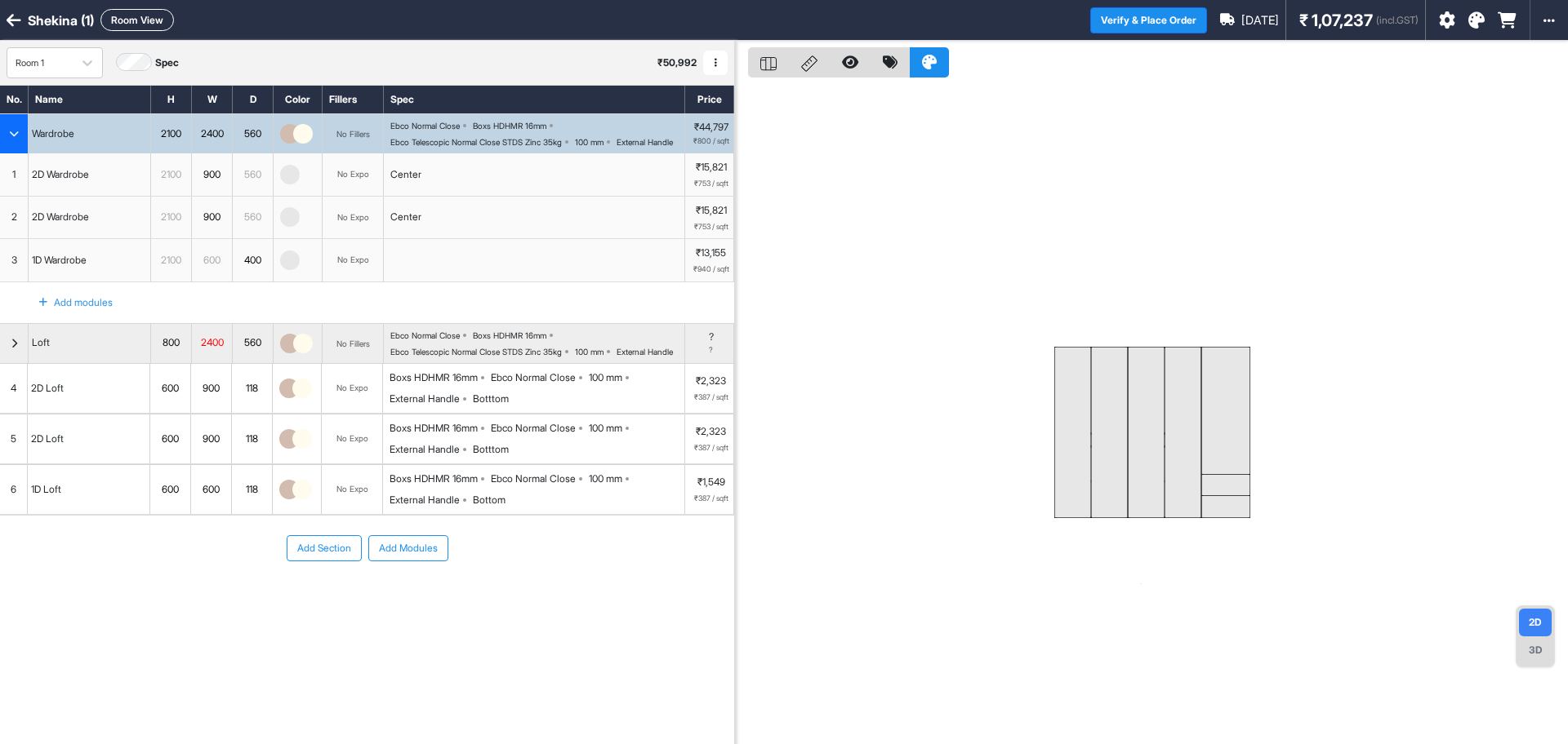
click at [327, 562] on button "Add Section" at bounding box center [324, 548] width 75 height 26
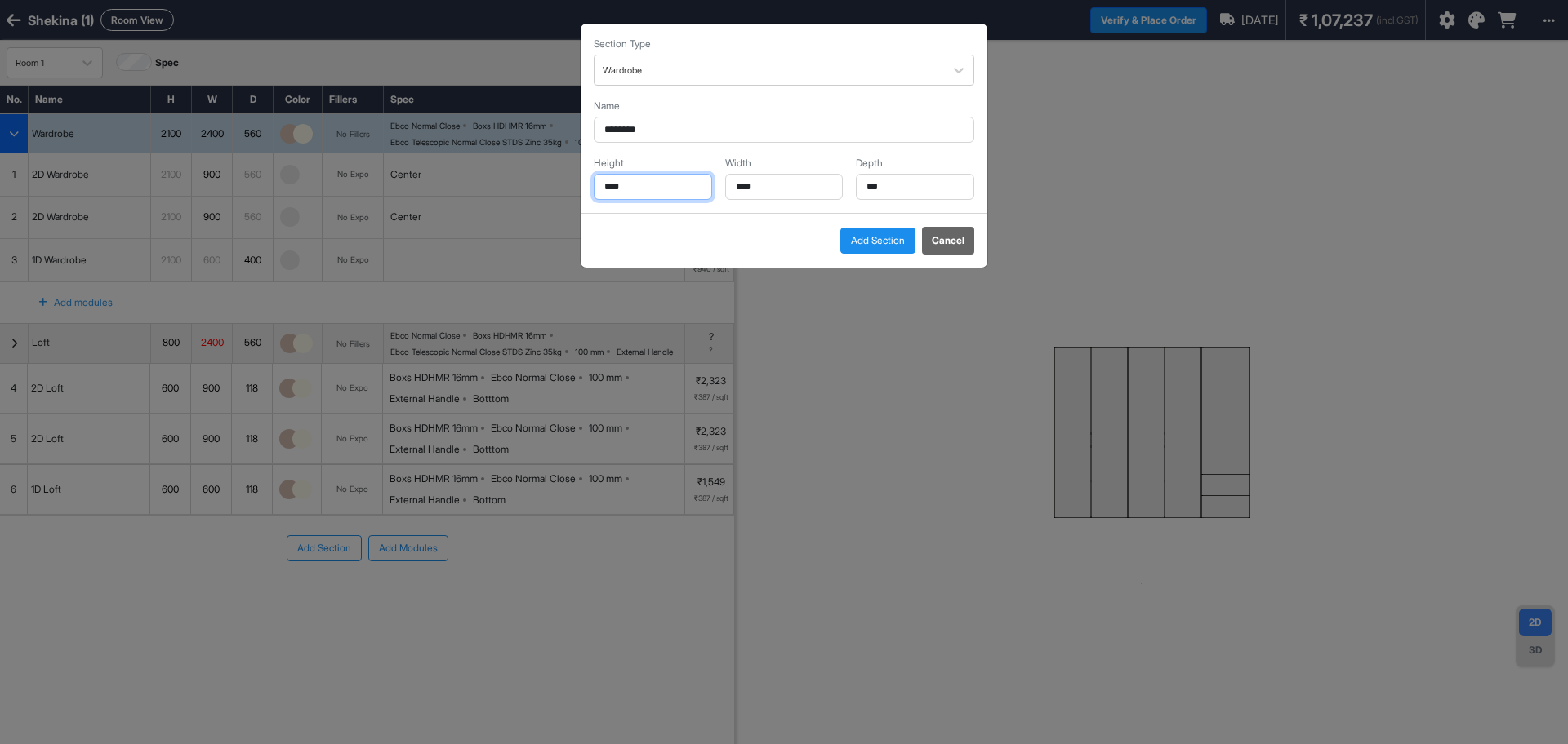
click at [649, 186] on input "****" at bounding box center [653, 187] width 118 height 26
drag, startPoint x: 649, startPoint y: 186, endPoint x: 579, endPoint y: 174, distance: 71.0
click at [579, 174] on div "Section Type Wardrobe Name ******** Height **** Width **** Depth *** Add Sectio…" at bounding box center [784, 372] width 1568 height 744
type input "****"
click at [790, 191] on input "****" at bounding box center [784, 187] width 118 height 26
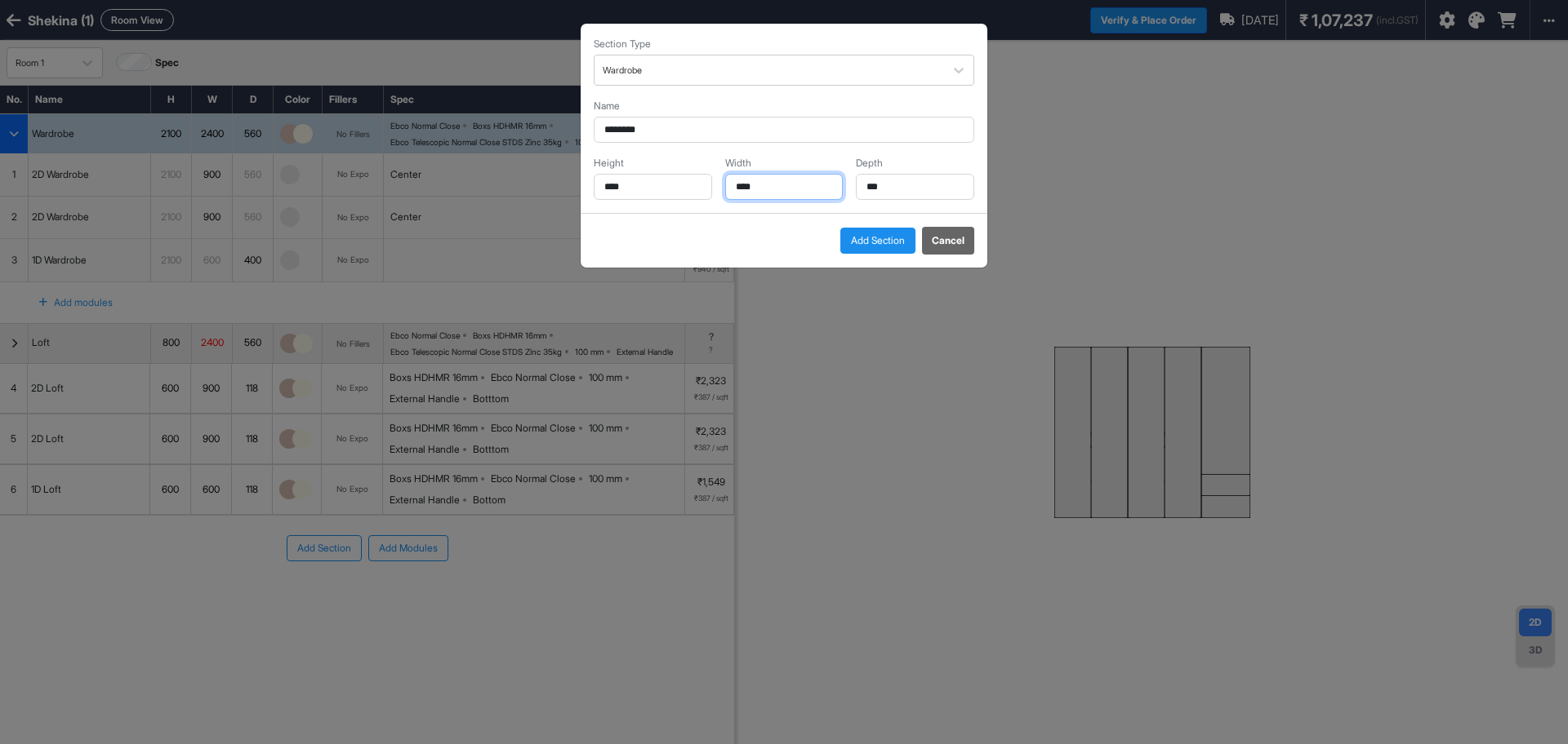
drag, startPoint x: 790, startPoint y: 191, endPoint x: 776, endPoint y: 192, distance: 14.0
click at [776, 192] on input "****" at bounding box center [784, 187] width 118 height 26
click at [749, 185] on input "*****" at bounding box center [784, 187] width 118 height 26
click at [744, 185] on input "*****" at bounding box center [784, 187] width 118 height 26
type input "****"
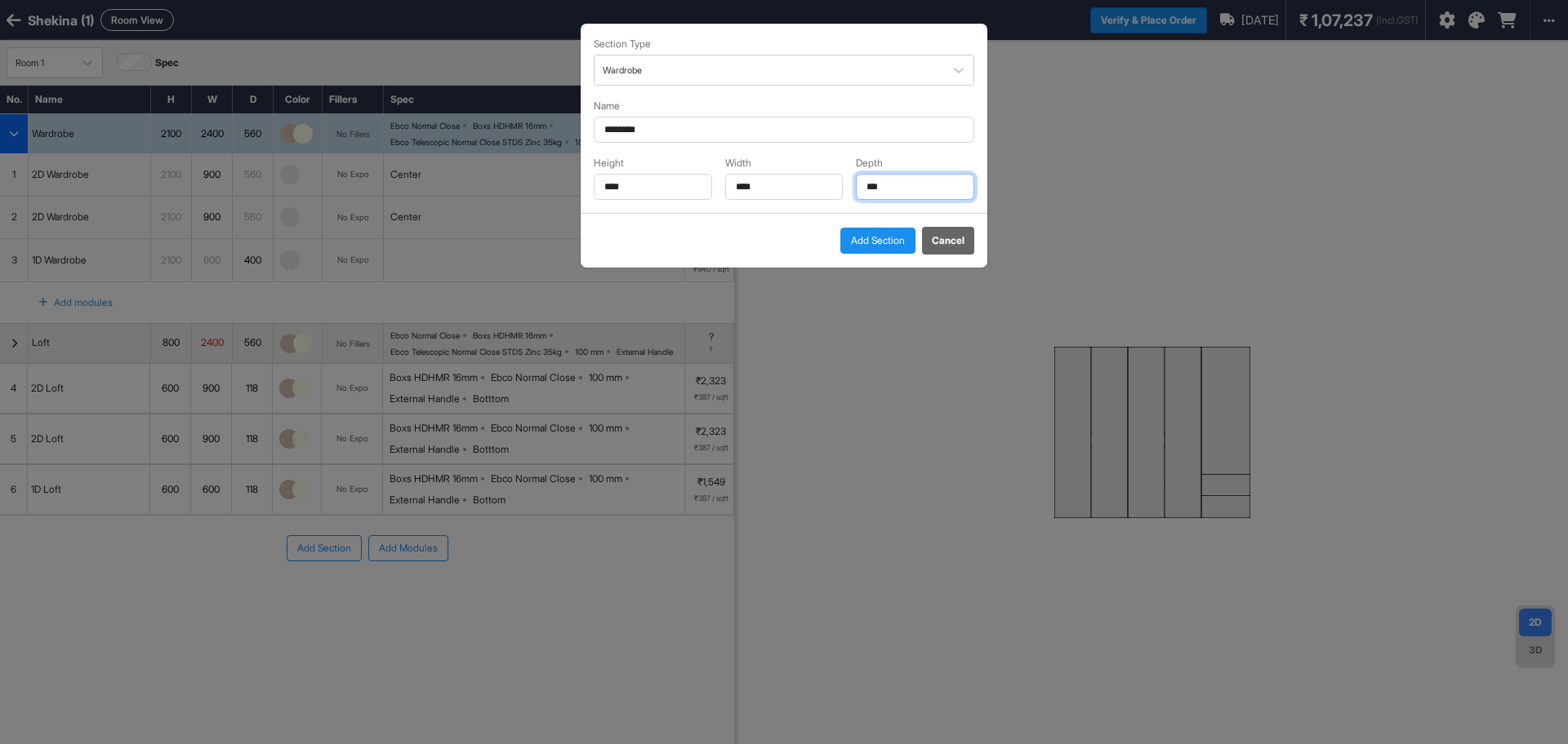
click at [900, 193] on input "***" at bounding box center [915, 187] width 118 height 26
type input "***"
click at [866, 250] on button "Add Section" at bounding box center [877, 240] width 75 height 26
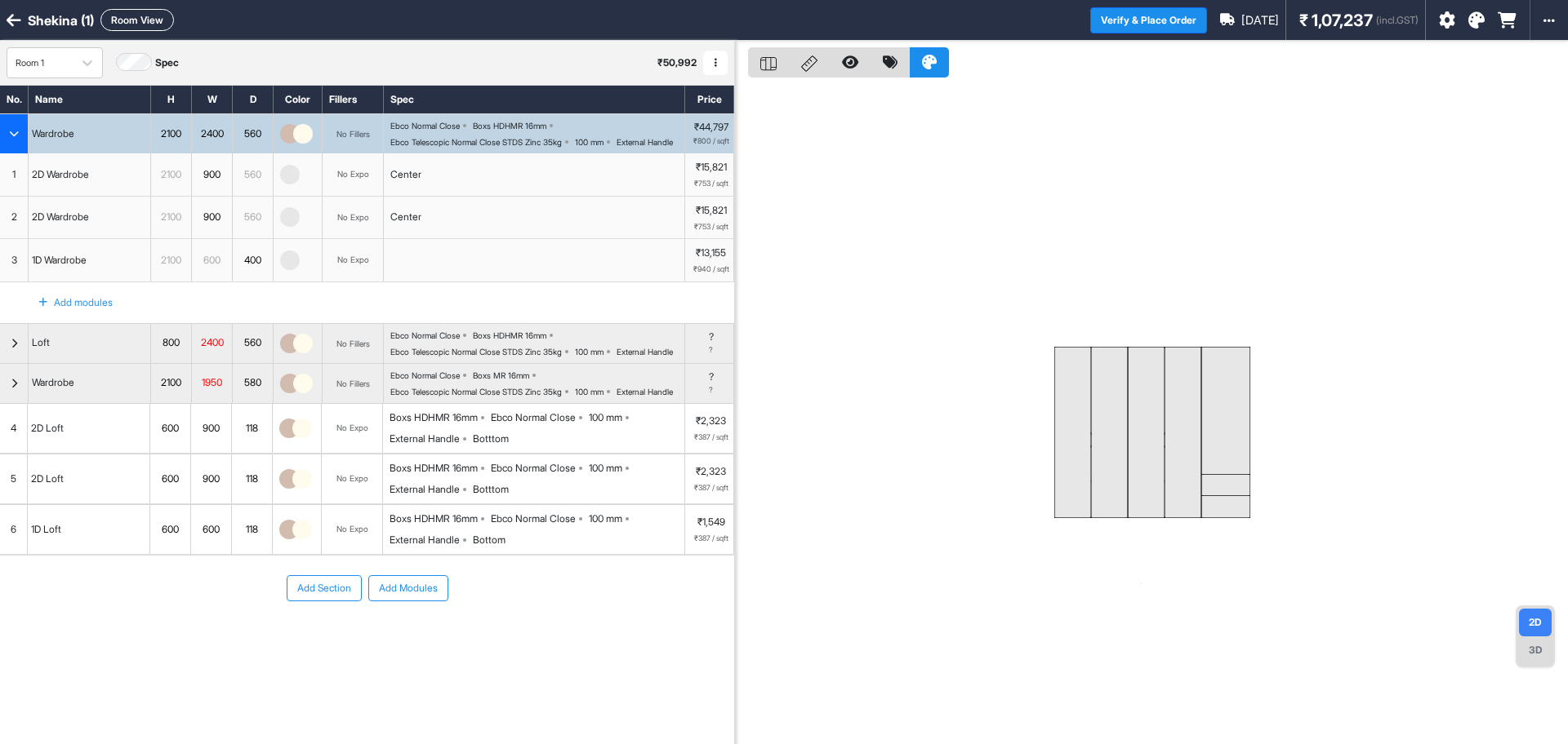
scroll to position [41, 0]
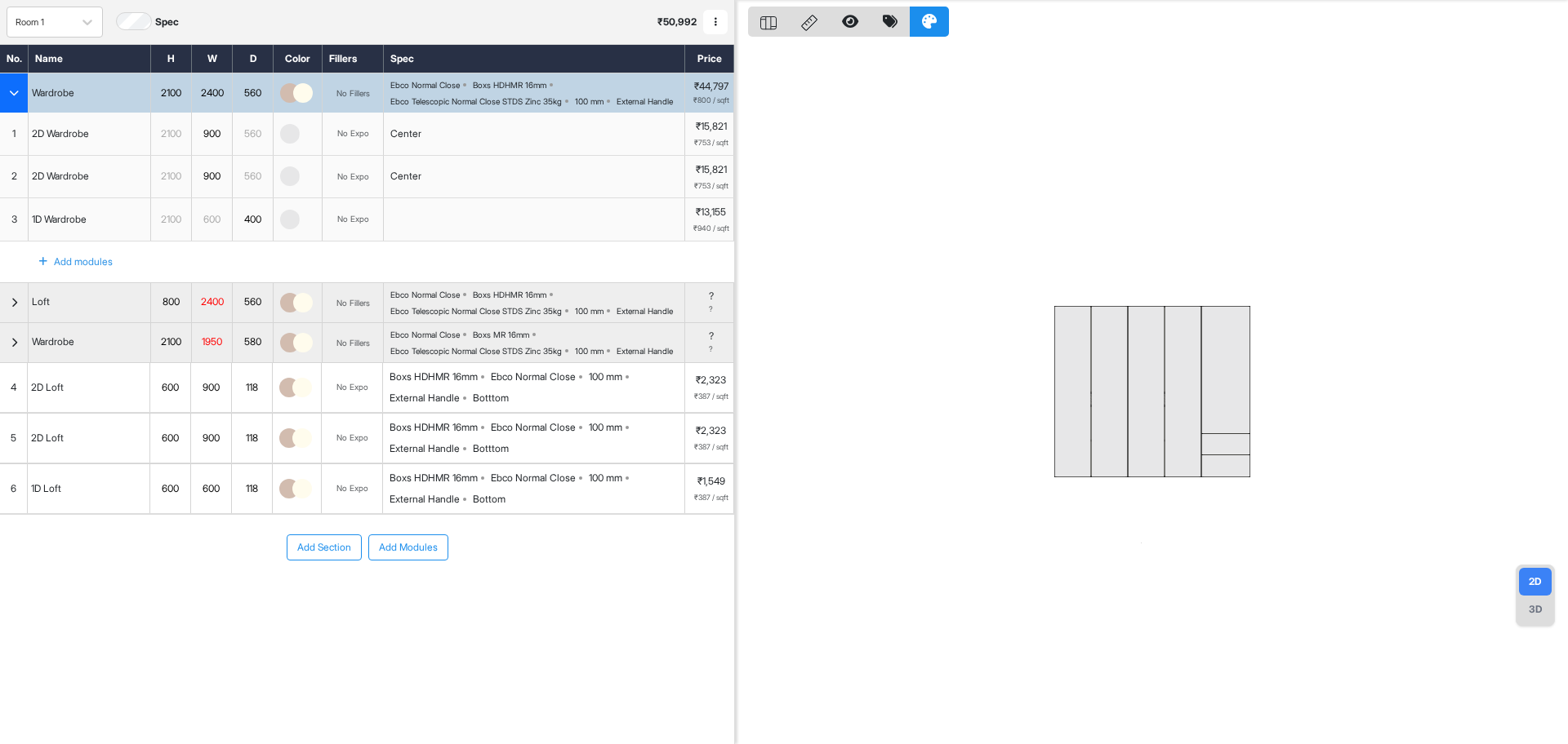
click at [150, 561] on div "Add Section Add Modules" at bounding box center [367, 547] width 734 height 26
click at [104, 514] on div "1D Loft" at bounding box center [88, 489] width 122 height 49
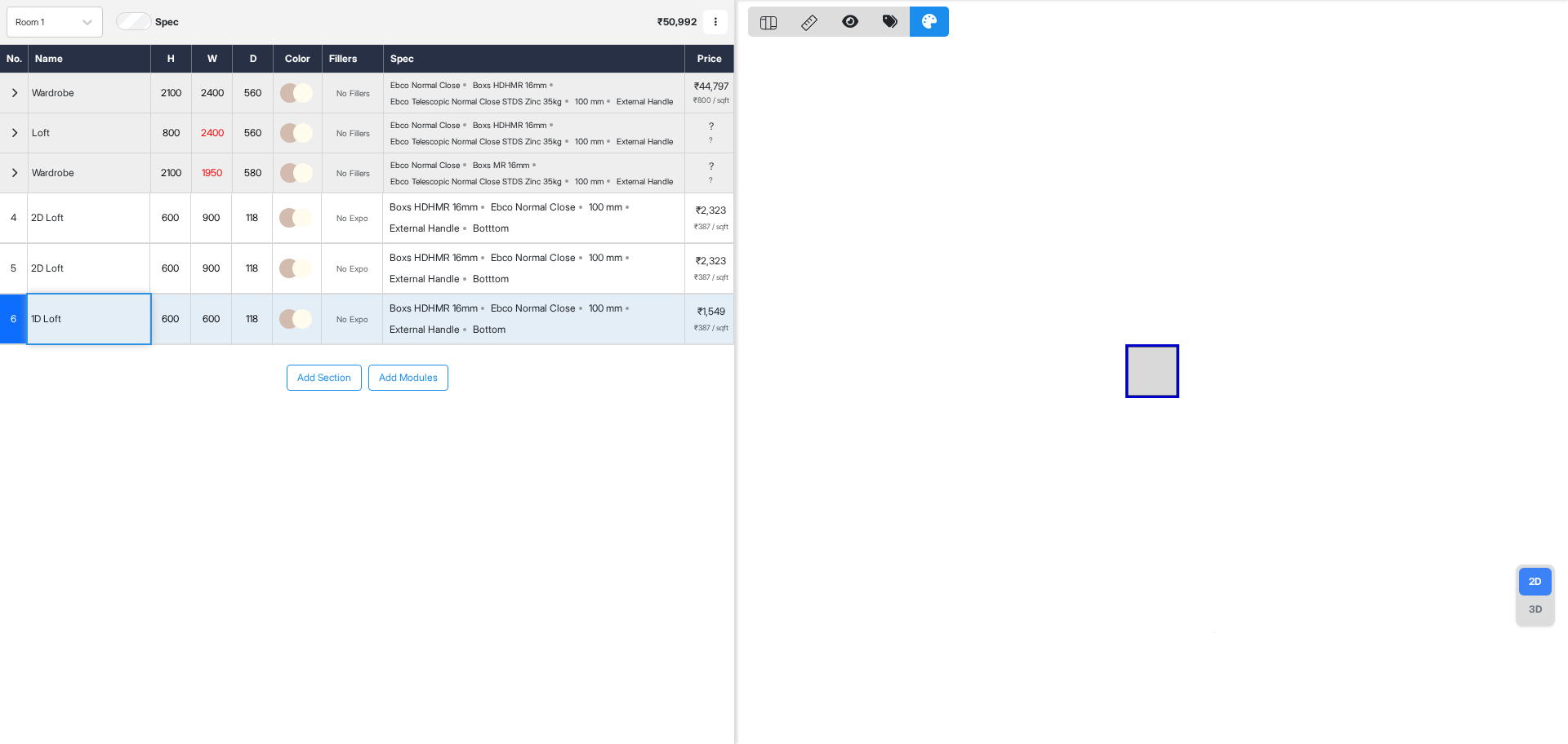
scroll to position [0, 0]
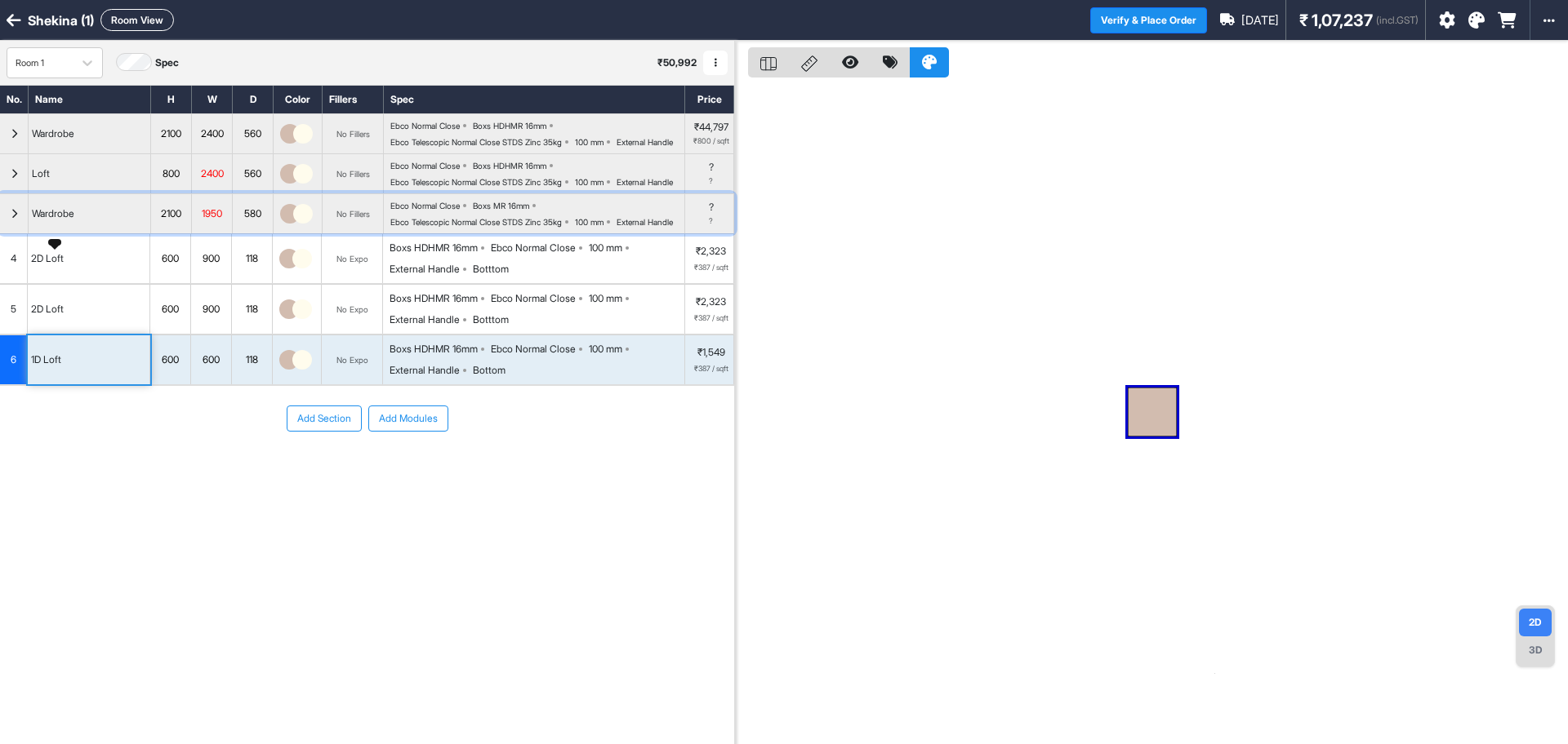
click at [76, 223] on div "Wardrobe" at bounding box center [53, 214] width 49 height 18
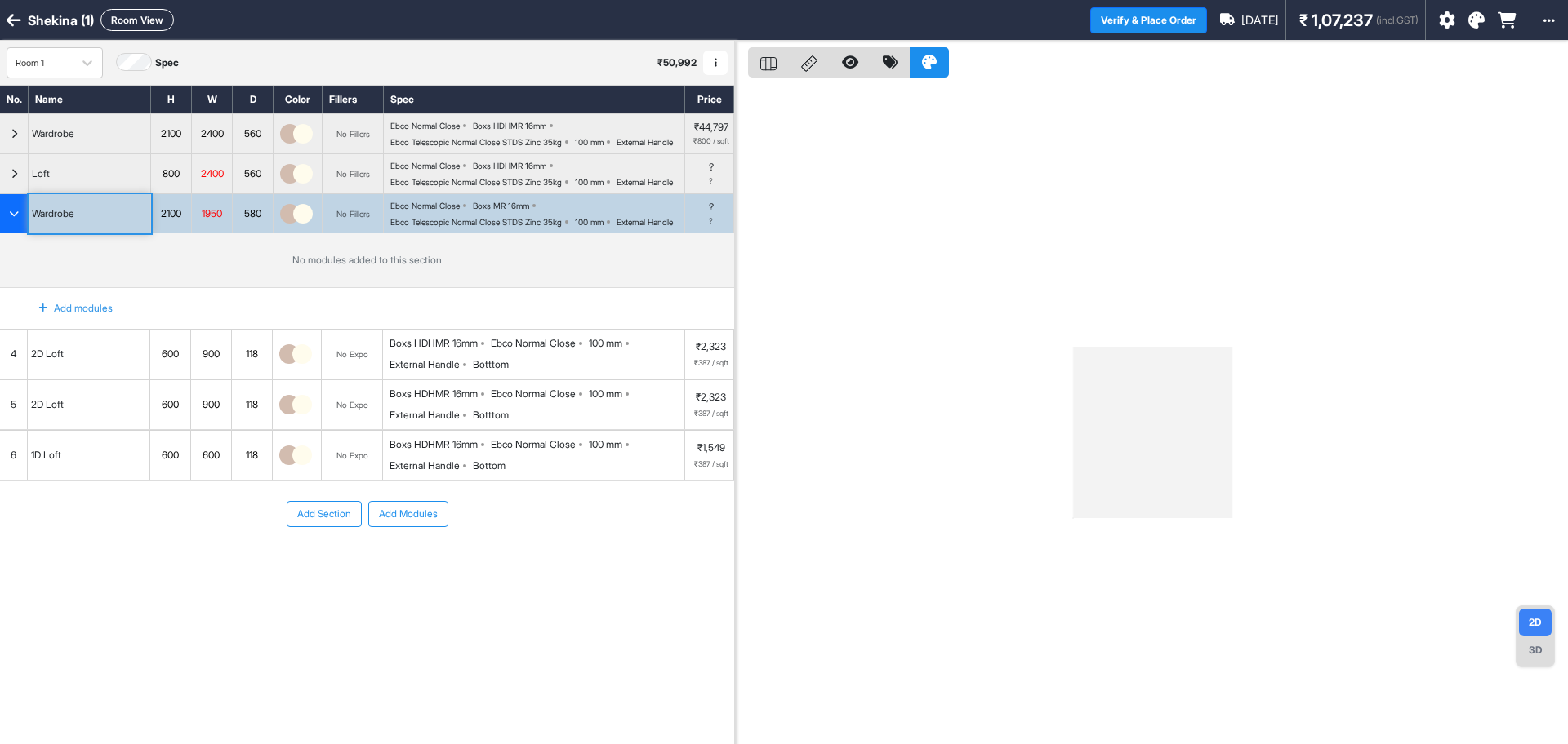
click at [67, 322] on div "Add modules" at bounding box center [67, 309] width 93 height 27
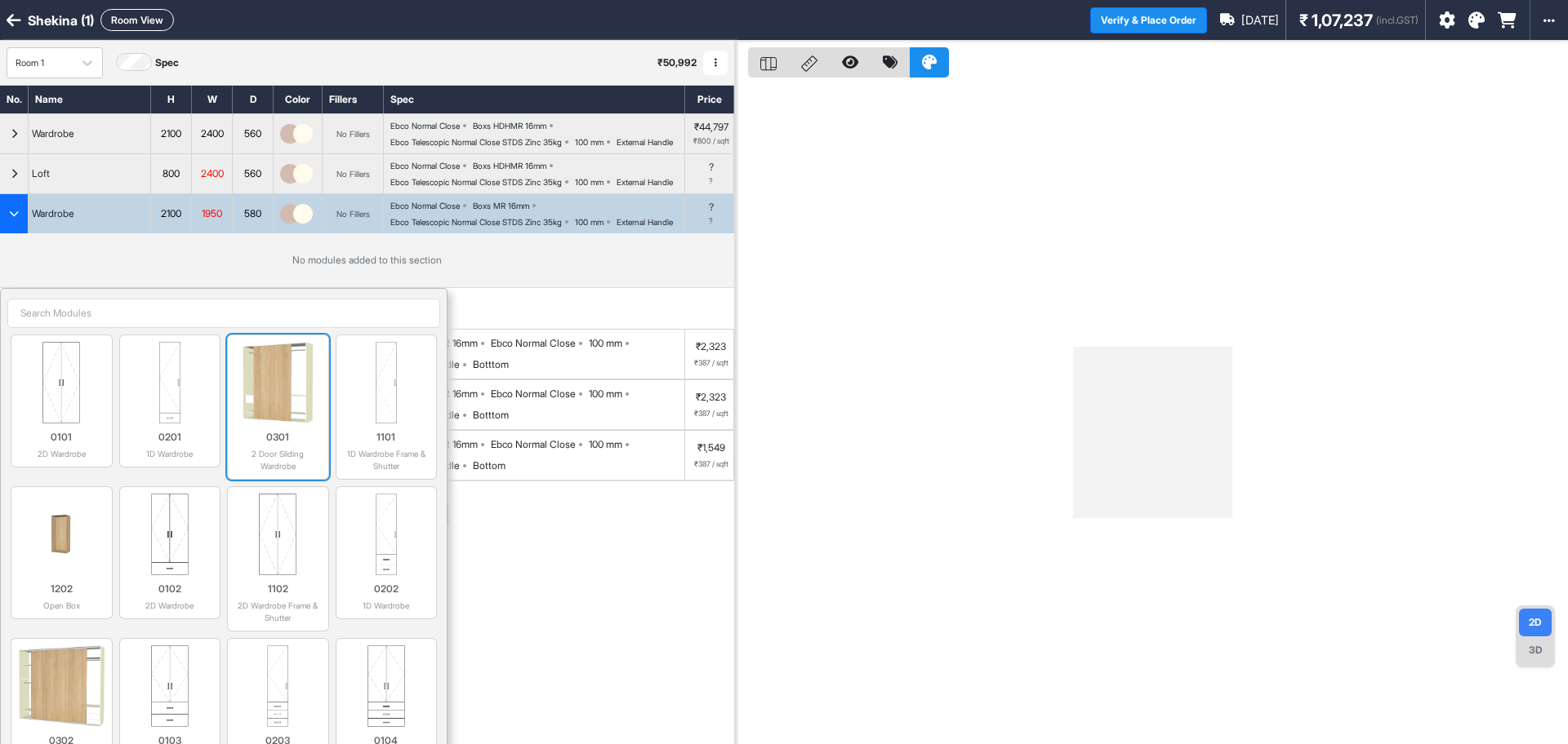
click at [258, 444] on p "0301" at bounding box center [278, 437] width 87 height 15
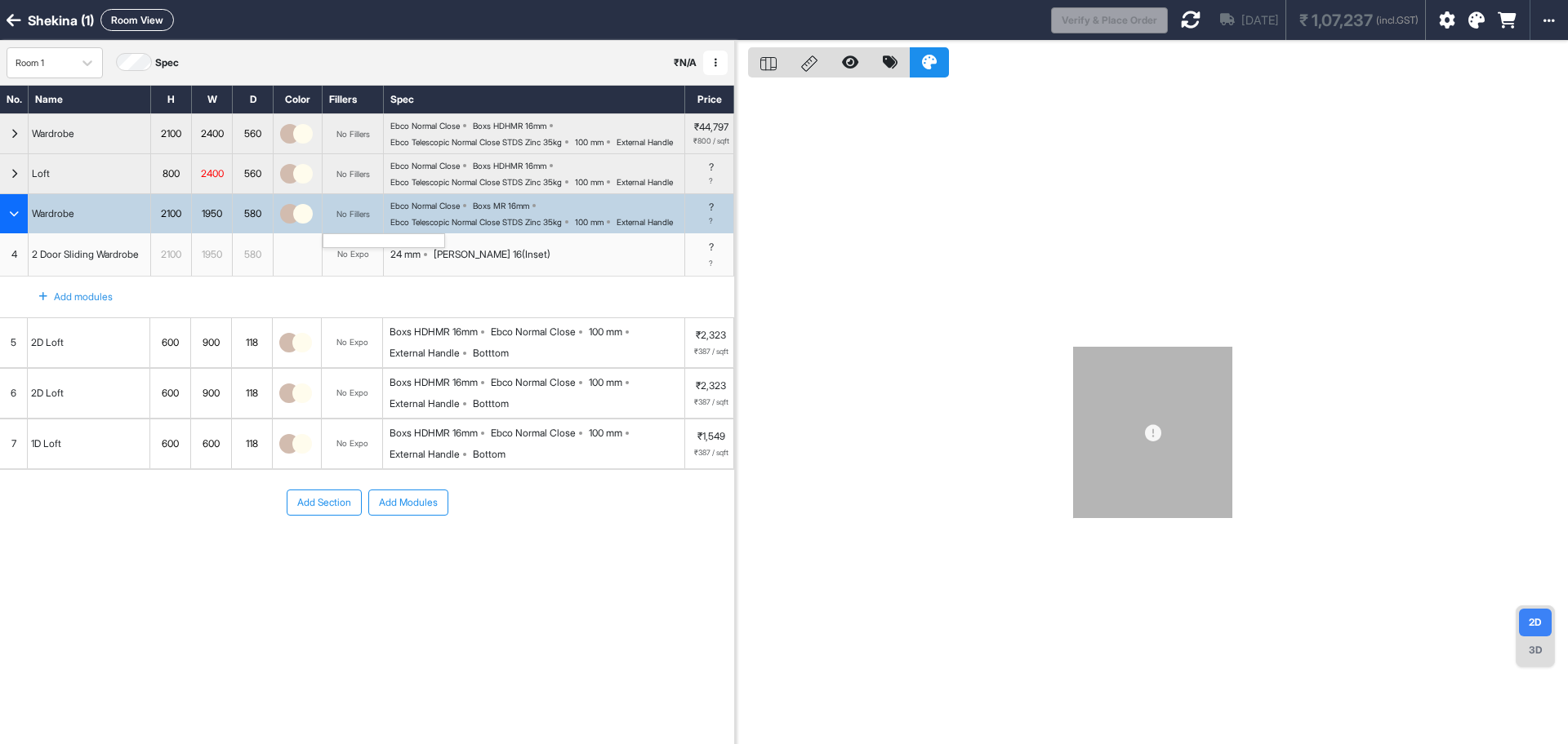
click at [362, 219] on div "No Fillers" at bounding box center [353, 213] width 34 height 10
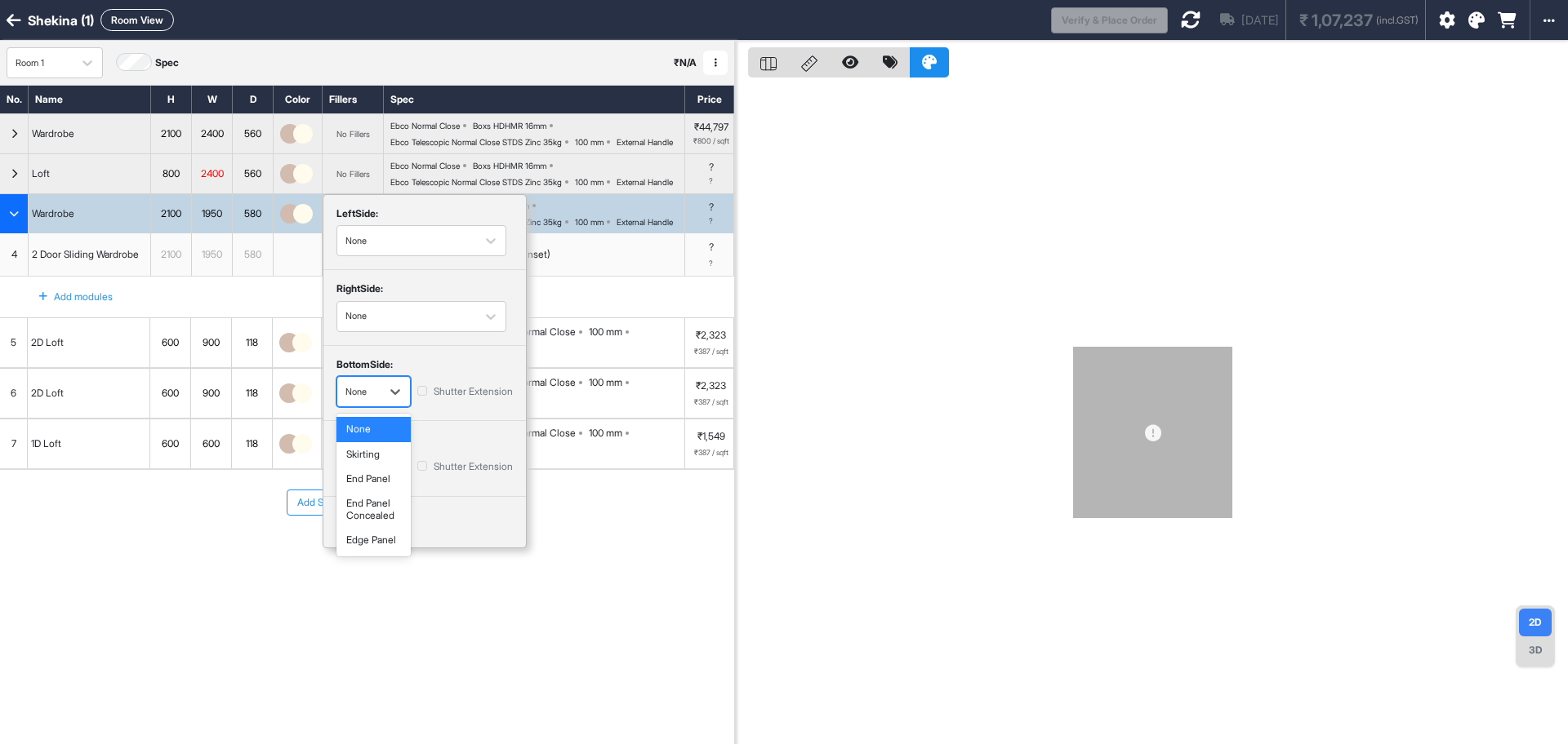
click at [376, 404] on div "None" at bounding box center [358, 392] width 43 height 24
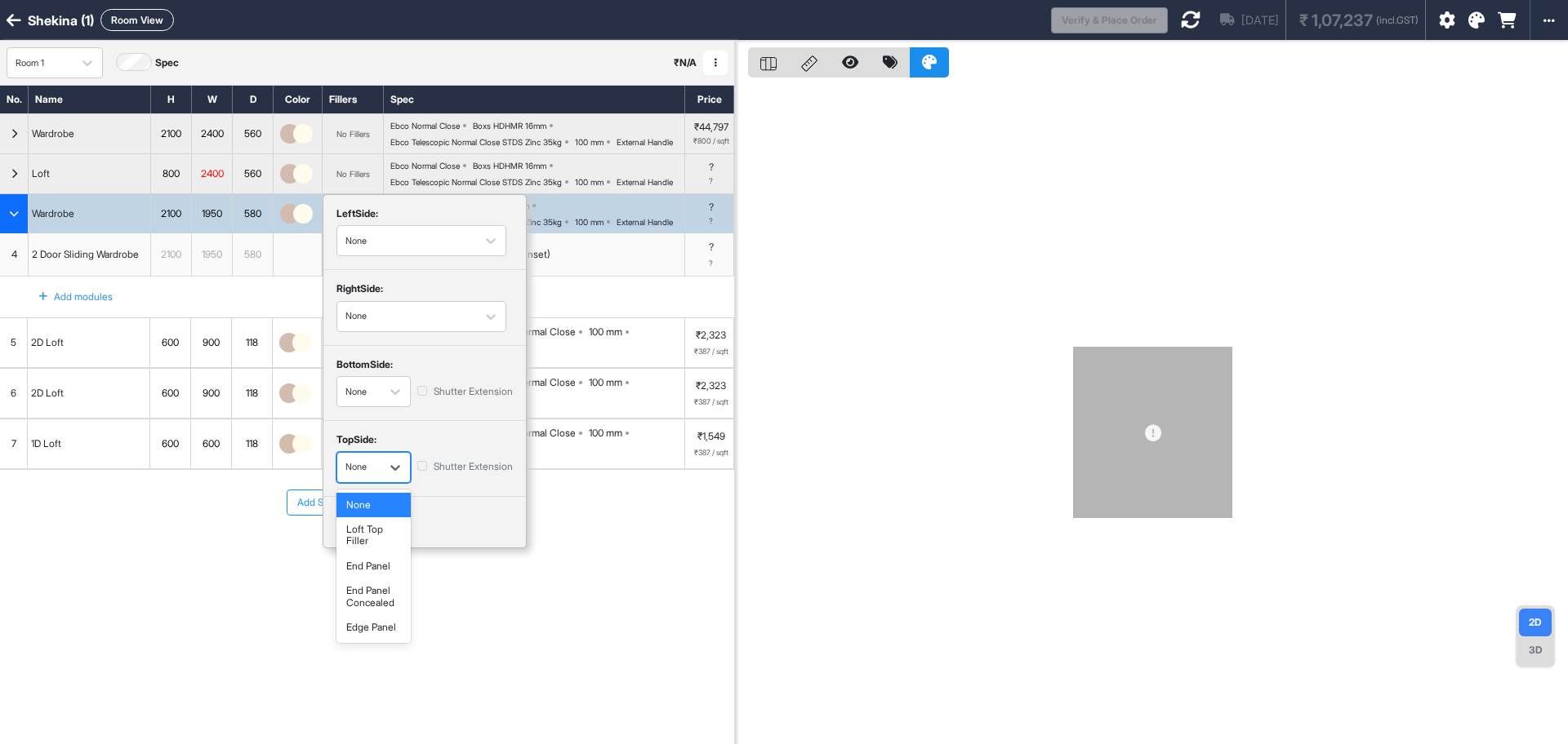
click at [378, 479] on div "None" at bounding box center [358, 467] width 43 height 24
click at [407, 452] on div "top Side:" at bounding box center [425, 443] width 177 height 17
click at [391, 483] on div "button" at bounding box center [395, 467] width 29 height 29
click at [408, 452] on div "top Side:" at bounding box center [425, 443] width 177 height 17
click at [395, 475] on icon "button" at bounding box center [395, 468] width 16 height 16
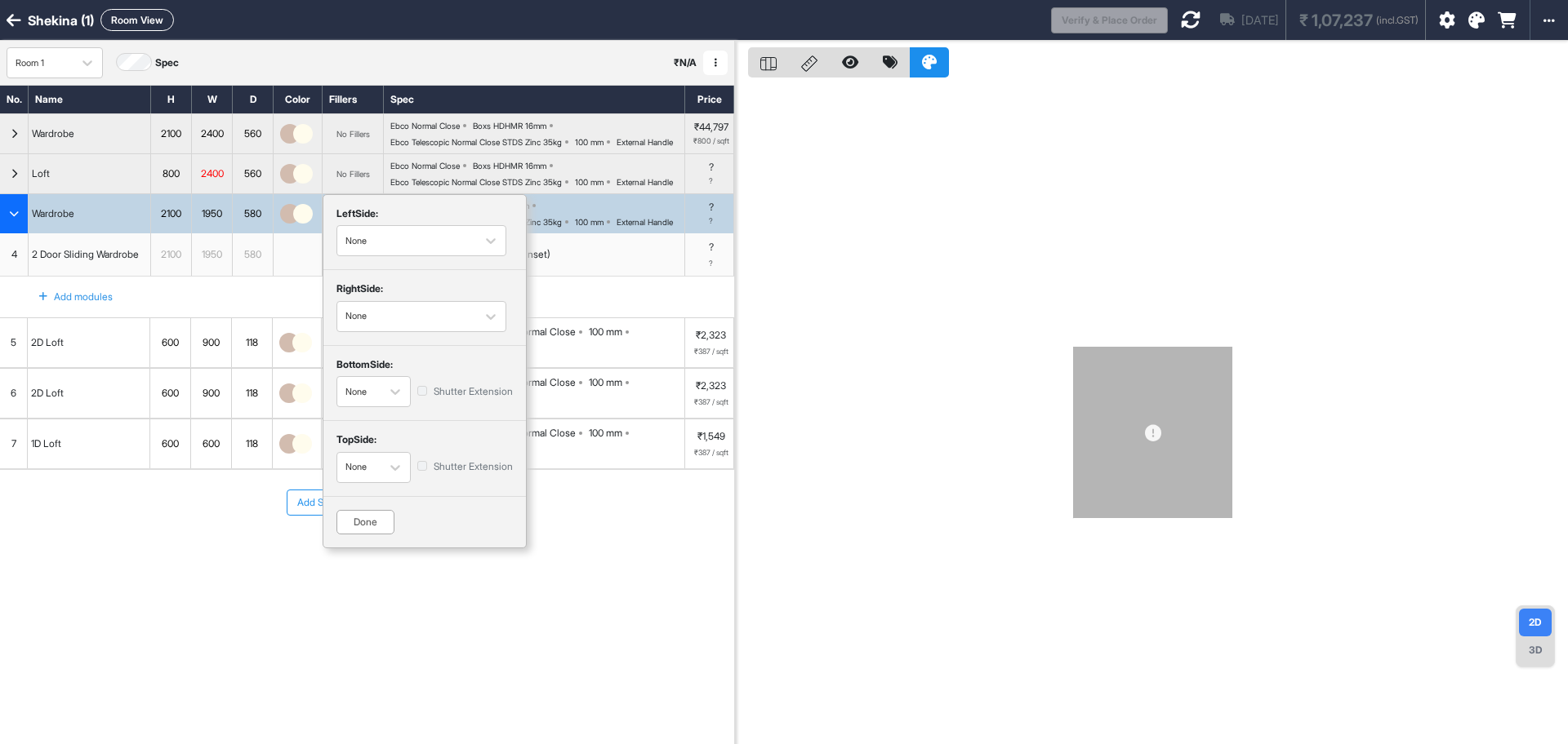
click at [415, 452] on div "top Side:" at bounding box center [425, 443] width 177 height 17
click at [365, 474] on div "button" at bounding box center [359, 467] width 27 height 15
click at [463, 452] on div "top Side:" at bounding box center [425, 443] width 177 height 17
click at [396, 471] on icon "button" at bounding box center [395, 468] width 10 height 5
click at [459, 452] on div "top Side:" at bounding box center [425, 443] width 177 height 17
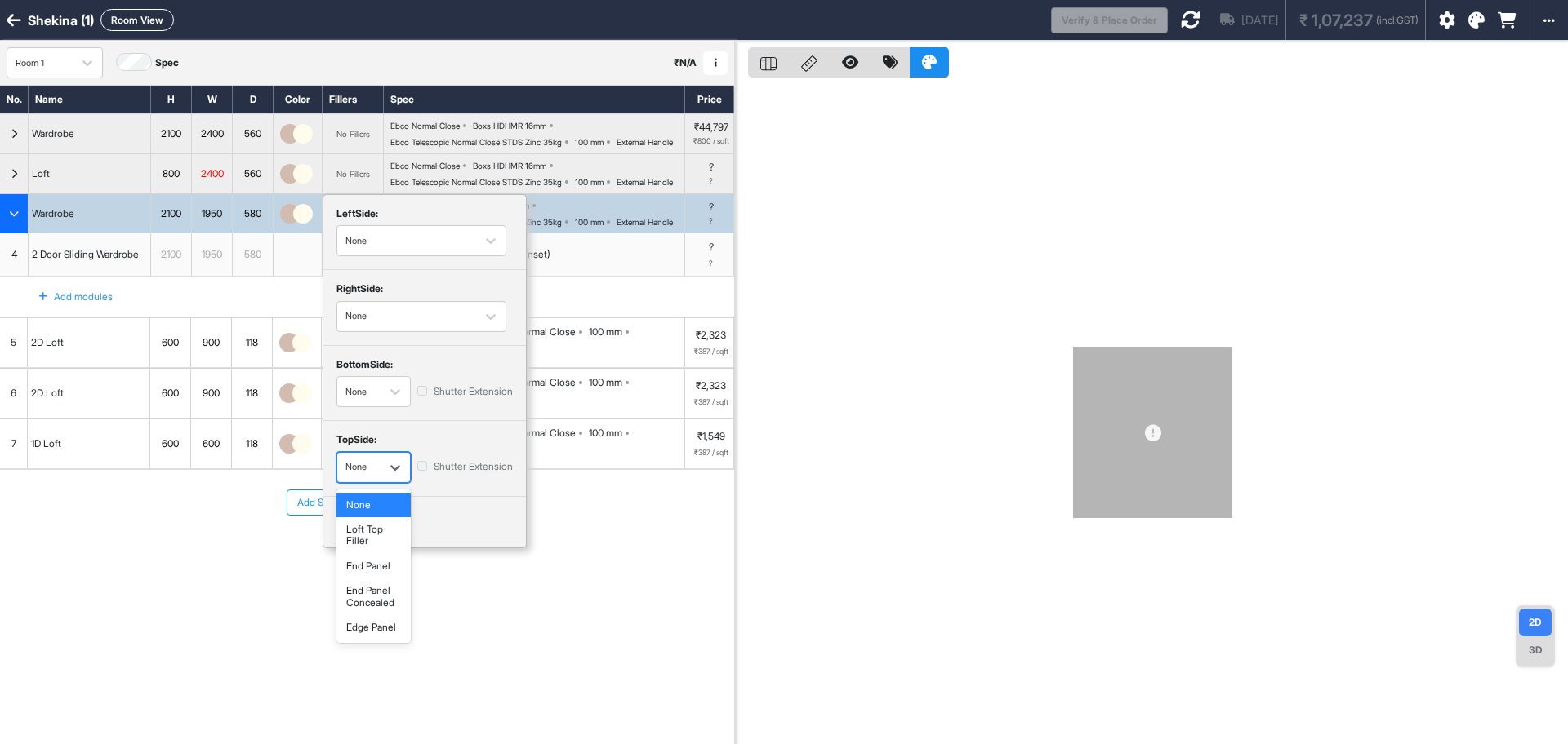
click at [374, 479] on div "None" at bounding box center [358, 467] width 43 height 24
click at [445, 464] on div "top Side: None Shutter Extension" at bounding box center [425, 458] width 202 height 75
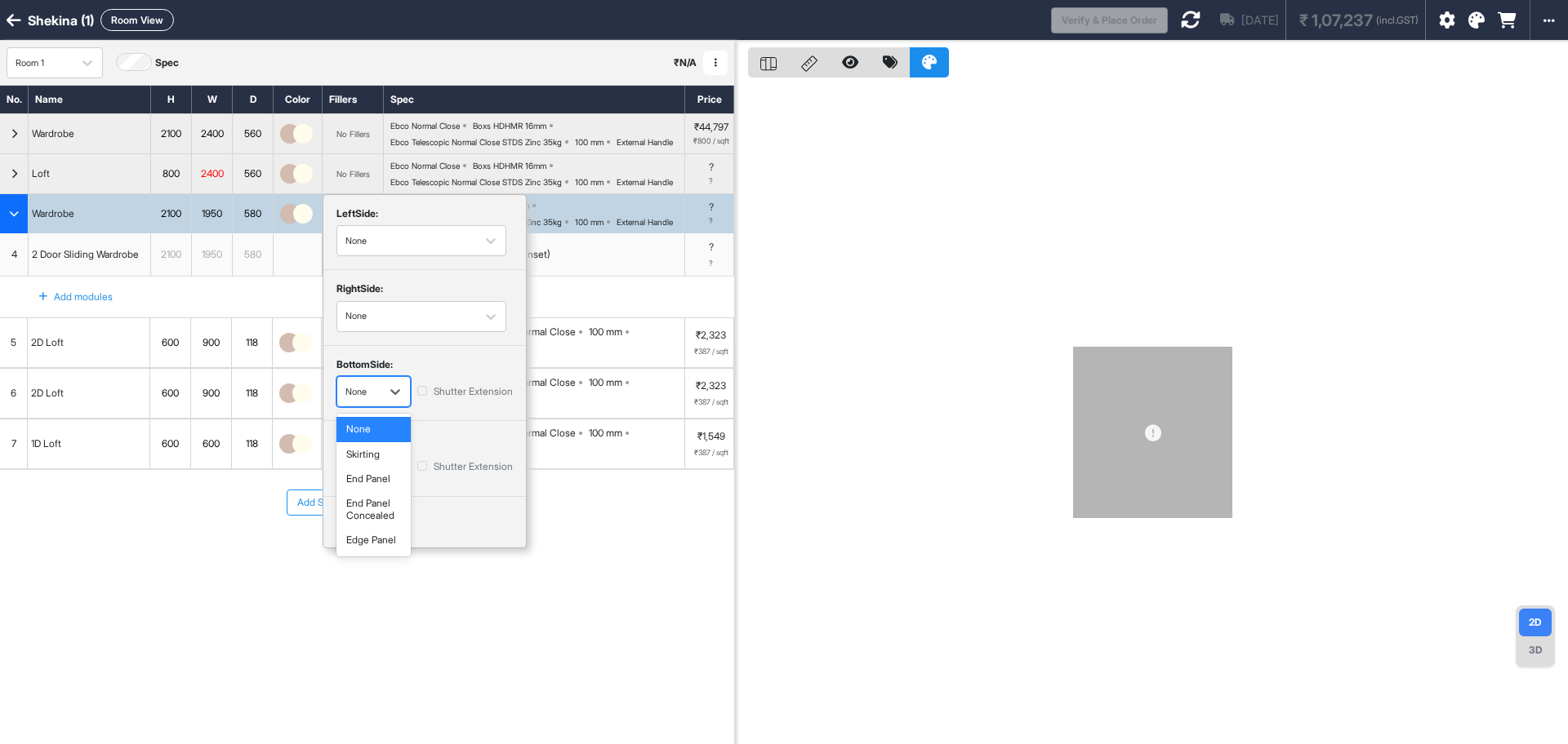
click at [374, 404] on div "None" at bounding box center [358, 392] width 43 height 24
click at [429, 376] on div "bottom Side:" at bounding box center [425, 367] width 177 height 17
click at [376, 479] on div "None" at bounding box center [358, 467] width 43 height 24
click at [469, 376] on div "bottom Side:" at bounding box center [425, 367] width 177 height 17
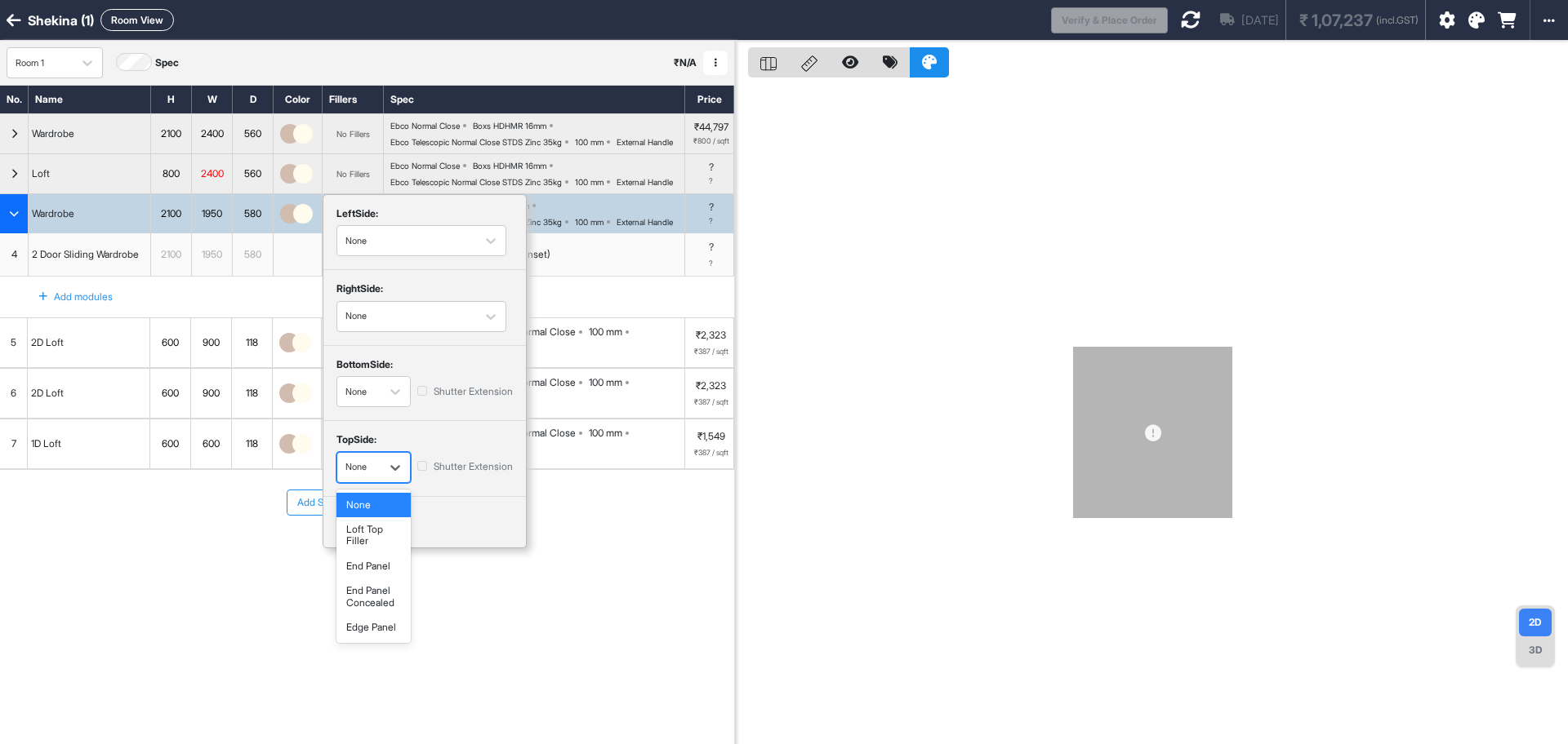
click at [371, 484] on div "None" at bounding box center [374, 467] width 75 height 31
click at [396, 421] on div "bottom Side: None Shutter Extension" at bounding box center [425, 383] width 202 height 75
click at [109, 276] on div "2 Door Sliding Wardrobe" at bounding box center [89, 254] width 122 height 43
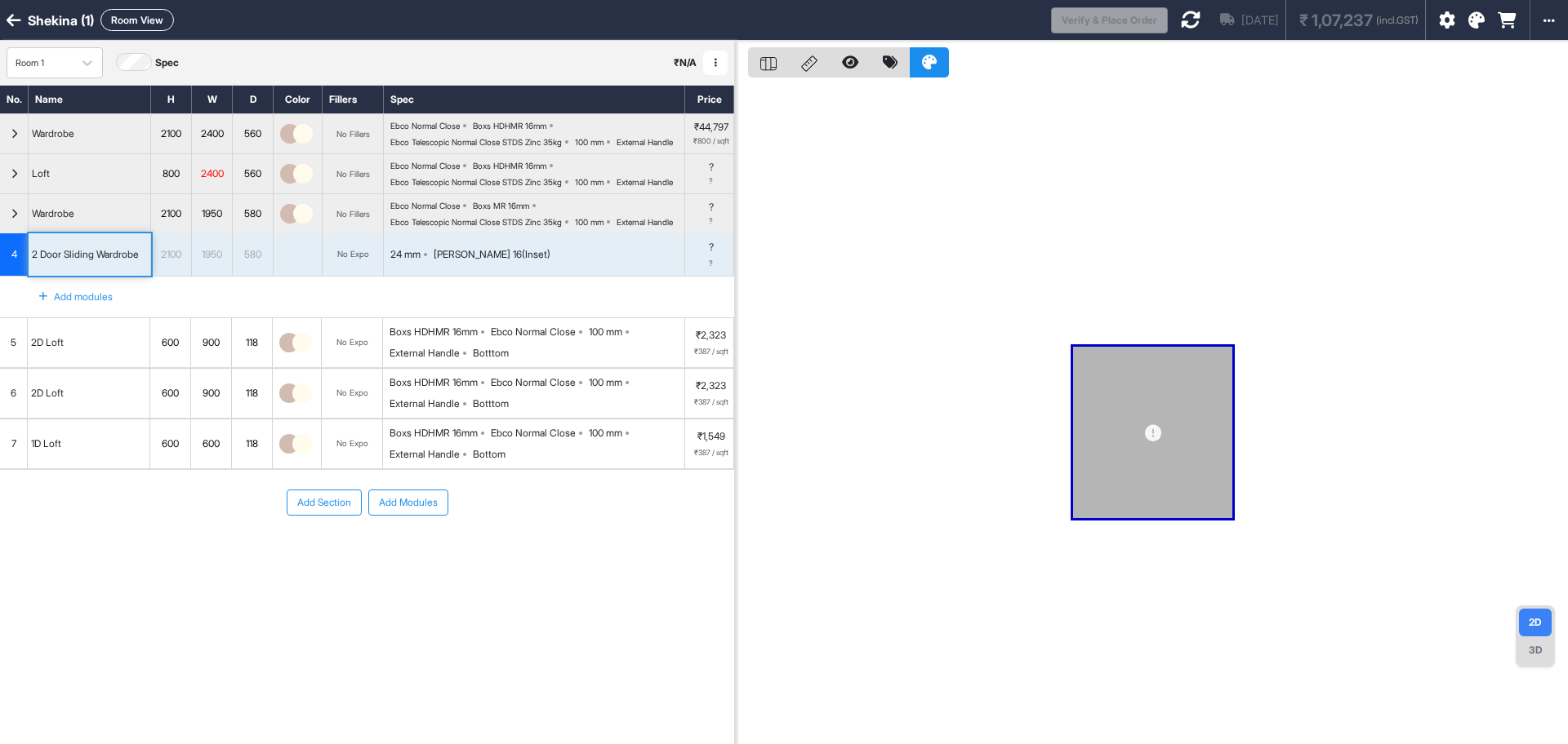
click at [362, 276] on div "No Expo" at bounding box center [353, 254] width 61 height 43
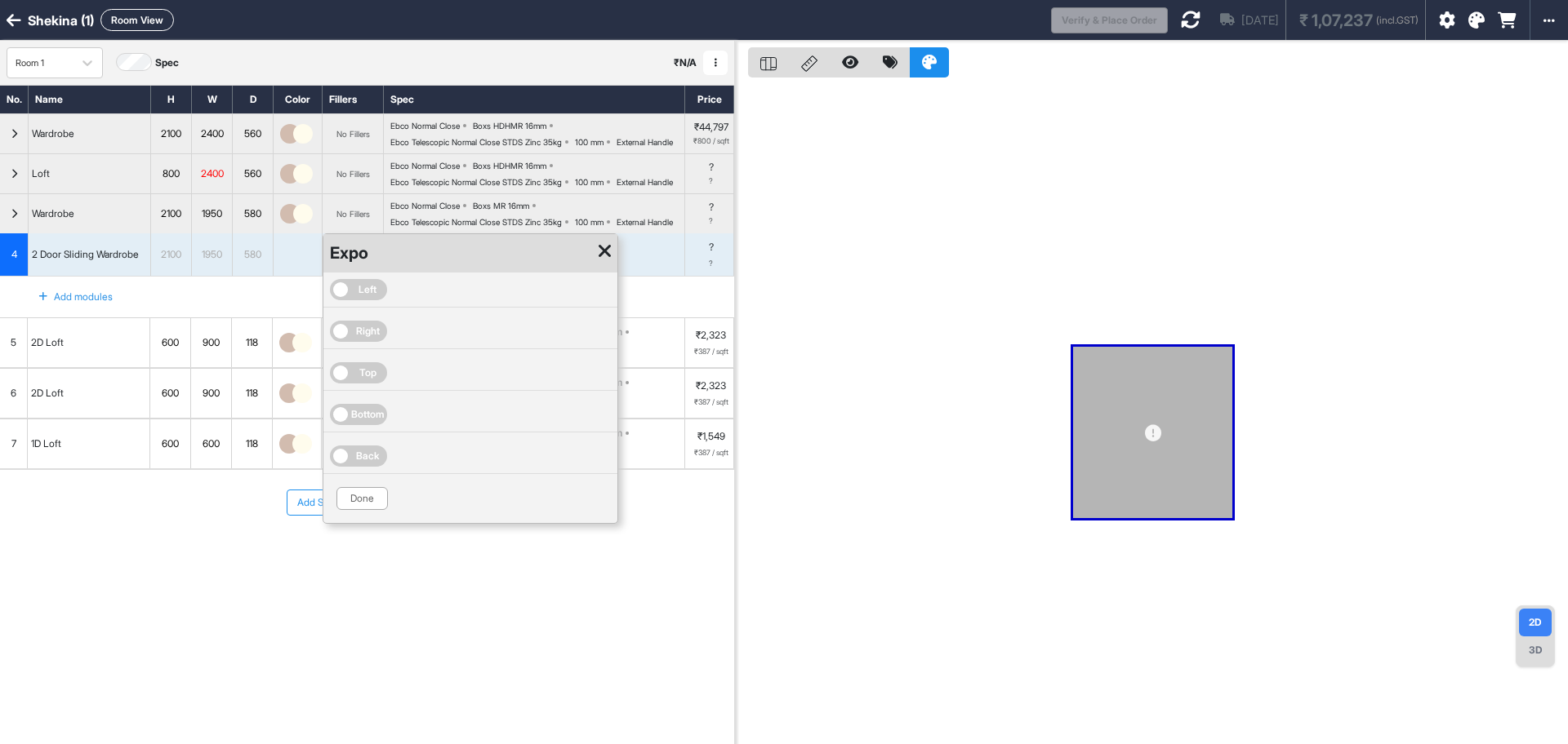
click at [600, 272] on div at bounding box center [605, 253] width 26 height 38
click at [350, 233] on div "No Fillers" at bounding box center [353, 213] width 61 height 39
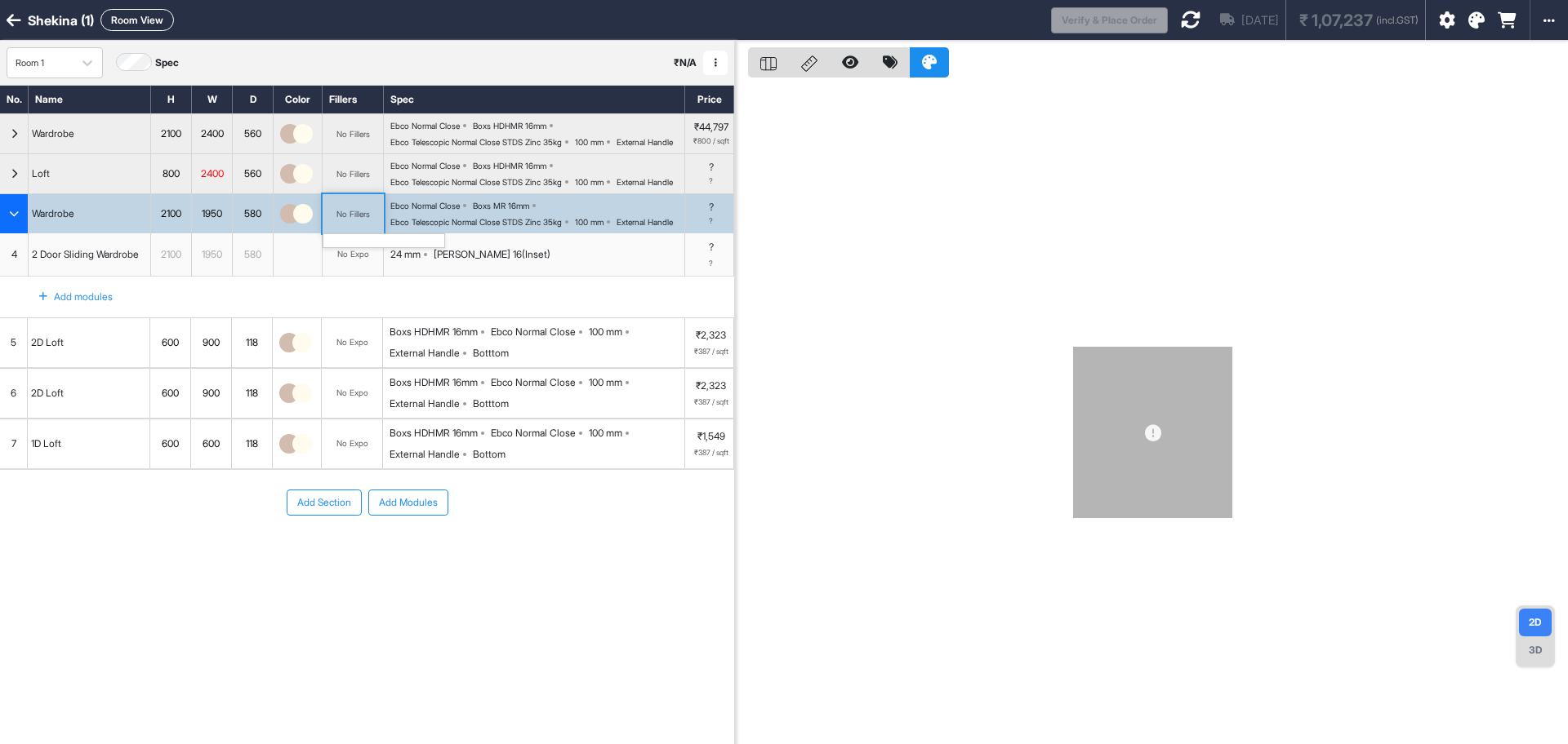
click at [350, 233] on div "No Fillers" at bounding box center [353, 213] width 61 height 39
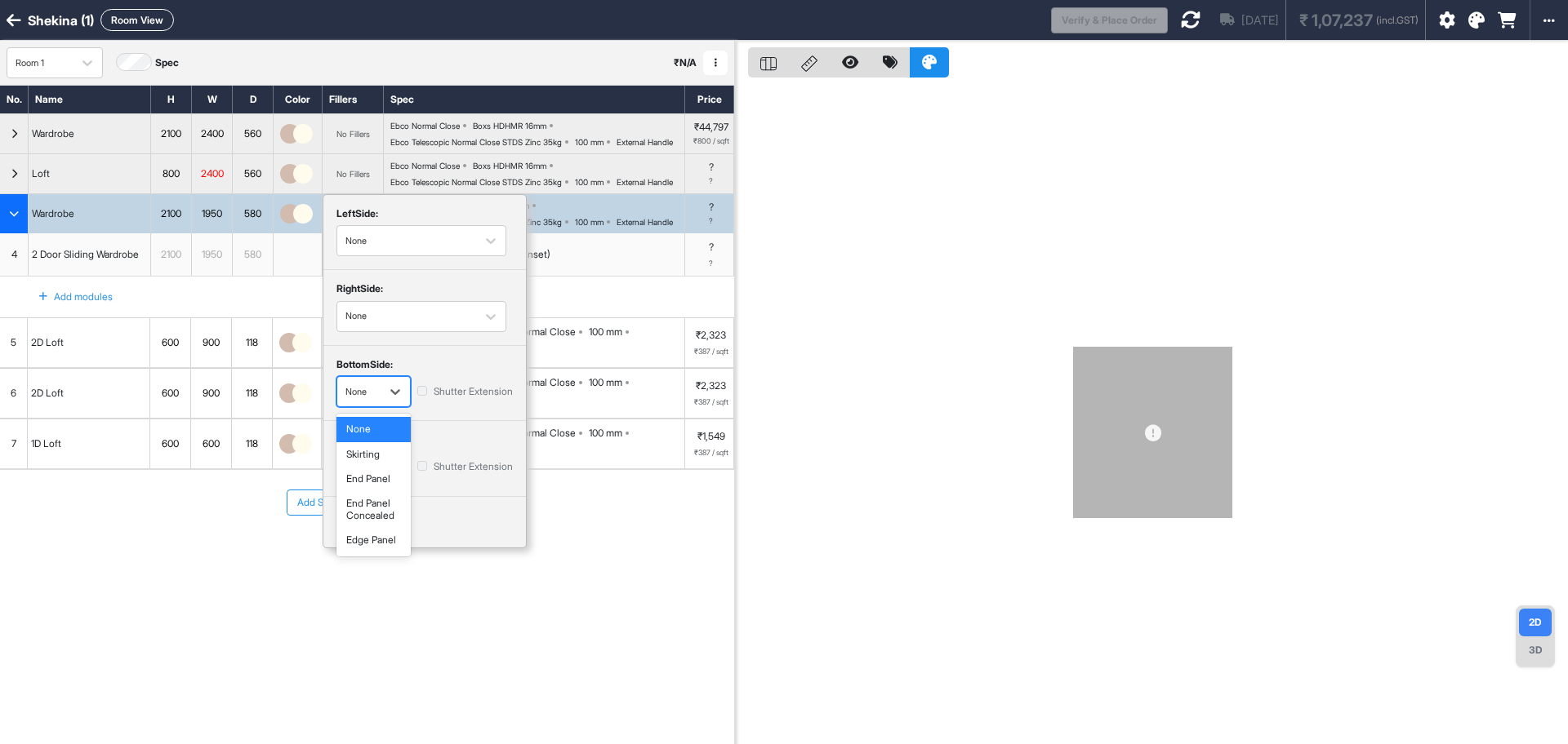
click at [375, 404] on div "None" at bounding box center [358, 392] width 43 height 24
click at [390, 467] on div "Skirting" at bounding box center [374, 454] width 75 height 25
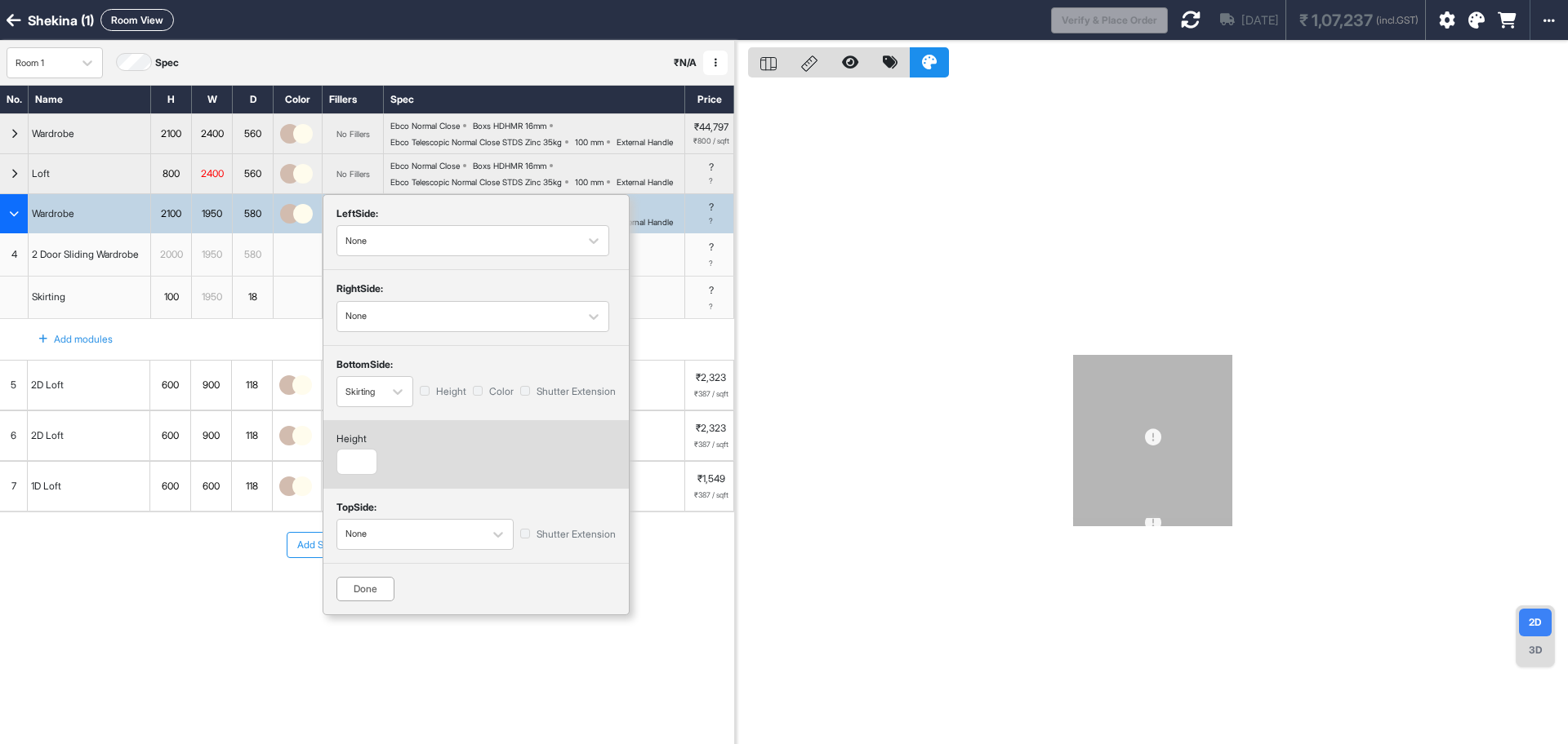
click at [379, 601] on div "Done" at bounding box center [365, 589] width 58 height 25
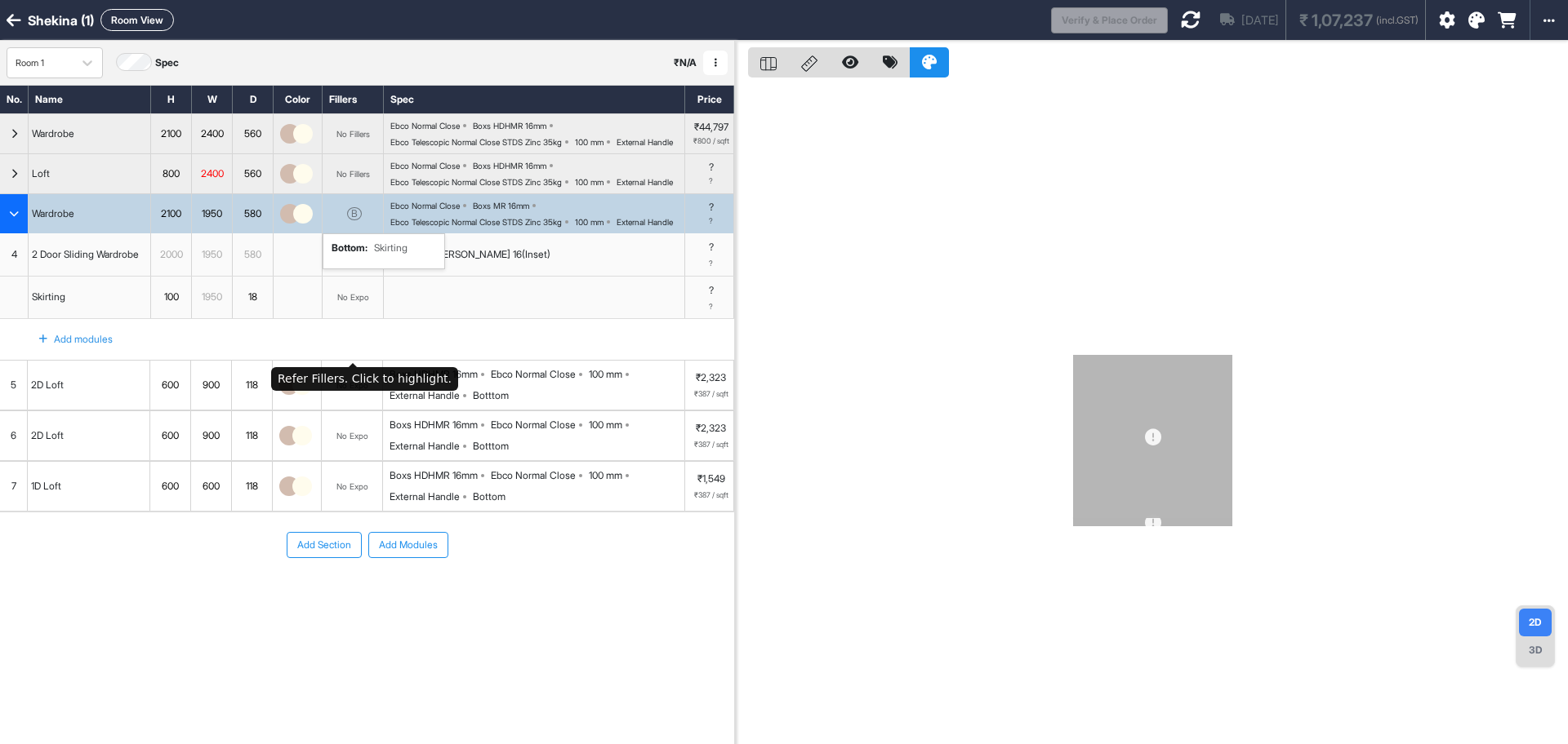
click at [346, 319] on div "No Expo" at bounding box center [353, 298] width 61 height 43
click at [1181, 22] on icon at bounding box center [1191, 20] width 20 height 20
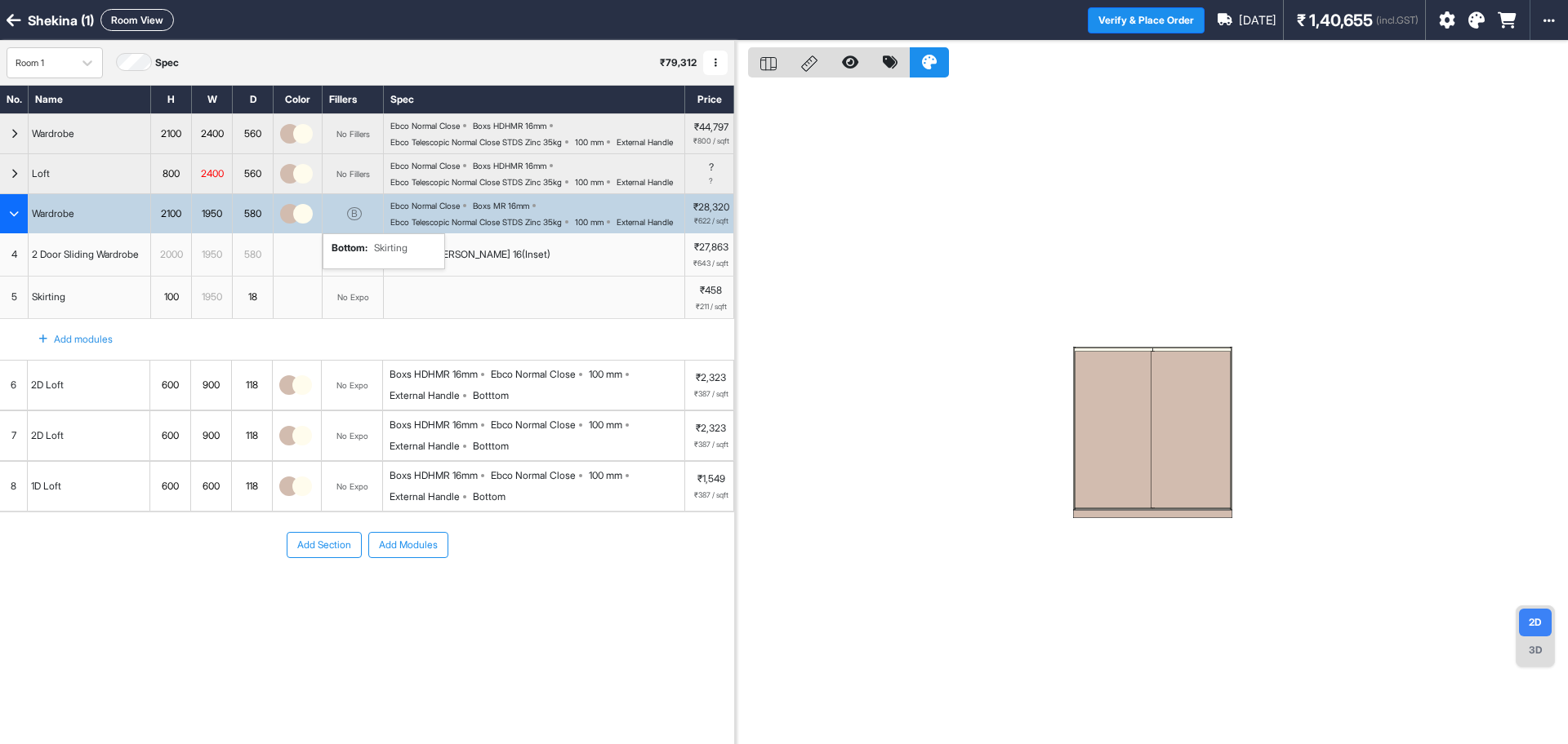
click at [1117, 415] on div at bounding box center [1114, 429] width 80 height 158
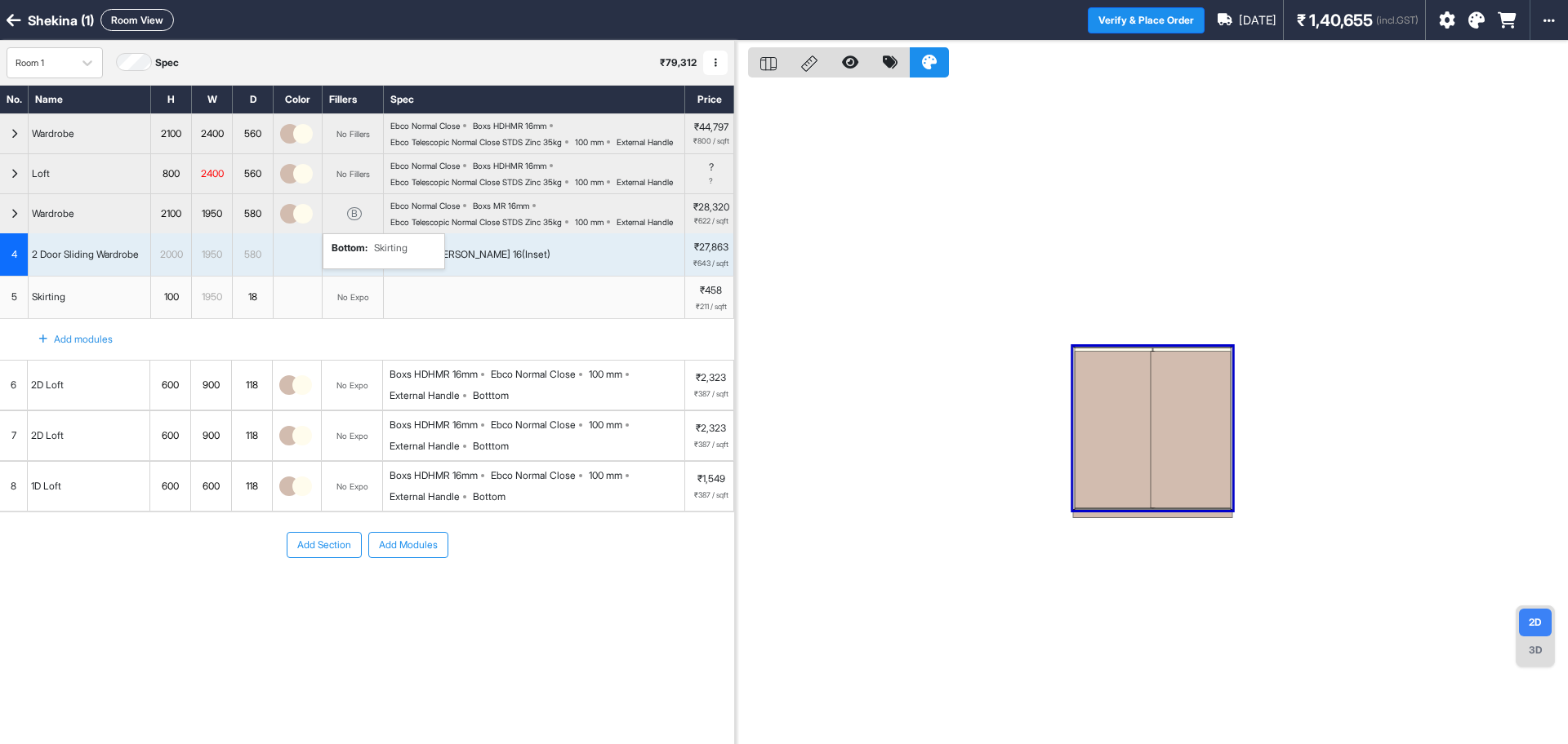
click at [1117, 415] on div at bounding box center [1114, 429] width 80 height 158
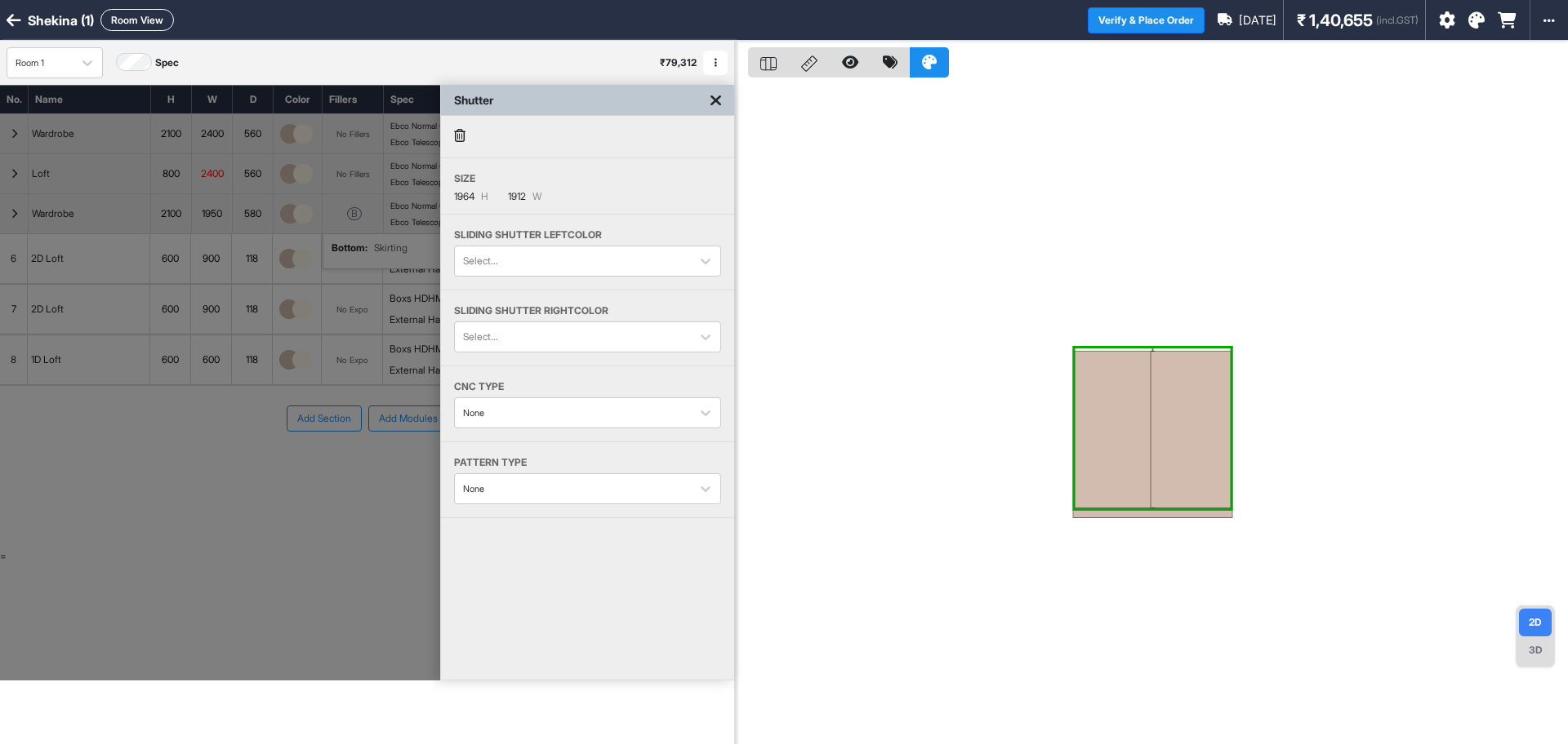
click at [1117, 415] on div at bounding box center [1114, 429] width 80 height 158
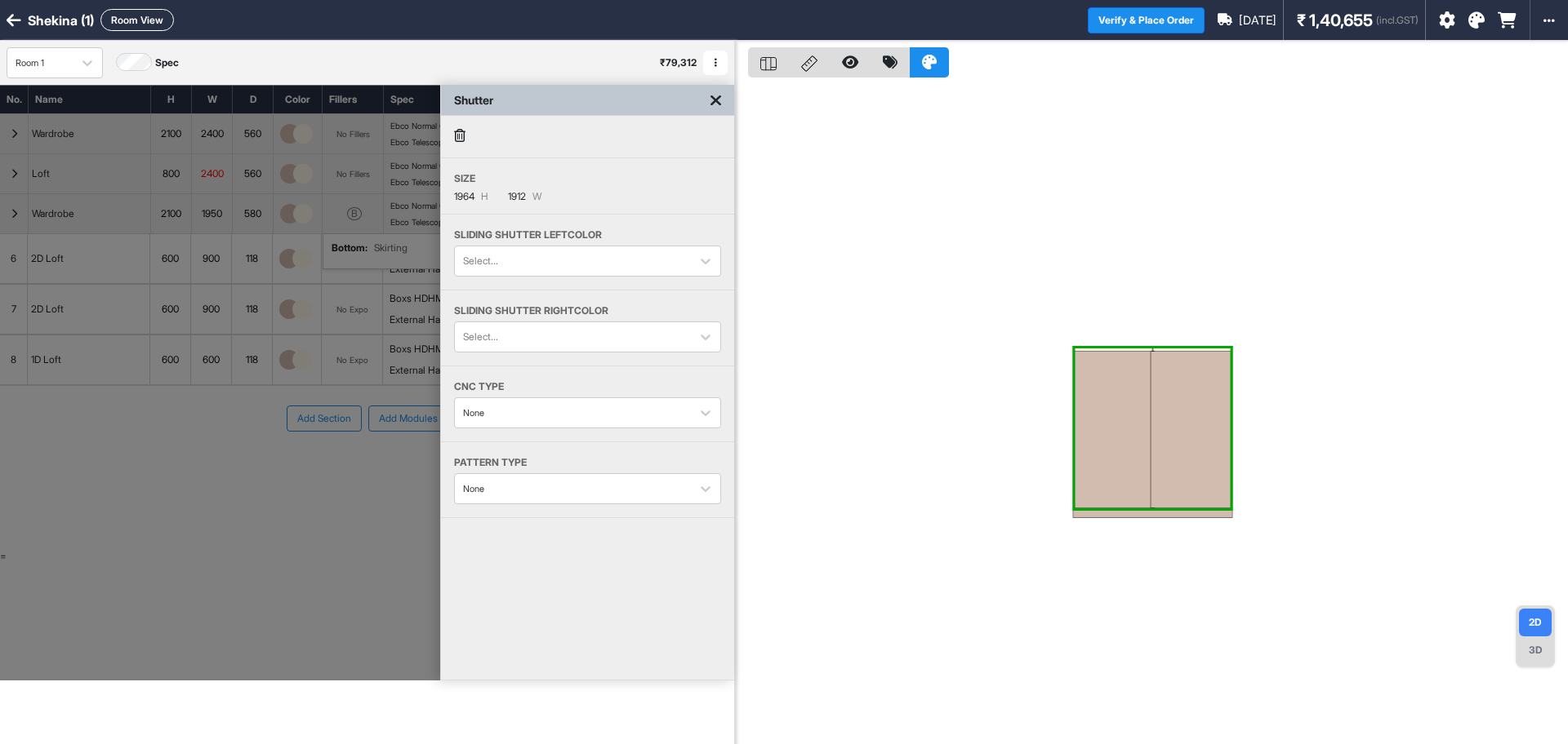
click at [1117, 415] on div at bounding box center [1114, 429] width 80 height 158
click at [1191, 417] on div at bounding box center [1191, 429] width 80 height 158
click at [1118, 432] on div at bounding box center [1114, 429] width 80 height 158
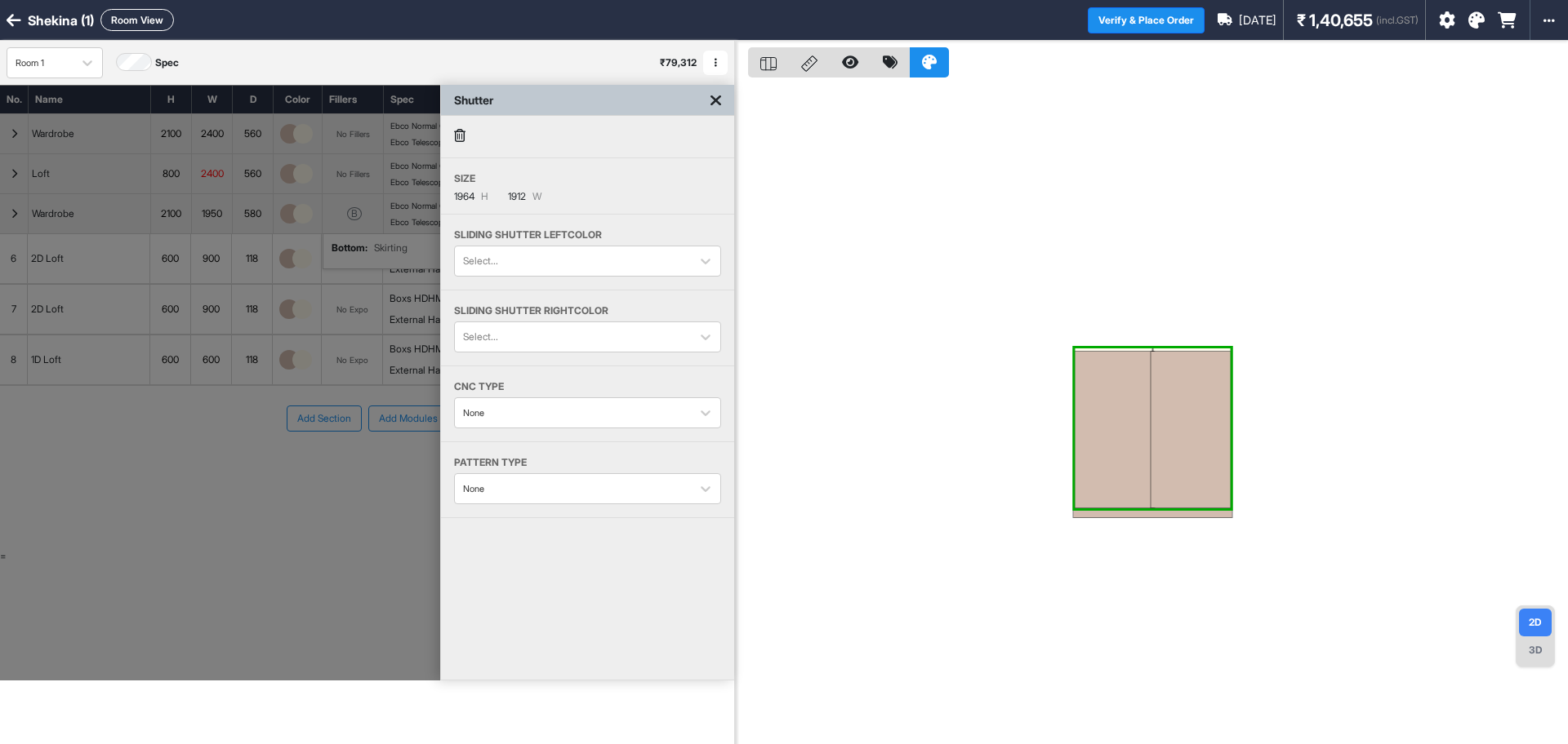
click at [1153, 436] on div at bounding box center [1191, 429] width 80 height 158
click at [716, 101] on icon at bounding box center [716, 100] width 11 height 16
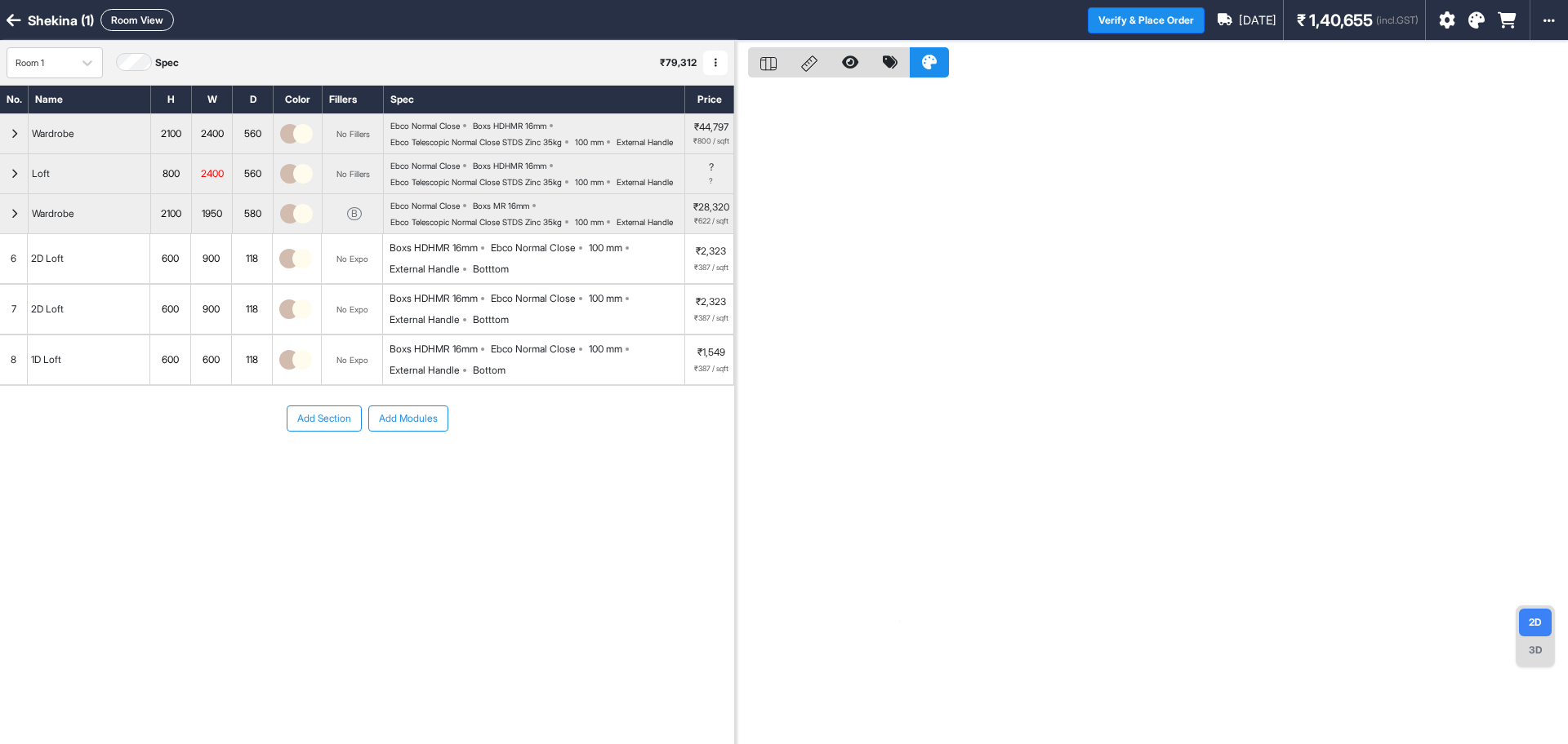
click at [72, 233] on div "Wardrobe" at bounding box center [89, 213] width 122 height 39
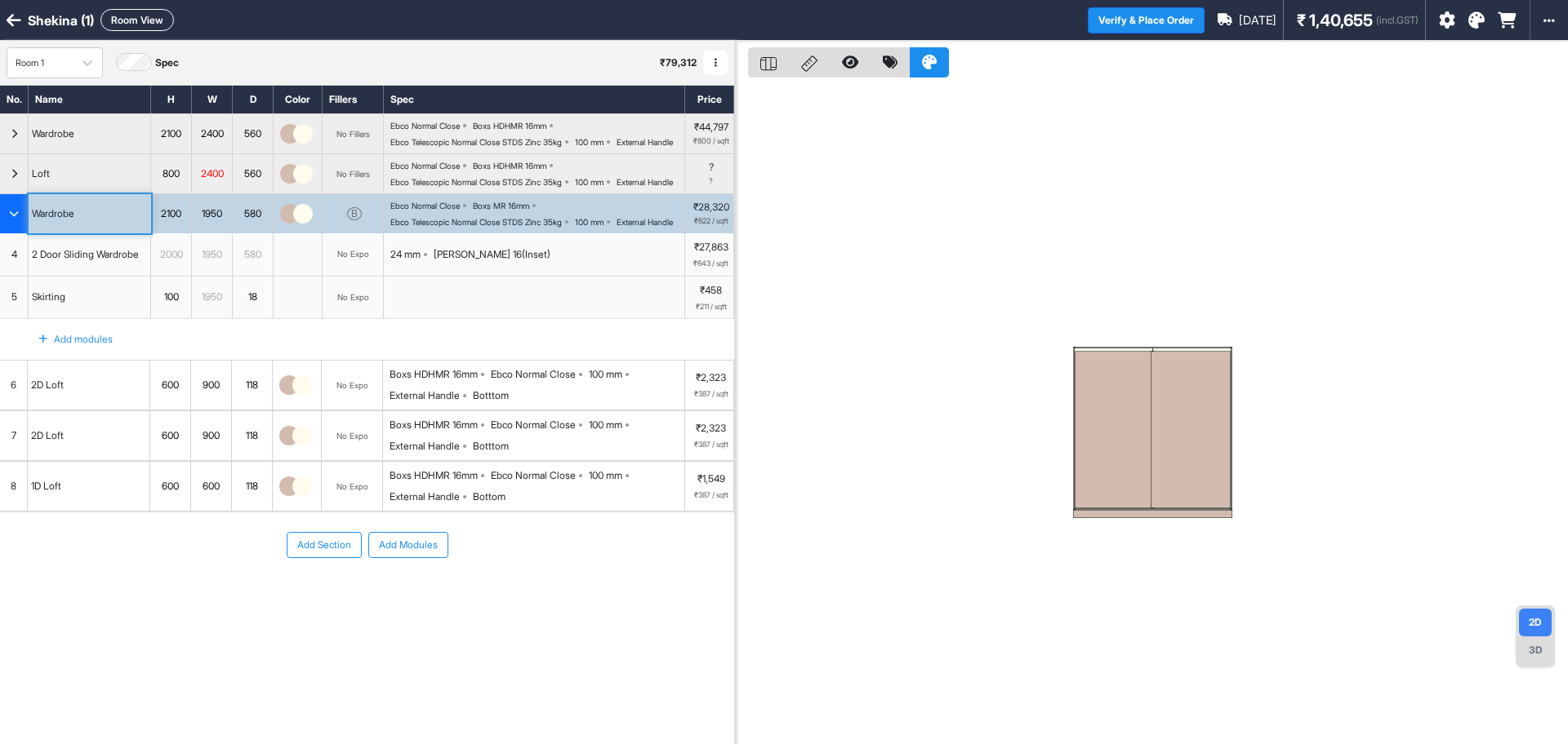
click at [1200, 460] on div at bounding box center [1191, 429] width 80 height 158
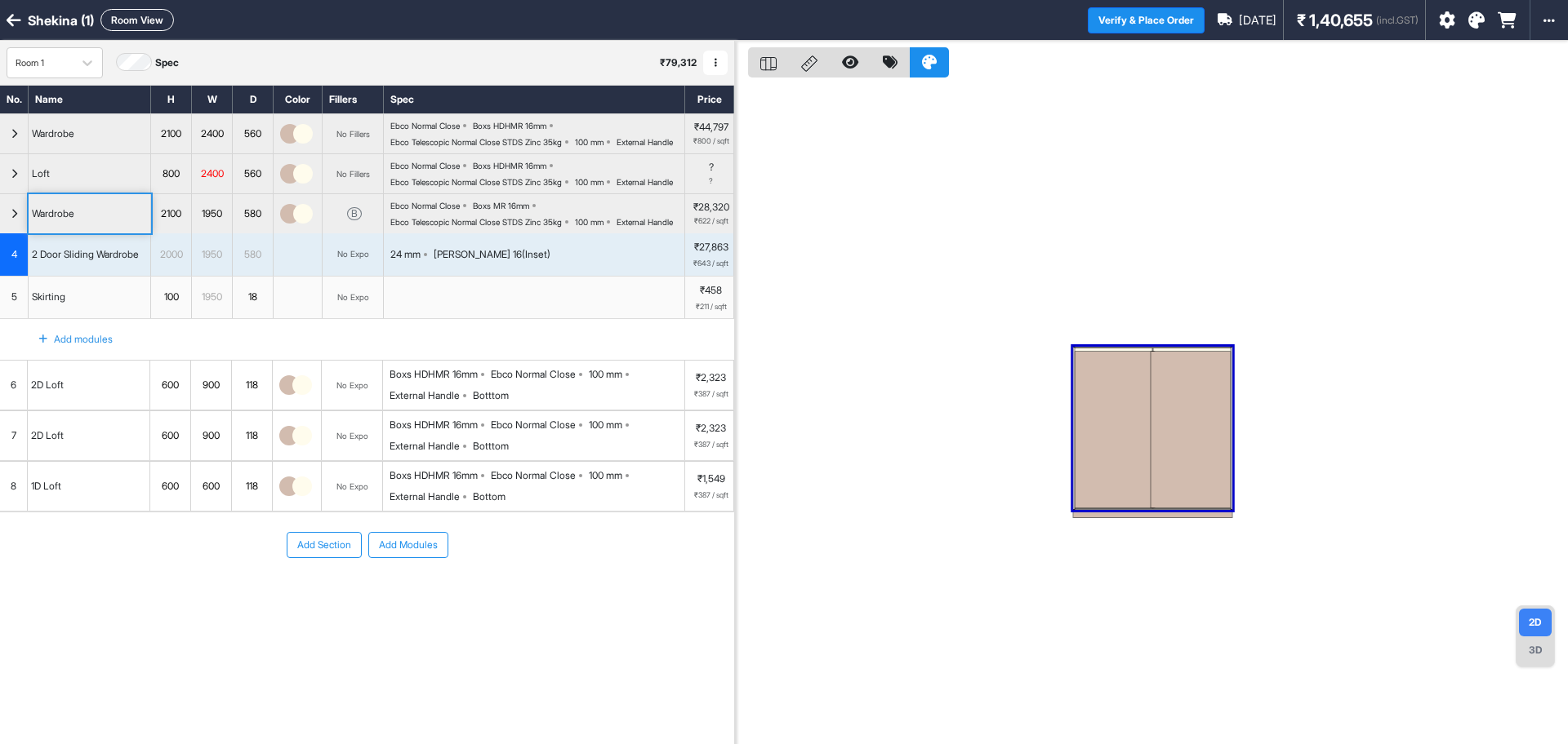
click at [1200, 460] on div at bounding box center [1191, 429] width 80 height 158
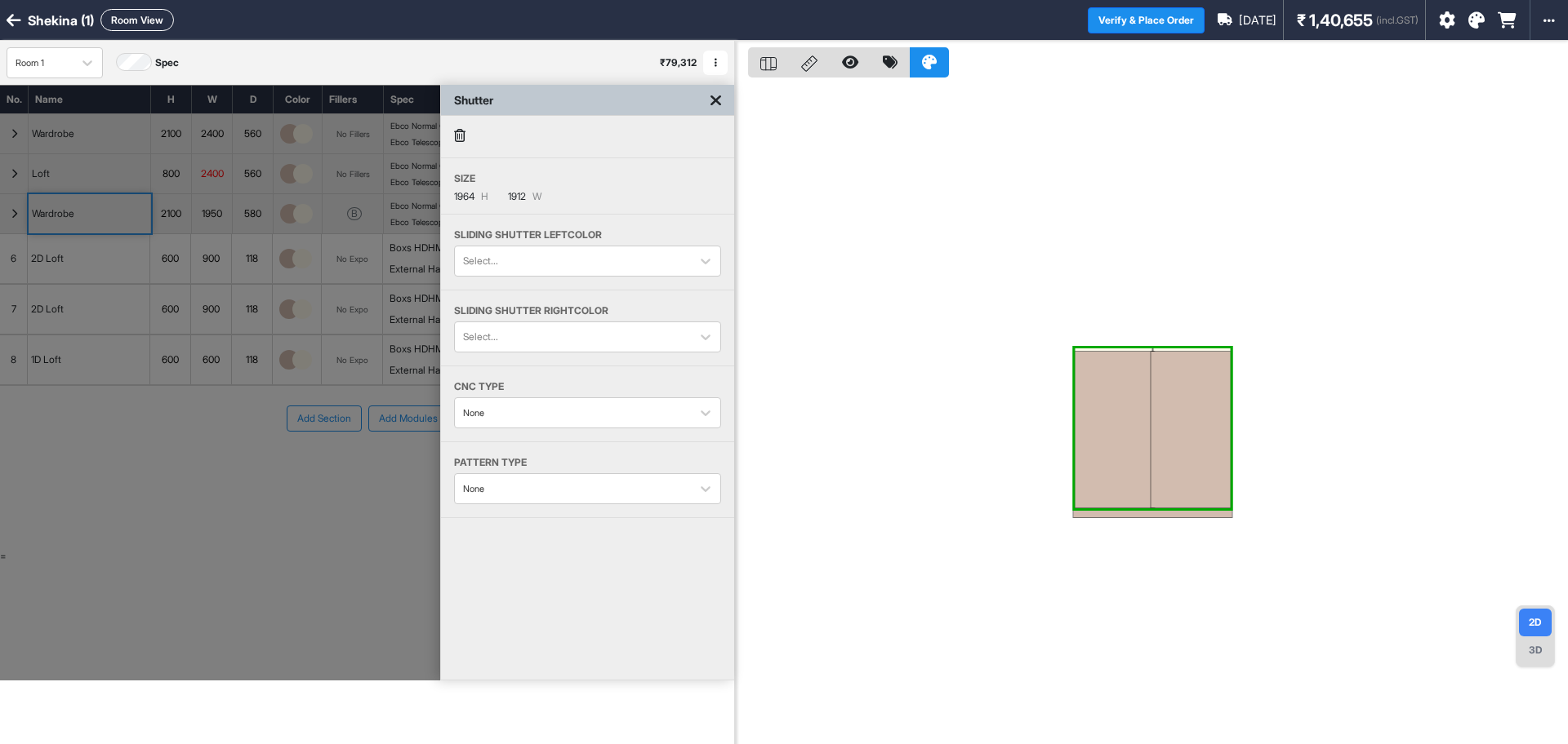
click at [1200, 460] on div at bounding box center [1191, 429] width 80 height 158
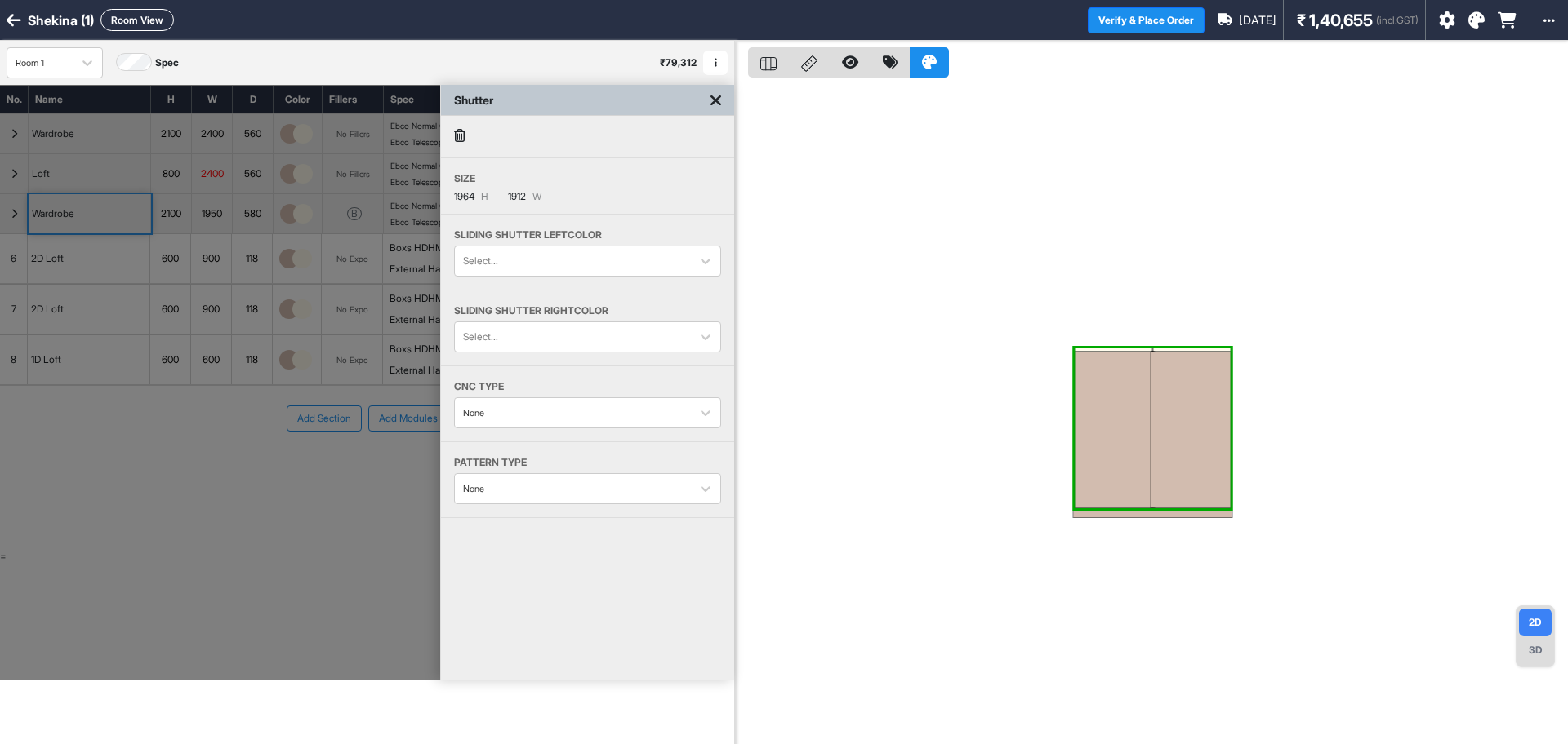
click at [1200, 460] on div at bounding box center [1191, 429] width 80 height 158
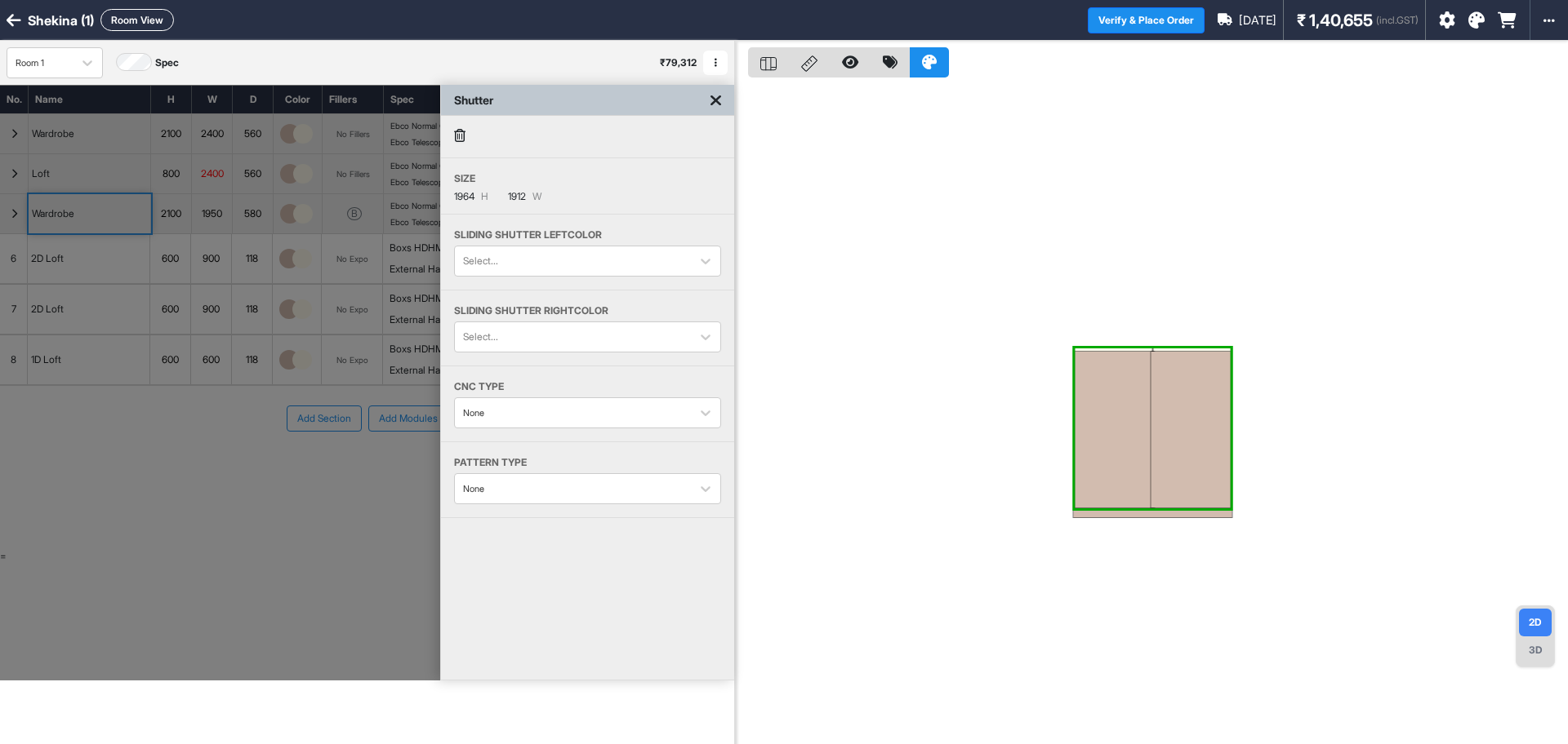
click at [1200, 460] on div at bounding box center [1191, 429] width 80 height 158
click at [129, 16] on button "Room View" at bounding box center [137, 20] width 74 height 22
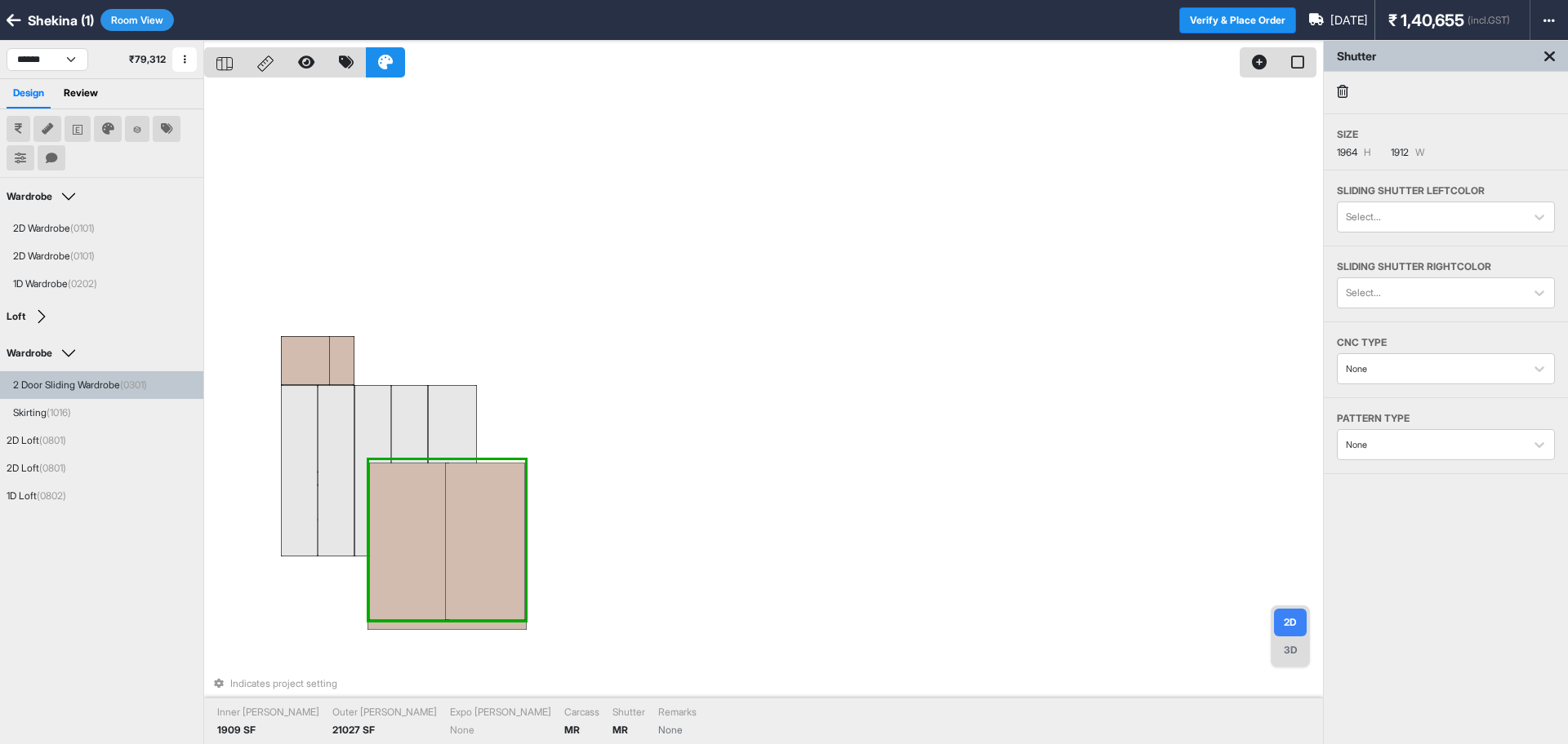
click at [405, 570] on div at bounding box center [409, 541] width 80 height 158
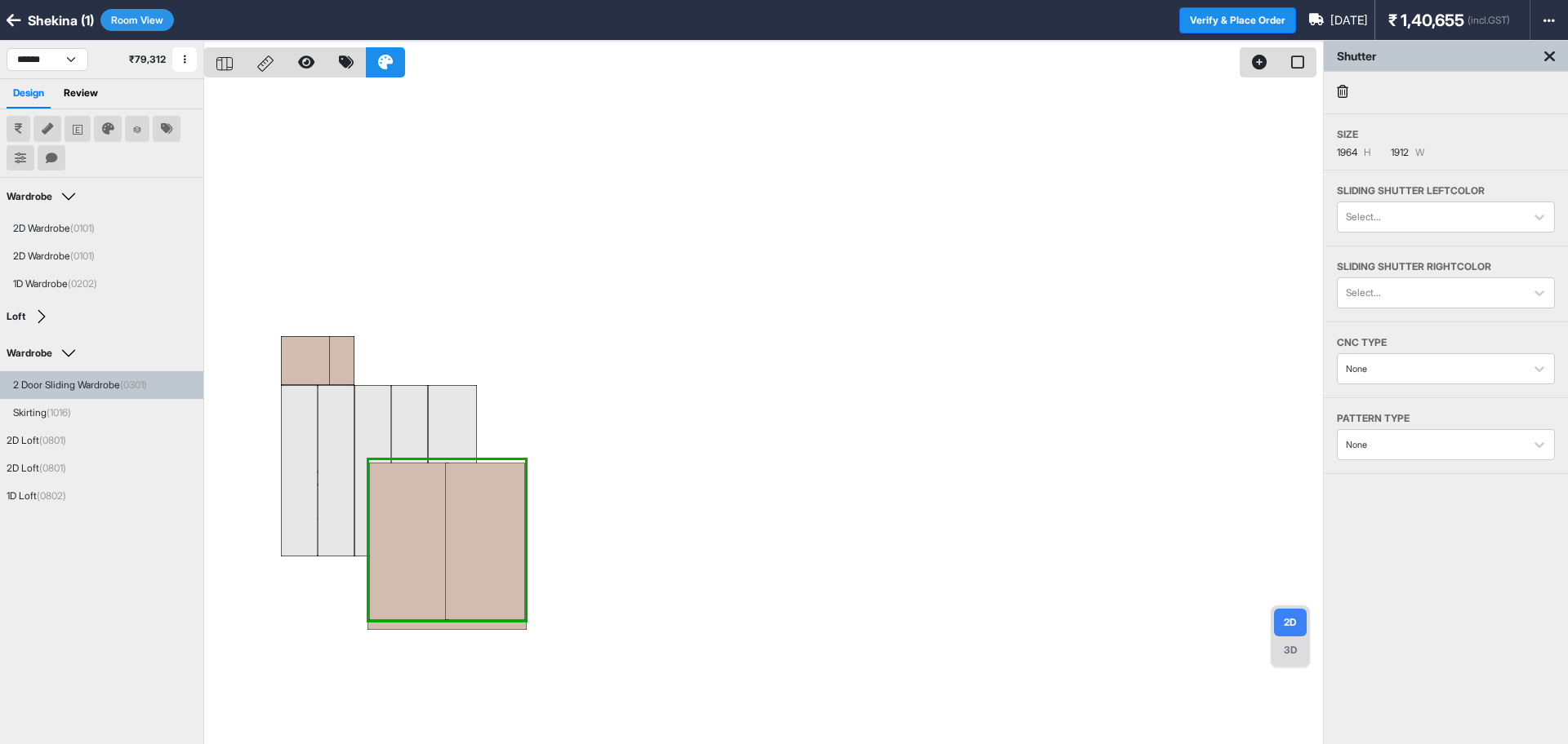
drag, startPoint x: 460, startPoint y: 549, endPoint x: 647, endPoint y: 447, distance: 213.0
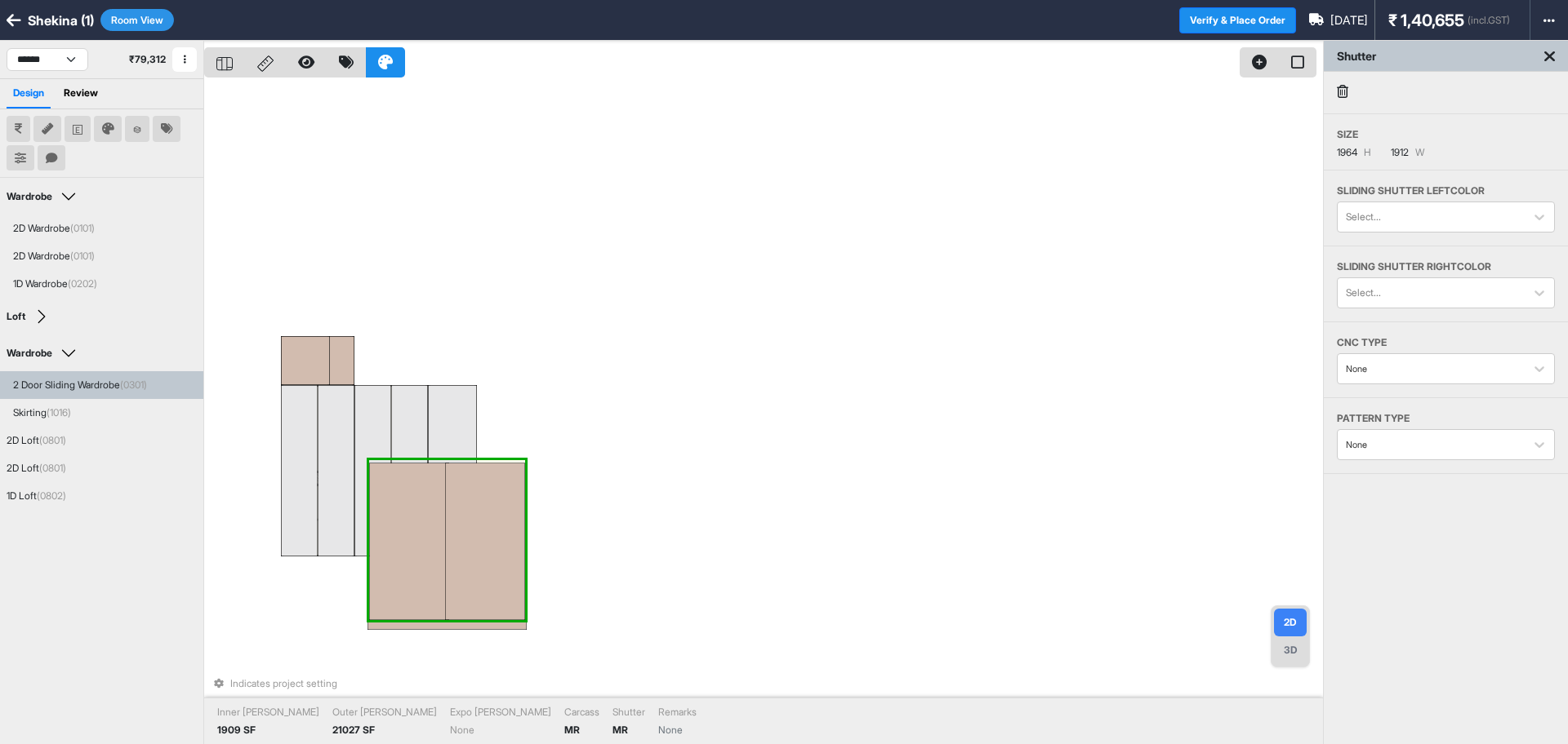
click at [463, 553] on div at bounding box center [485, 541] width 80 height 158
drag, startPoint x: 464, startPoint y: 562, endPoint x: 559, endPoint y: 482, distance: 124.2
drag, startPoint x: 484, startPoint y: 543, endPoint x: 600, endPoint y: 321, distance: 250.5
click at [481, 557] on div at bounding box center [485, 541] width 80 height 158
click at [428, 600] on div at bounding box center [409, 541] width 80 height 158
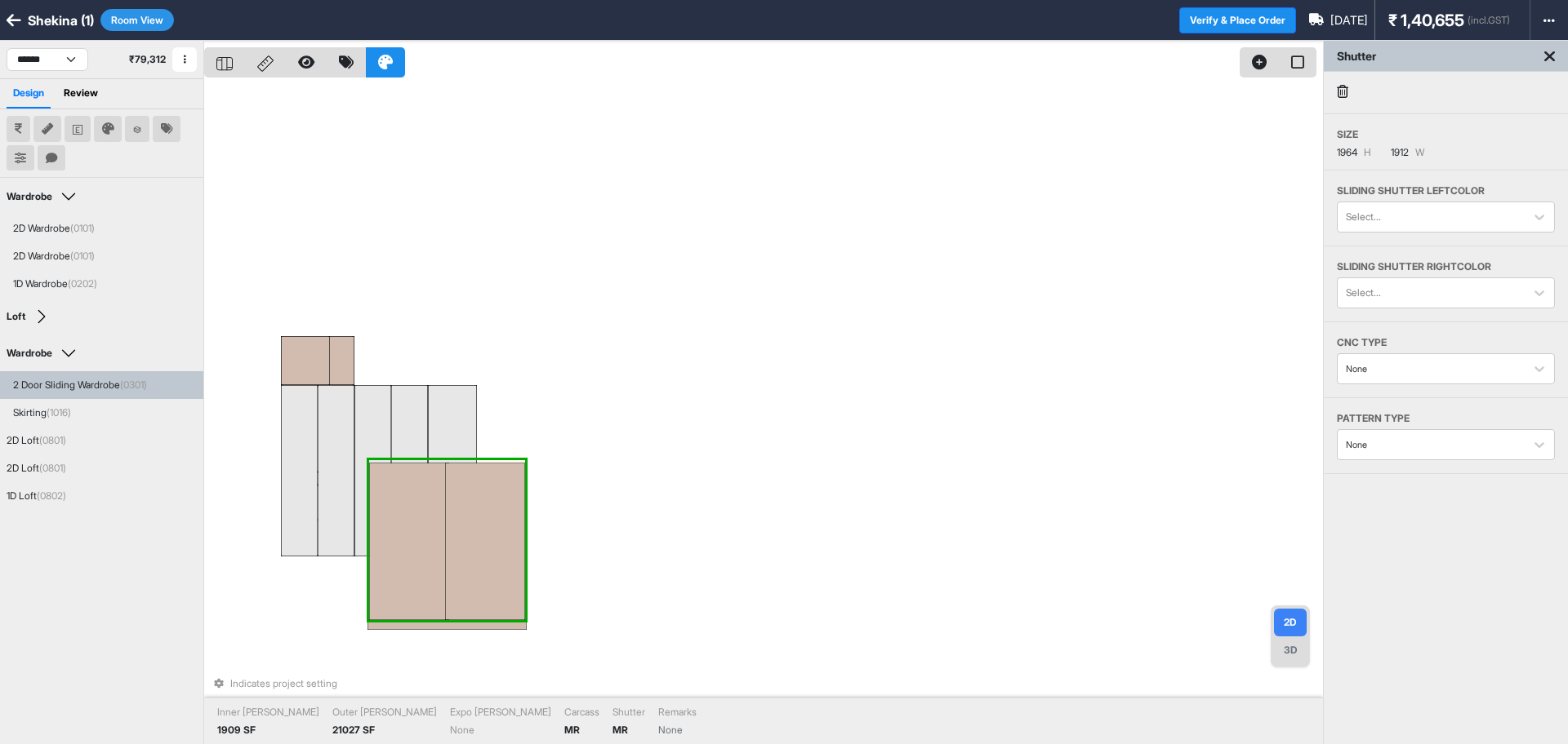
click at [428, 600] on div at bounding box center [409, 541] width 80 height 158
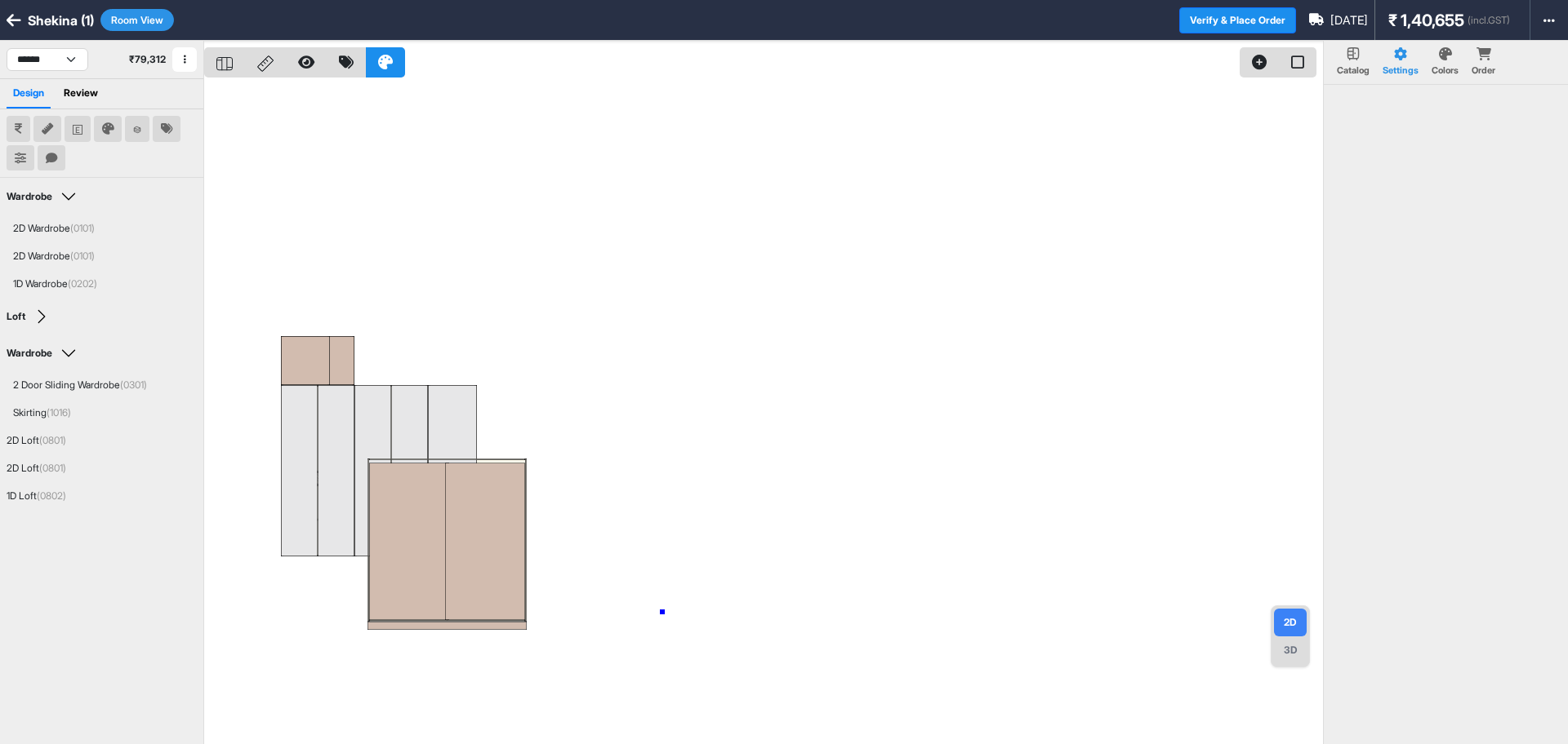
click at [662, 612] on div at bounding box center [764, 413] width 1119 height 744
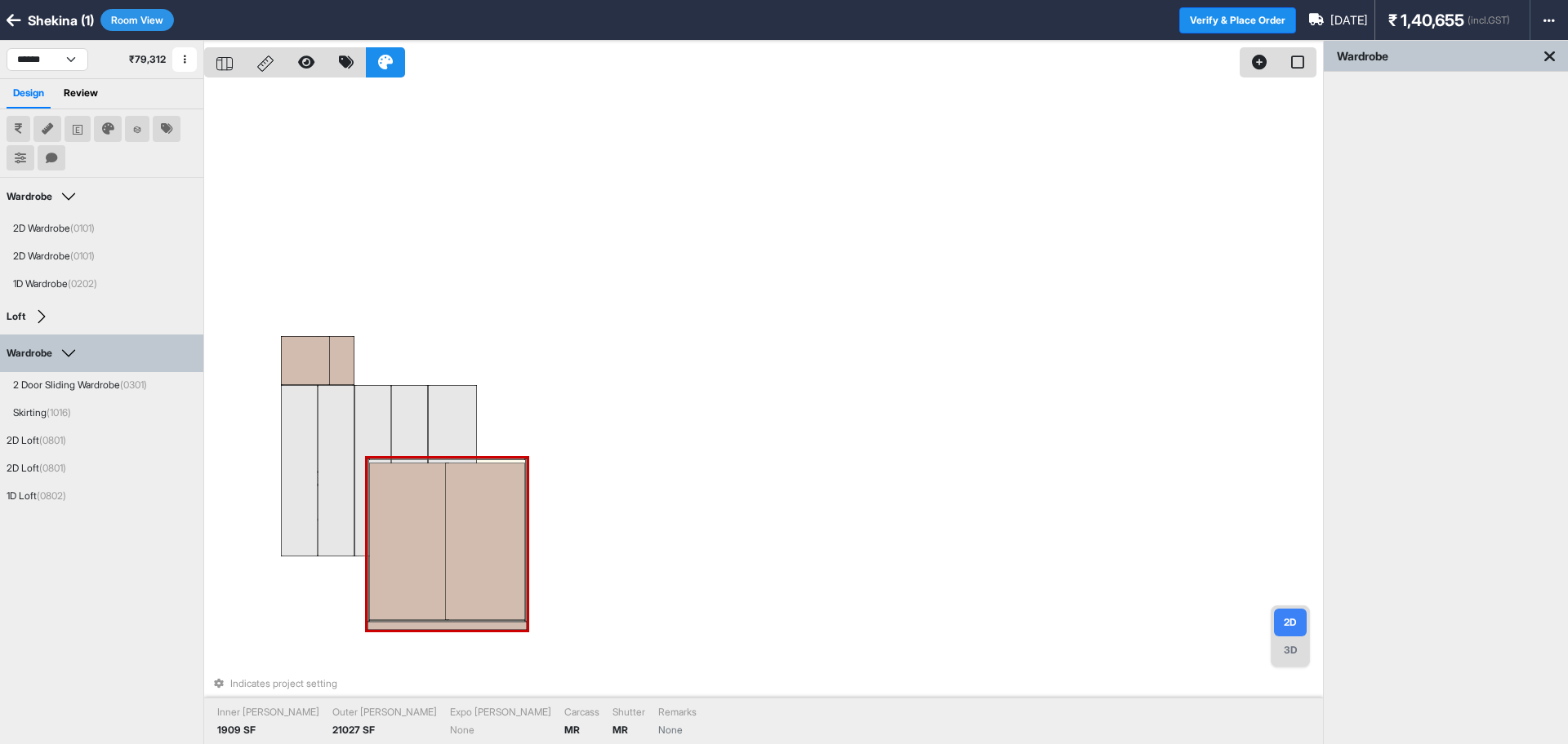
click at [493, 578] on div at bounding box center [485, 541] width 80 height 158
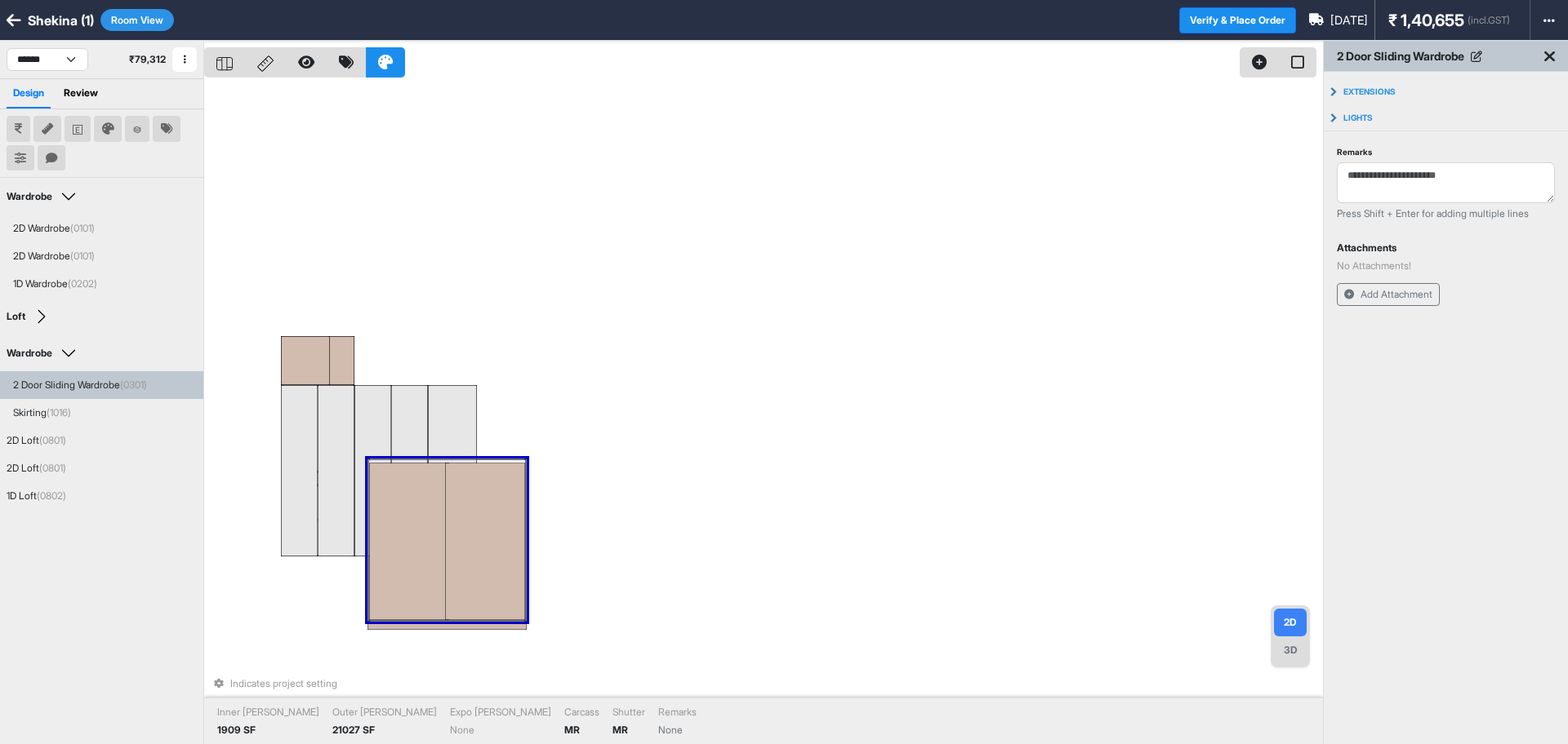
click at [493, 578] on div at bounding box center [485, 541] width 80 height 158
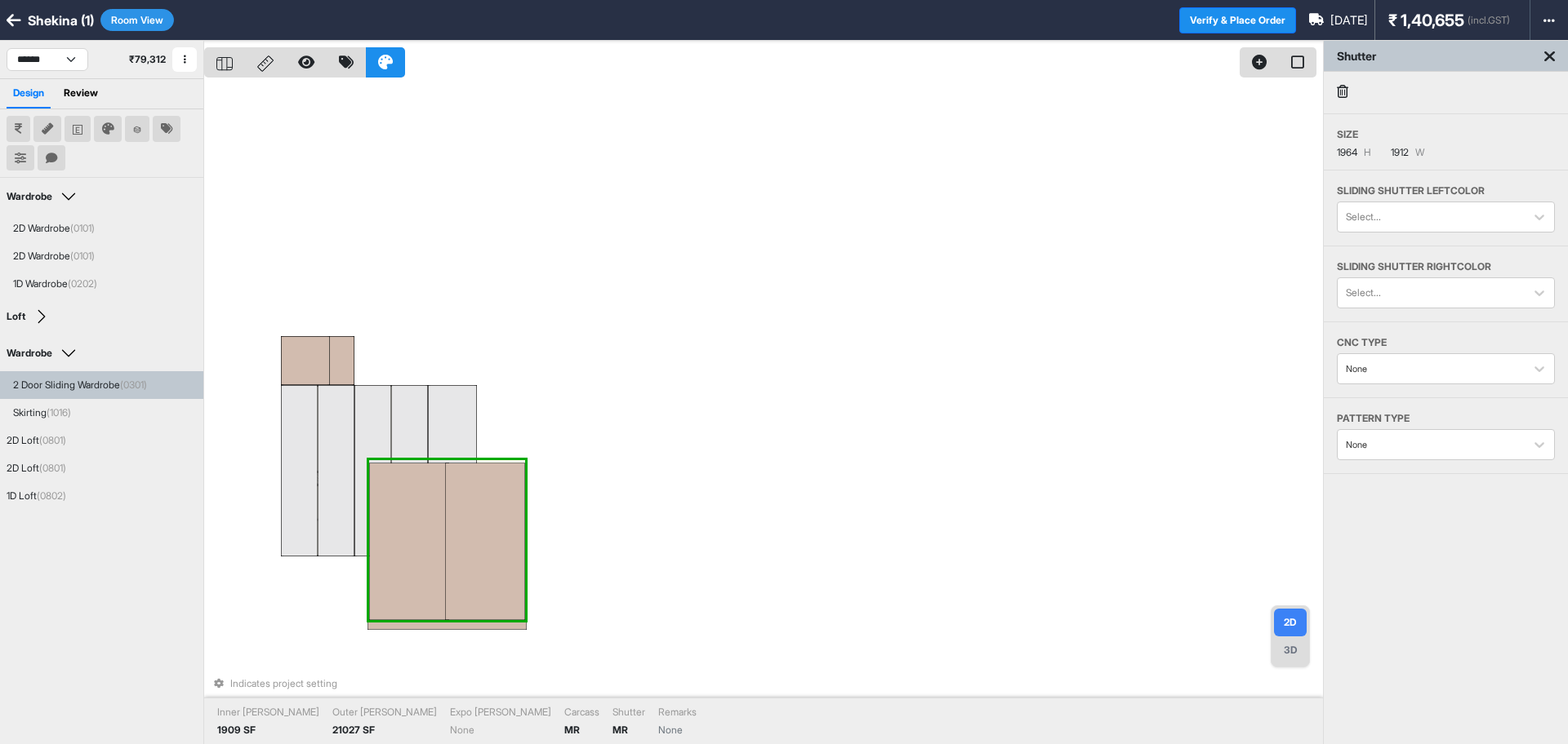
click at [493, 578] on div at bounding box center [485, 541] width 80 height 158
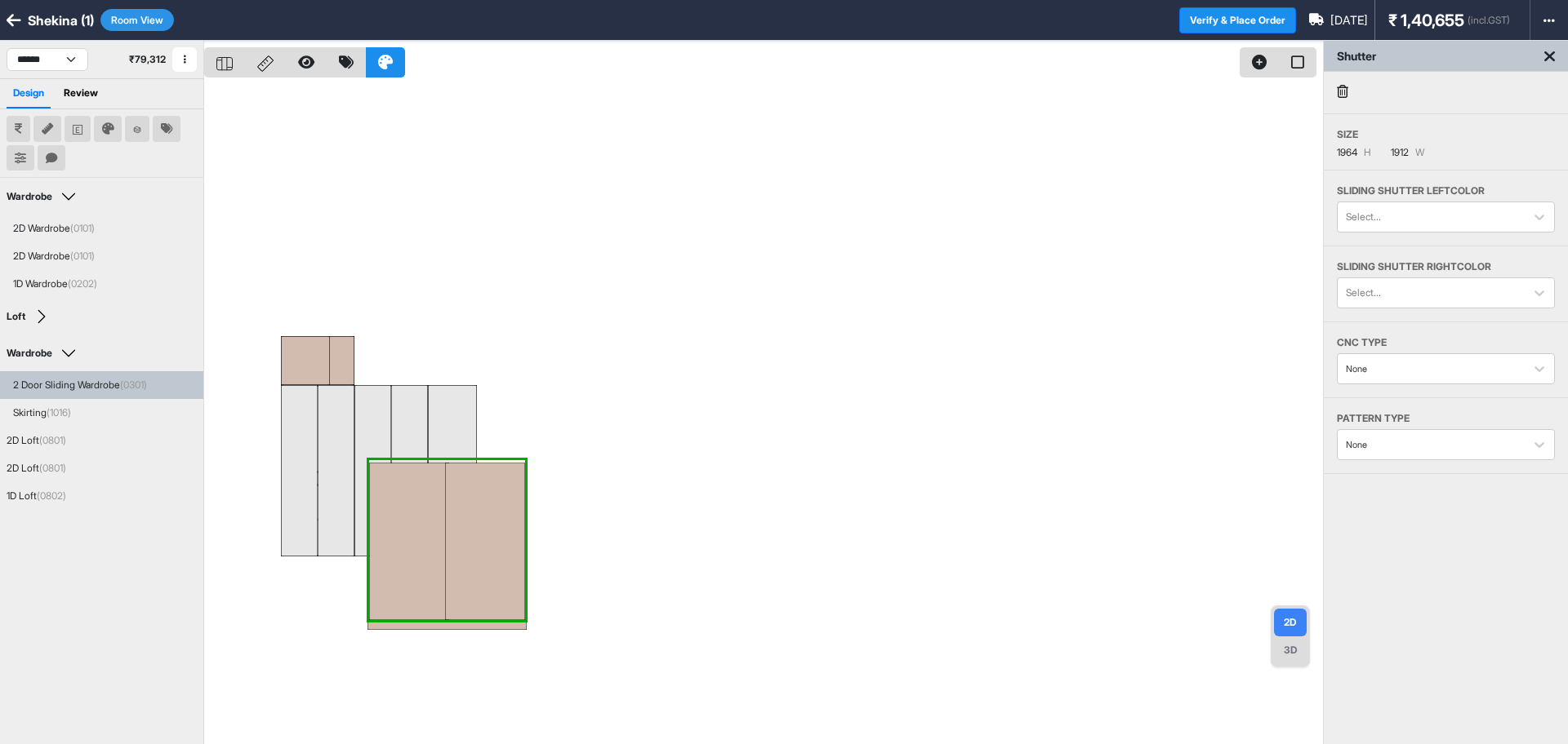
click at [1338, 95] on icon at bounding box center [1342, 91] width 12 height 13
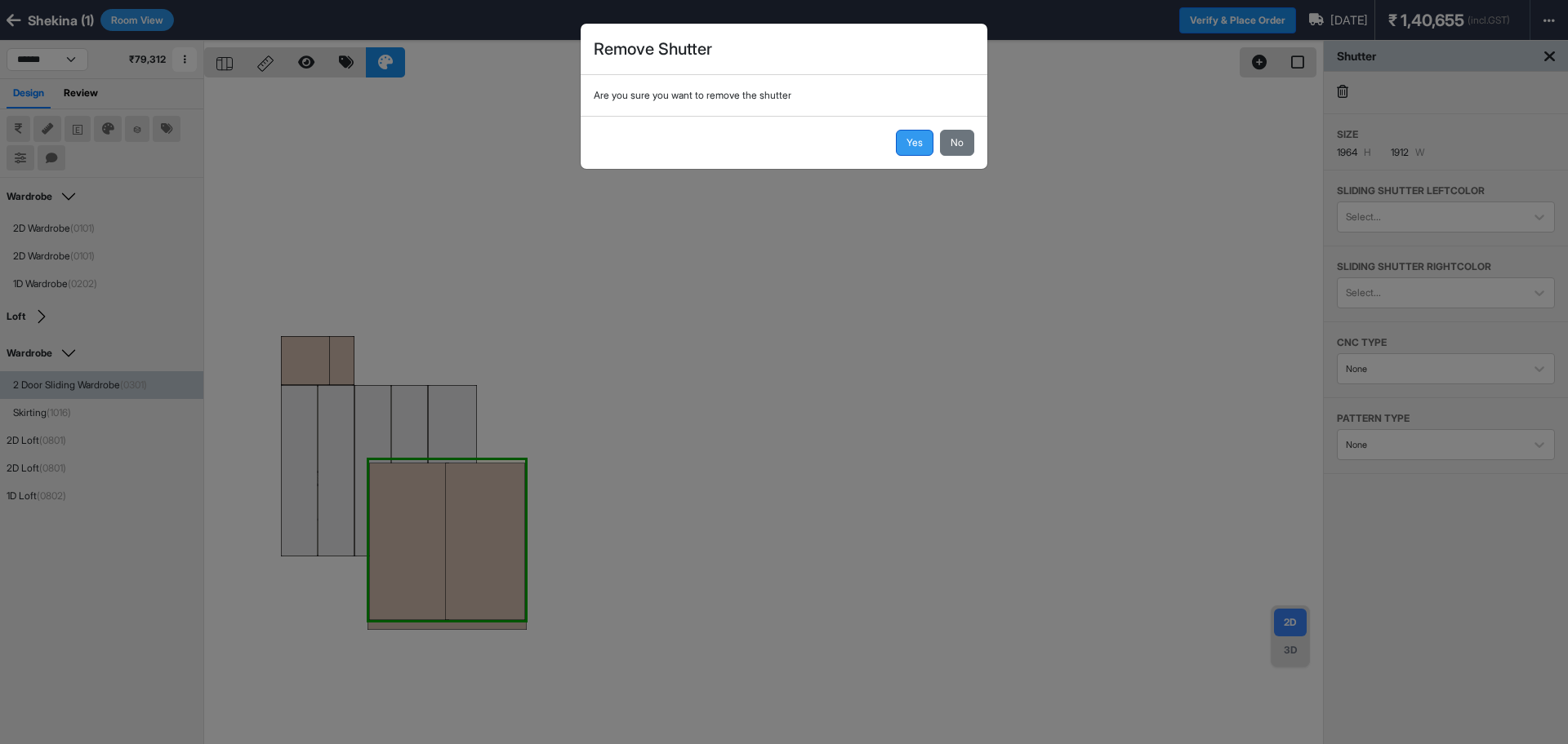
click at [912, 141] on button "Yes" at bounding box center [914, 142] width 37 height 26
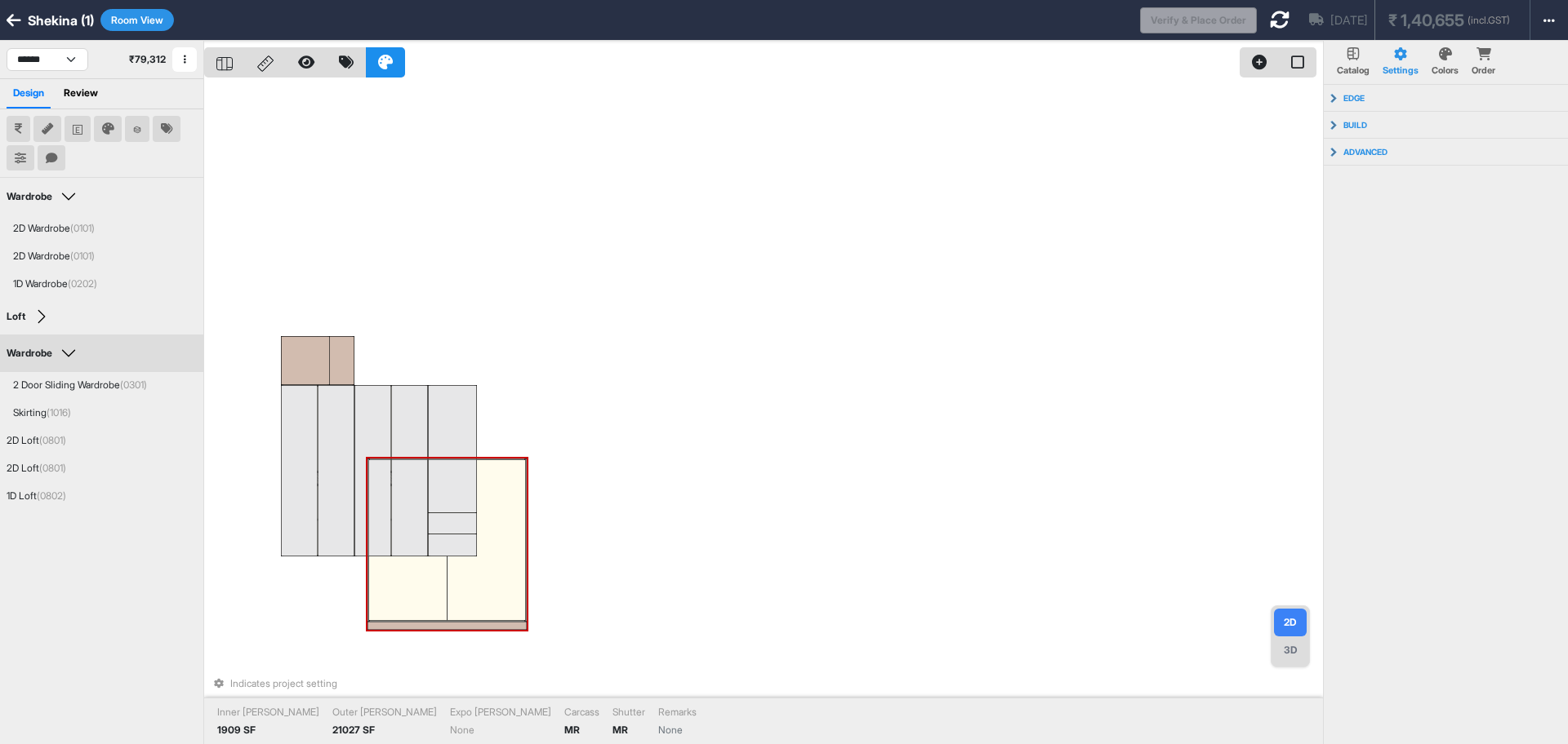
click at [516, 610] on div at bounding box center [446, 540] width 156 height 160
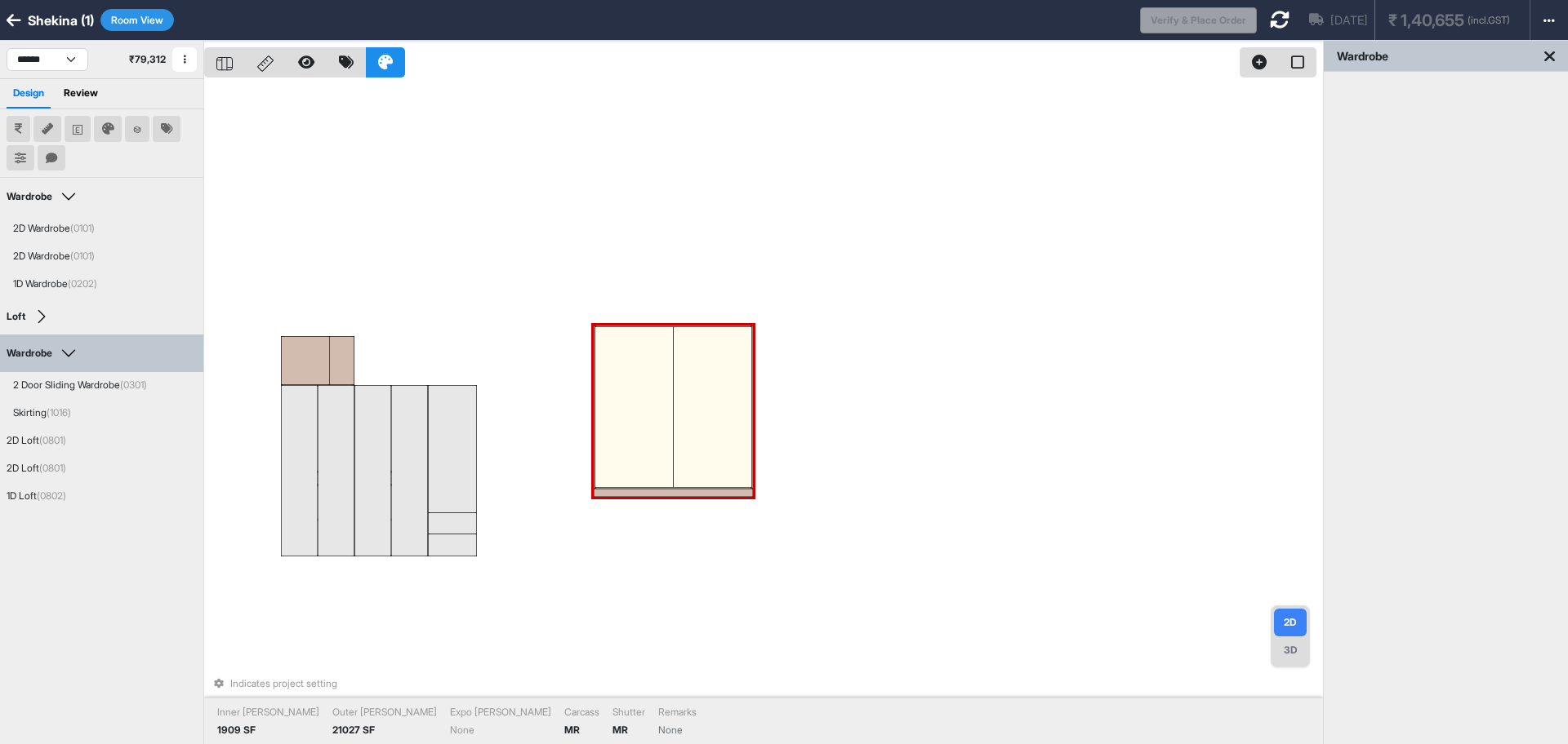
click at [752, 462] on div at bounding box center [672, 407] width 156 height 160
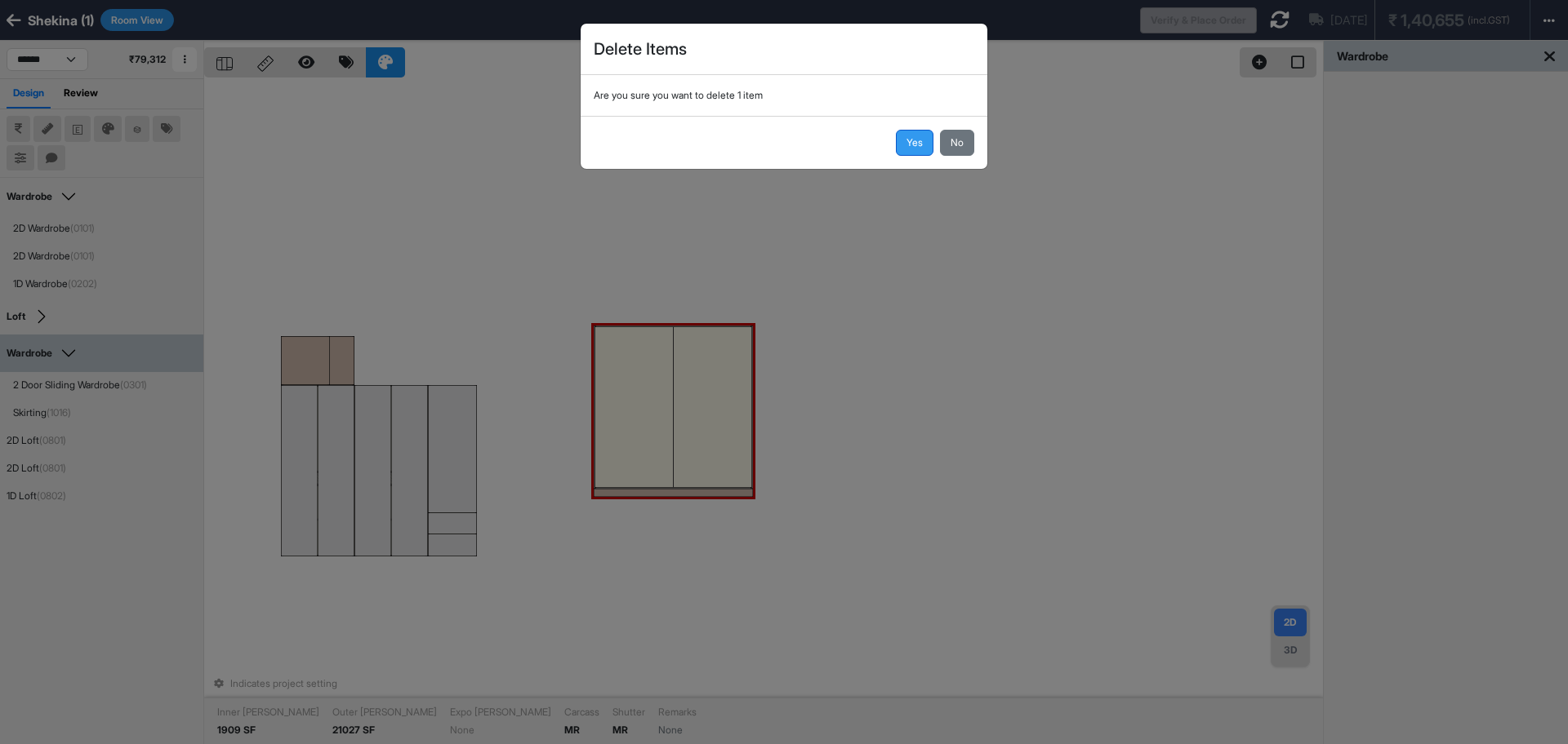
click at [918, 137] on button "Yes" at bounding box center [914, 142] width 37 height 26
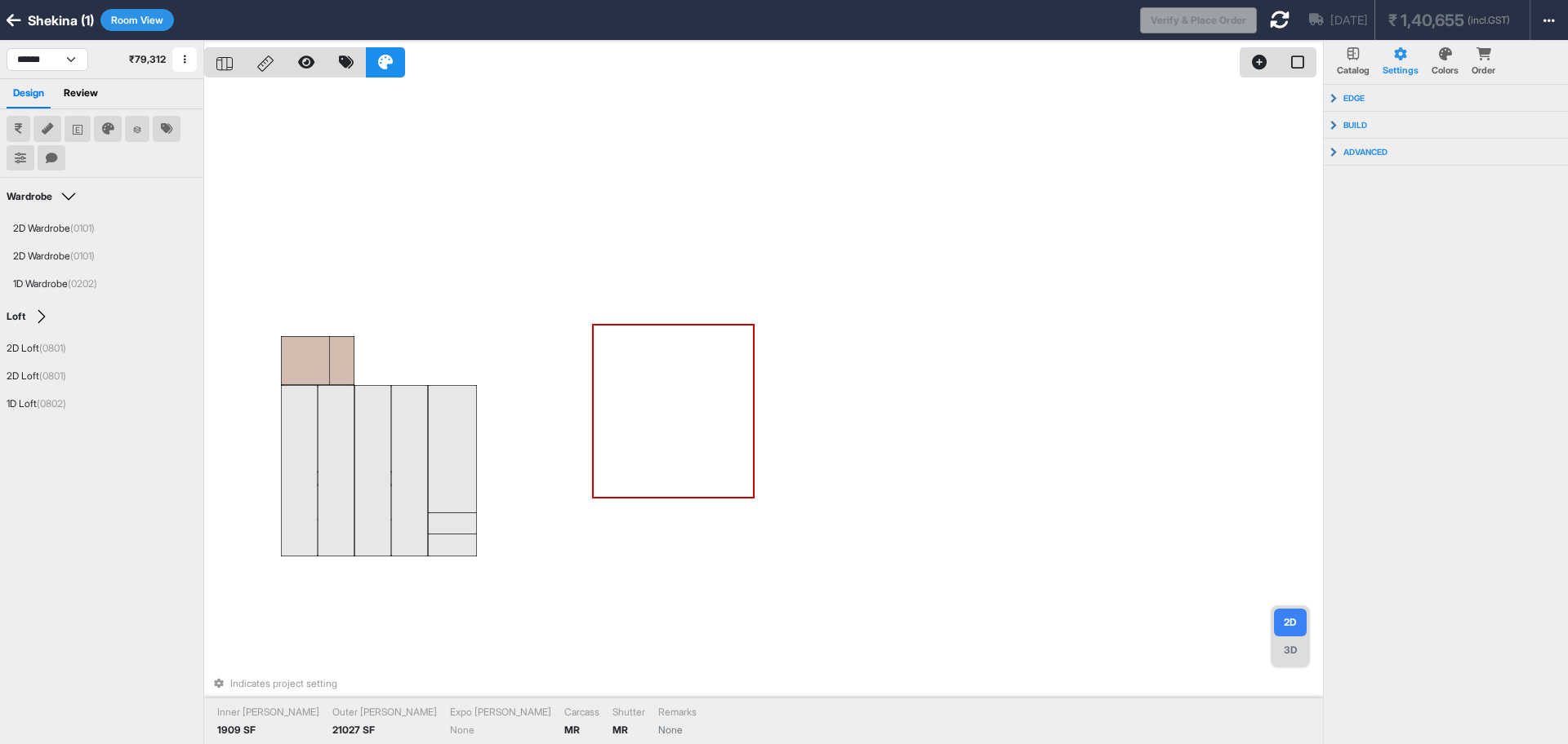
scroll to position [41, 0]
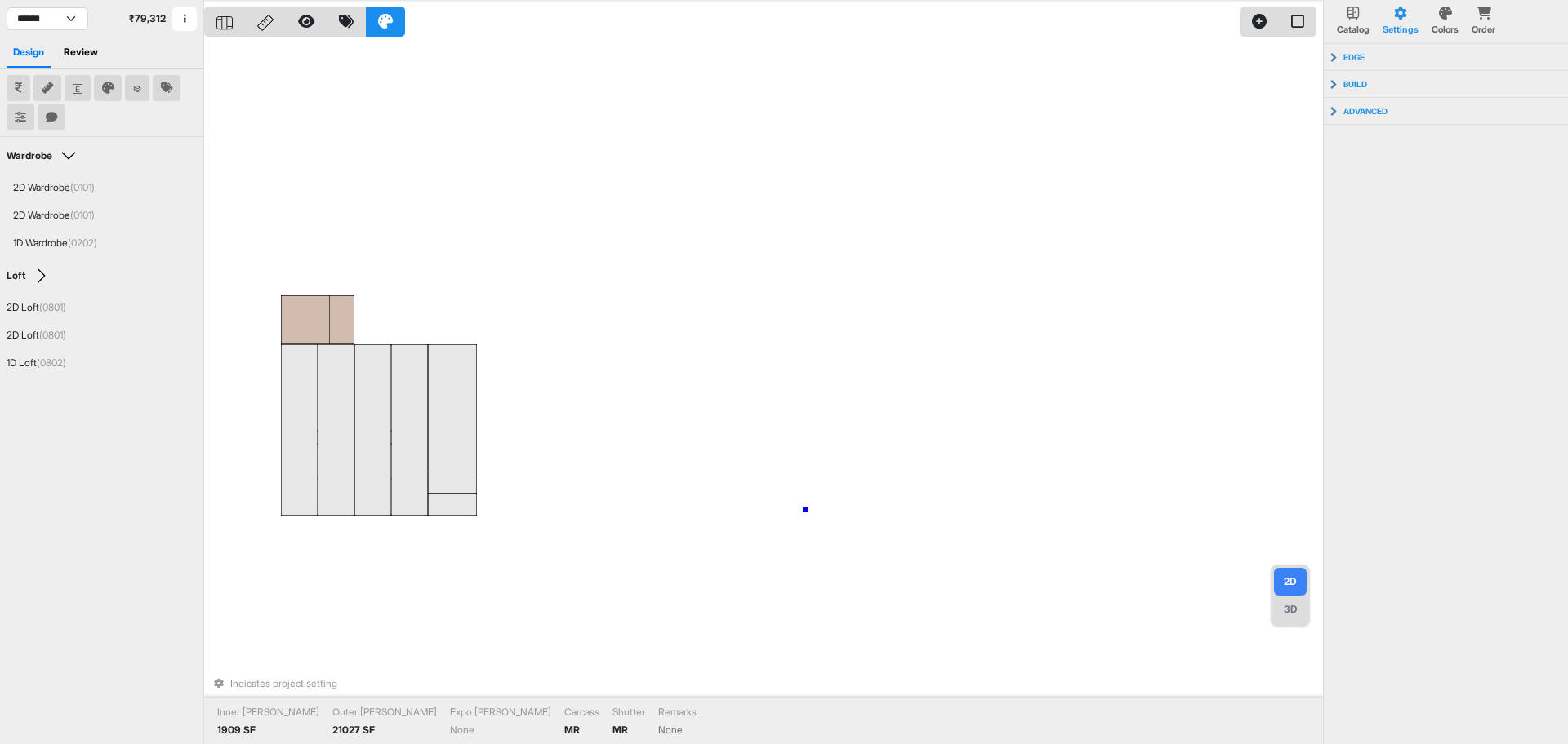
click at [805, 510] on div "Indicates project setting Inner [PERSON_NAME] 1909 SF Outer [PERSON_NAME] 21027…" at bounding box center [764, 372] width 1119 height 744
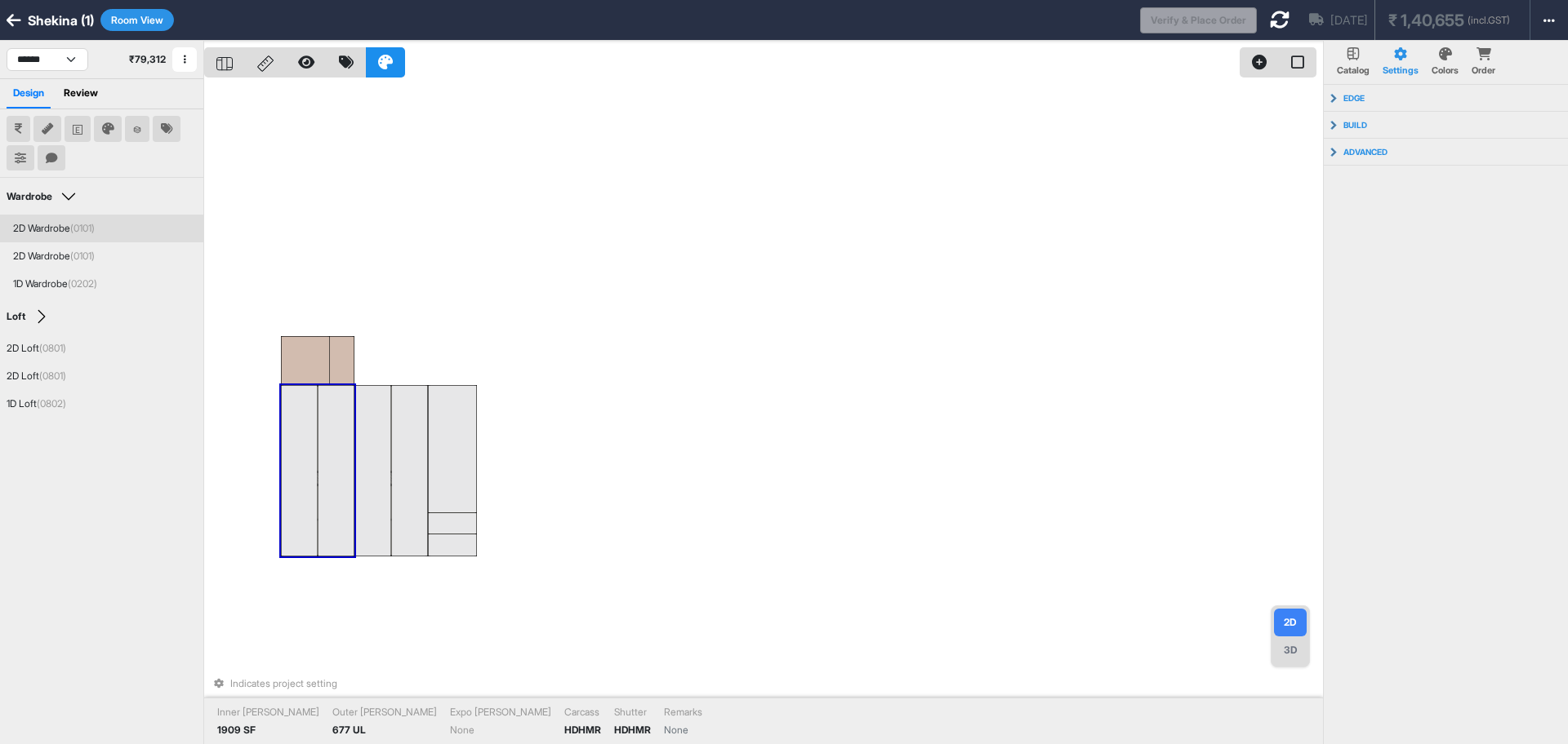
click at [143, 21] on button "Room View" at bounding box center [137, 20] width 74 height 22
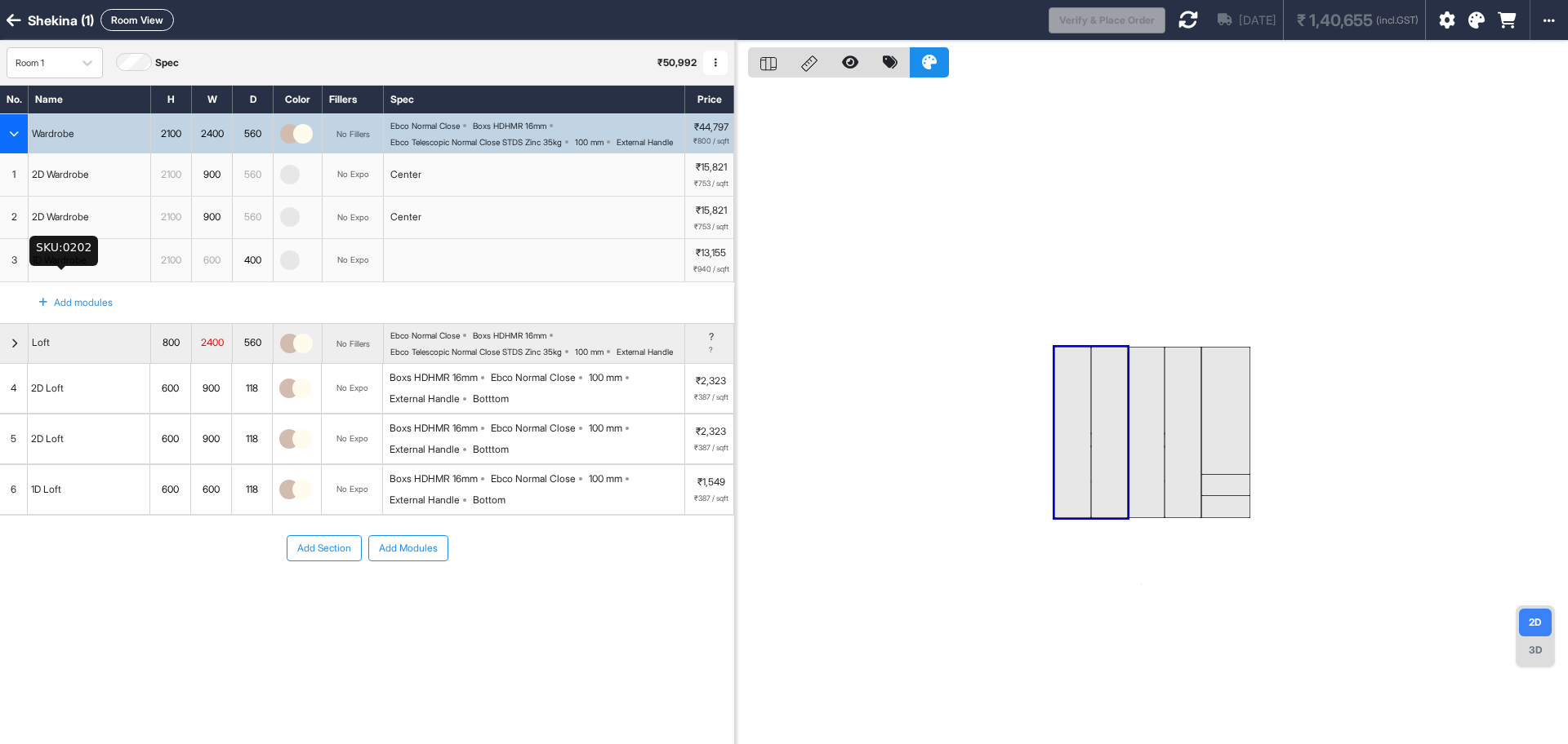
click at [90, 271] on div "1D Wardrobe" at bounding box center [58, 260] width 61 height 21
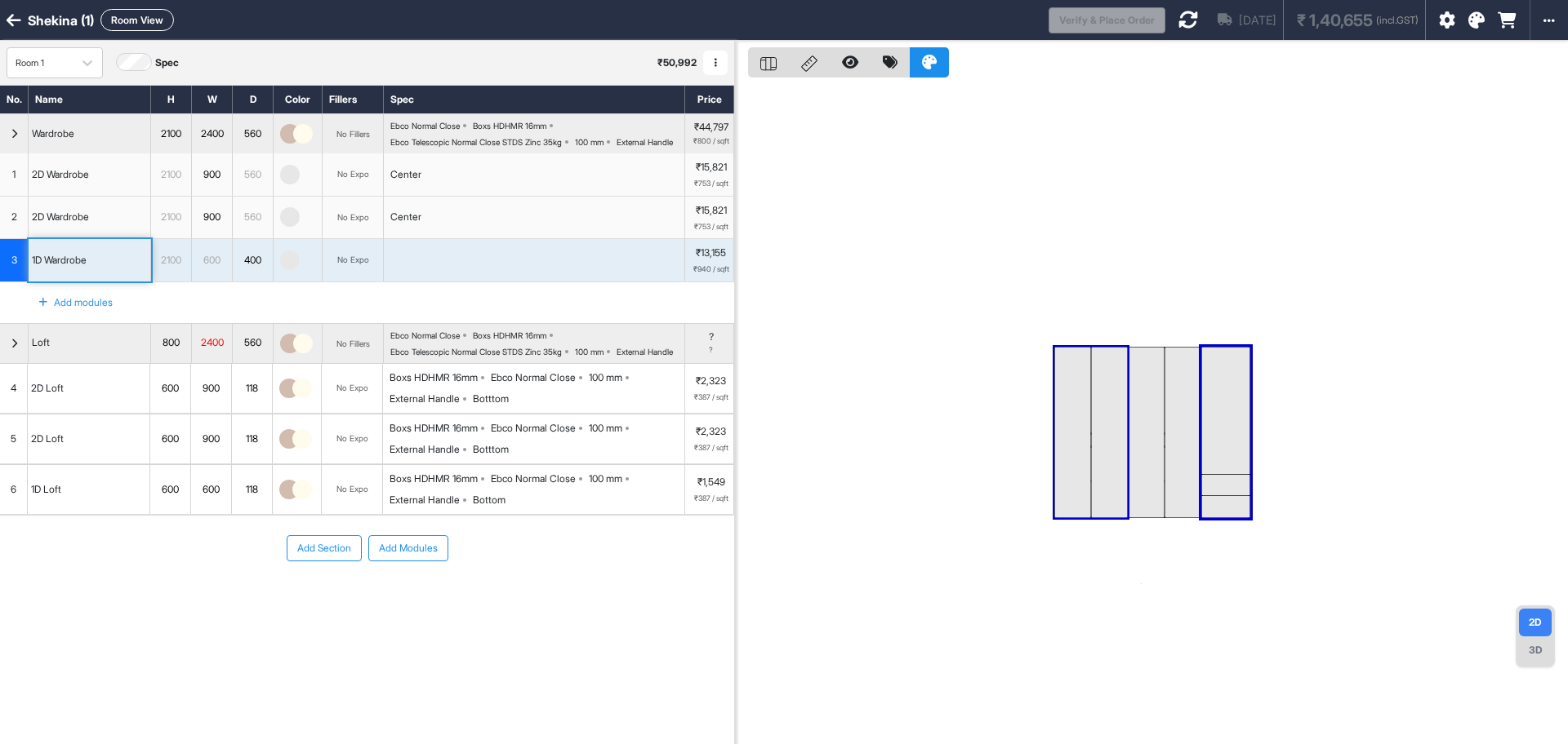
click at [354, 562] on button "Add Section" at bounding box center [324, 548] width 75 height 26
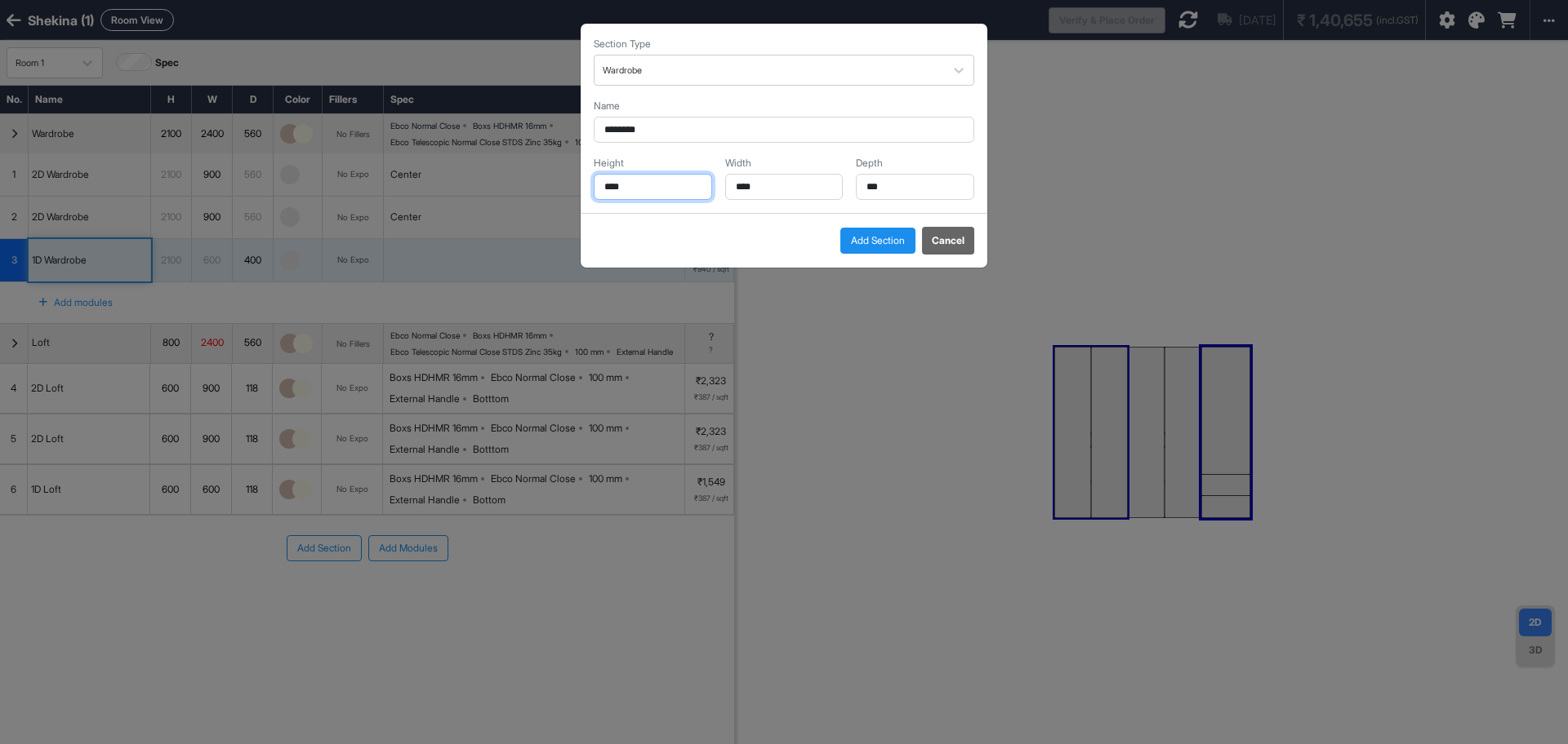
click at [663, 189] on input "****" at bounding box center [653, 187] width 118 height 26
drag, startPoint x: 663, startPoint y: 189, endPoint x: 566, endPoint y: 178, distance: 97.6
click at [566, 178] on div "Section Type Wardrobe Name ******** Height **** Width **** Depth *** Add Sectio…" at bounding box center [784, 372] width 1568 height 744
type input "*"
type input "****"
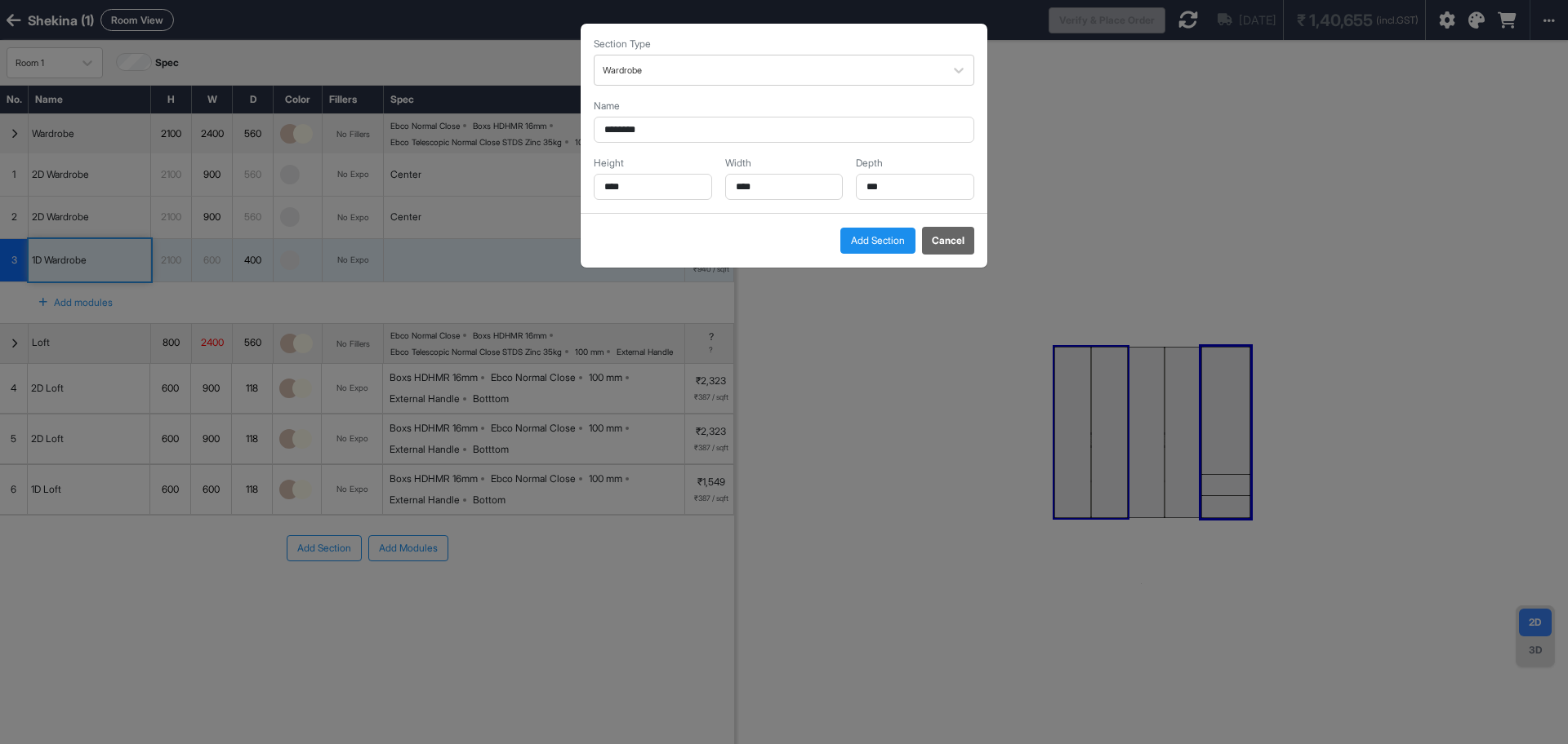
drag, startPoint x: 797, startPoint y: 203, endPoint x: 787, endPoint y: 189, distance: 17.2
click at [787, 189] on div "Section Type Wardrobe Name ******** Height **** Width **** Depth ***" at bounding box center [784, 118] width 406 height 189
click at [787, 189] on input "****" at bounding box center [784, 187] width 118 height 26
drag, startPoint x: 787, startPoint y: 189, endPoint x: 748, endPoint y: 189, distance: 39.0
click at [748, 189] on input "****" at bounding box center [784, 187] width 118 height 26
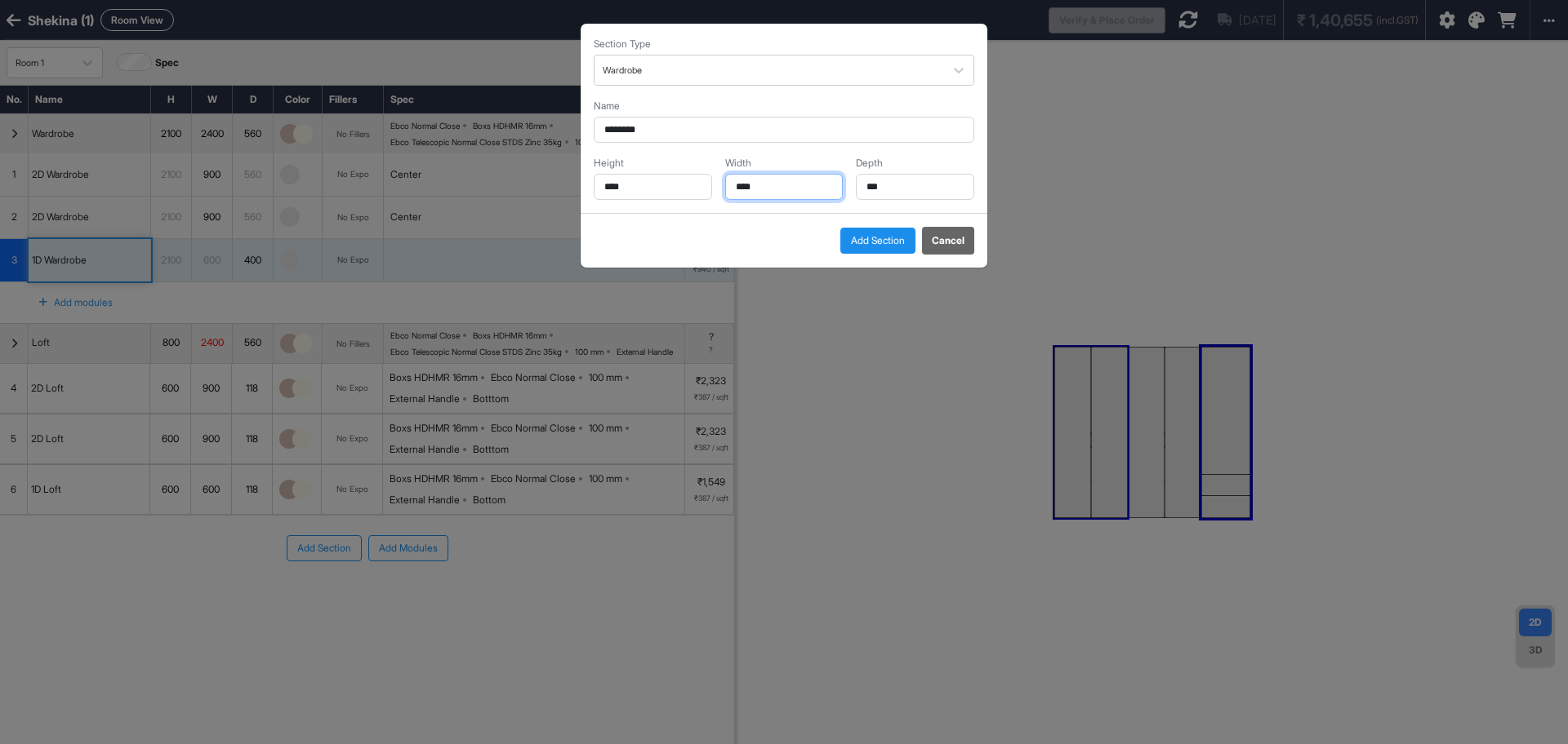
type input "****"
click at [893, 249] on button "Add Section" at bounding box center [877, 240] width 75 height 26
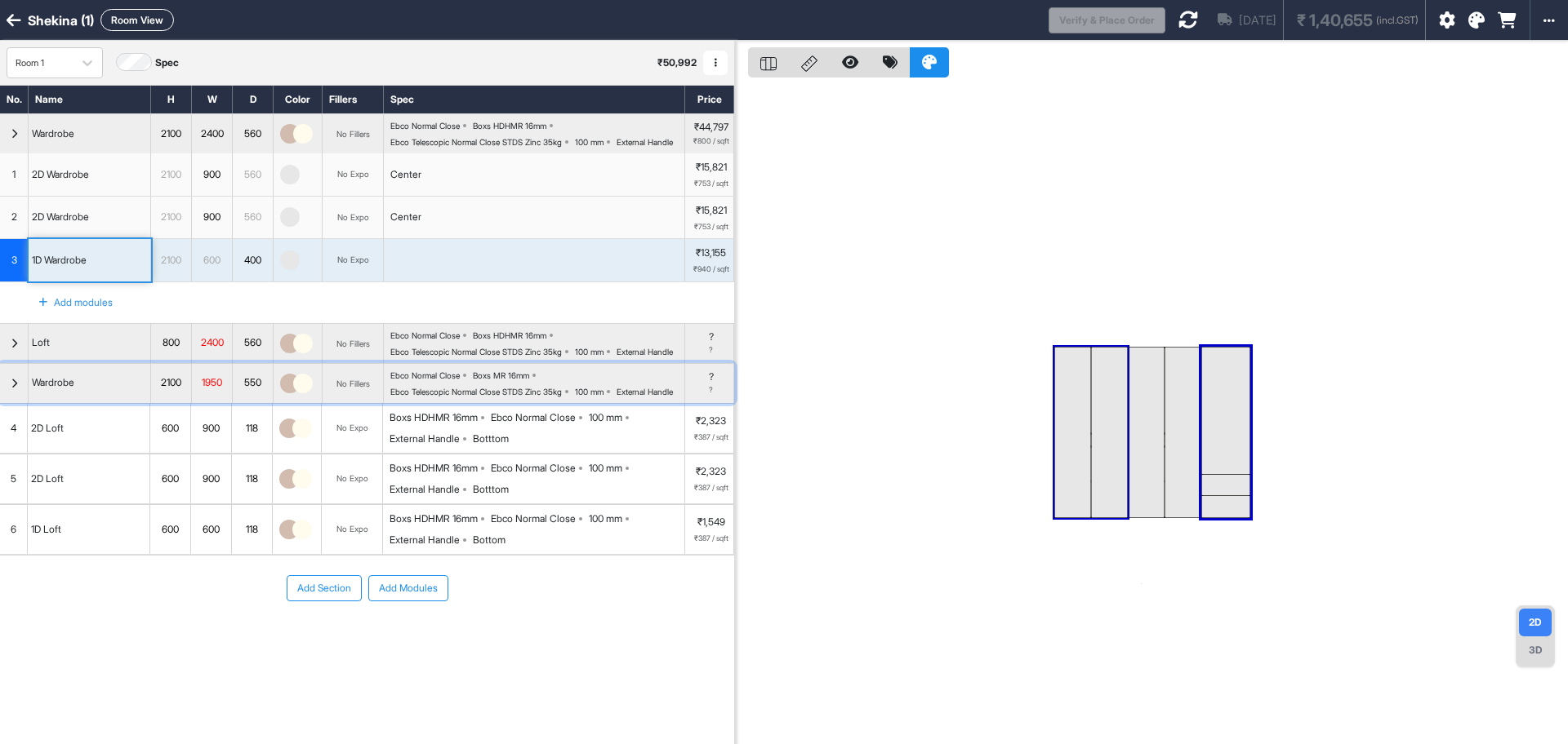
click at [27, 403] on div "button" at bounding box center [14, 383] width 28 height 39
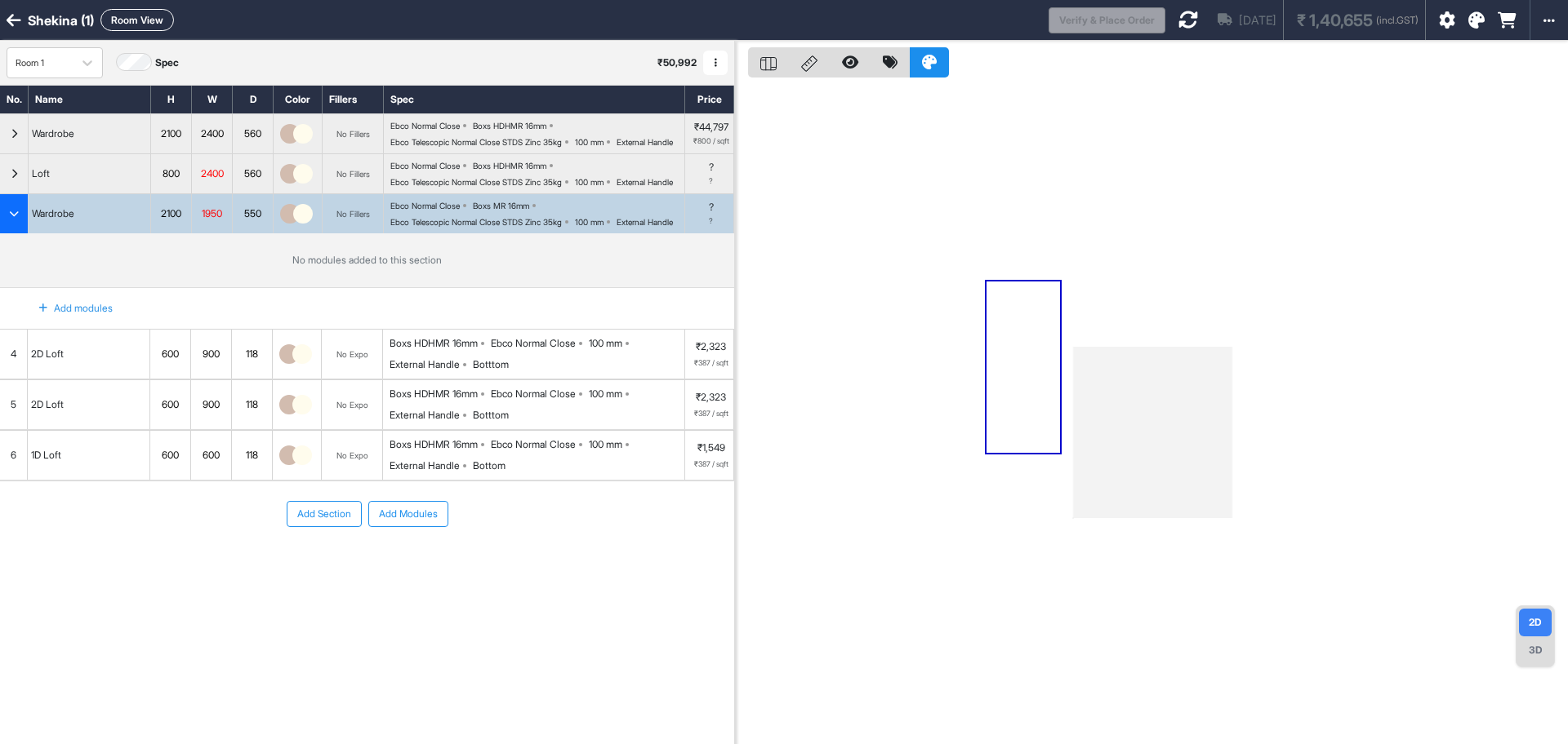
click at [107, 322] on div "Add modules" at bounding box center [67, 309] width 93 height 27
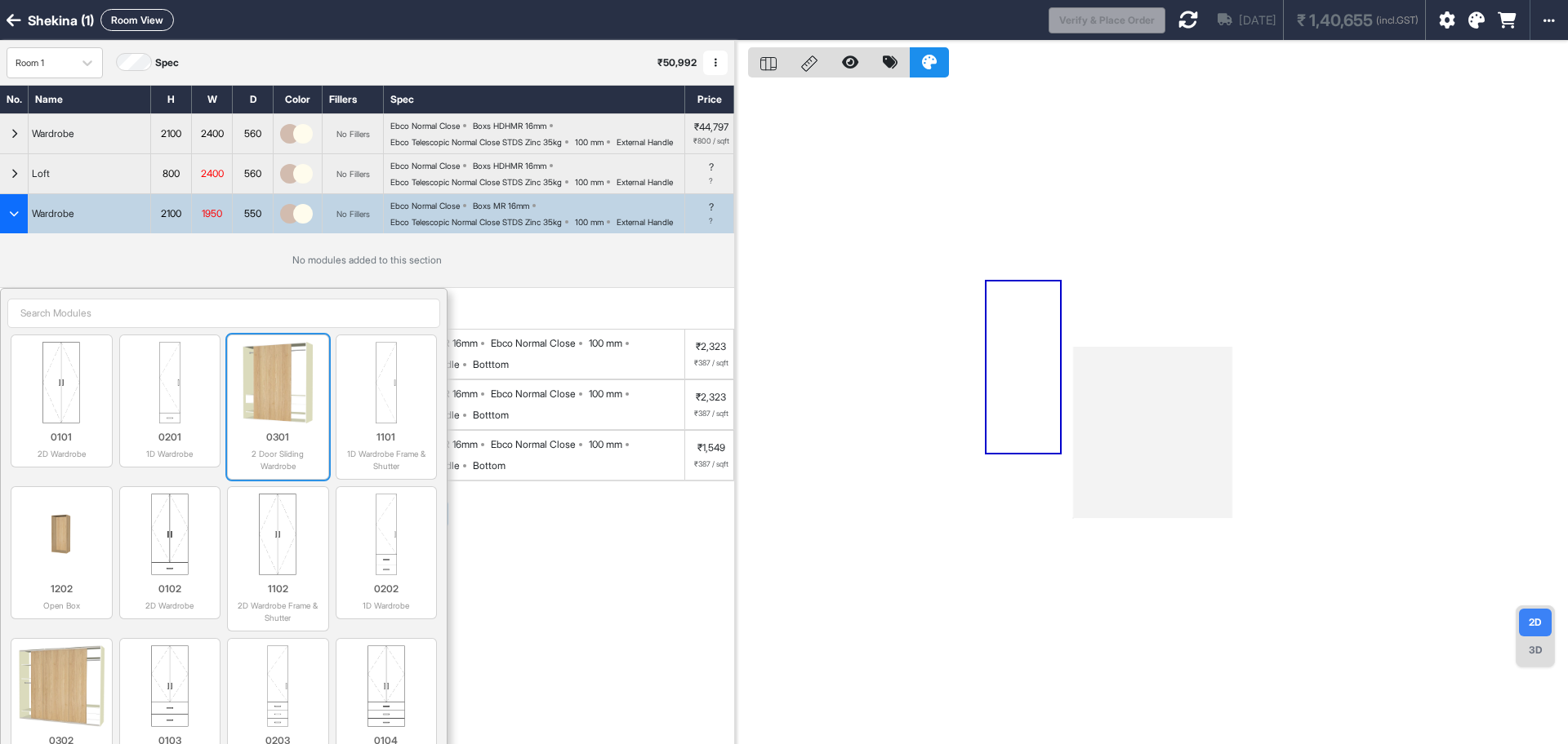
click at [263, 444] on p "0301" at bounding box center [278, 437] width 87 height 15
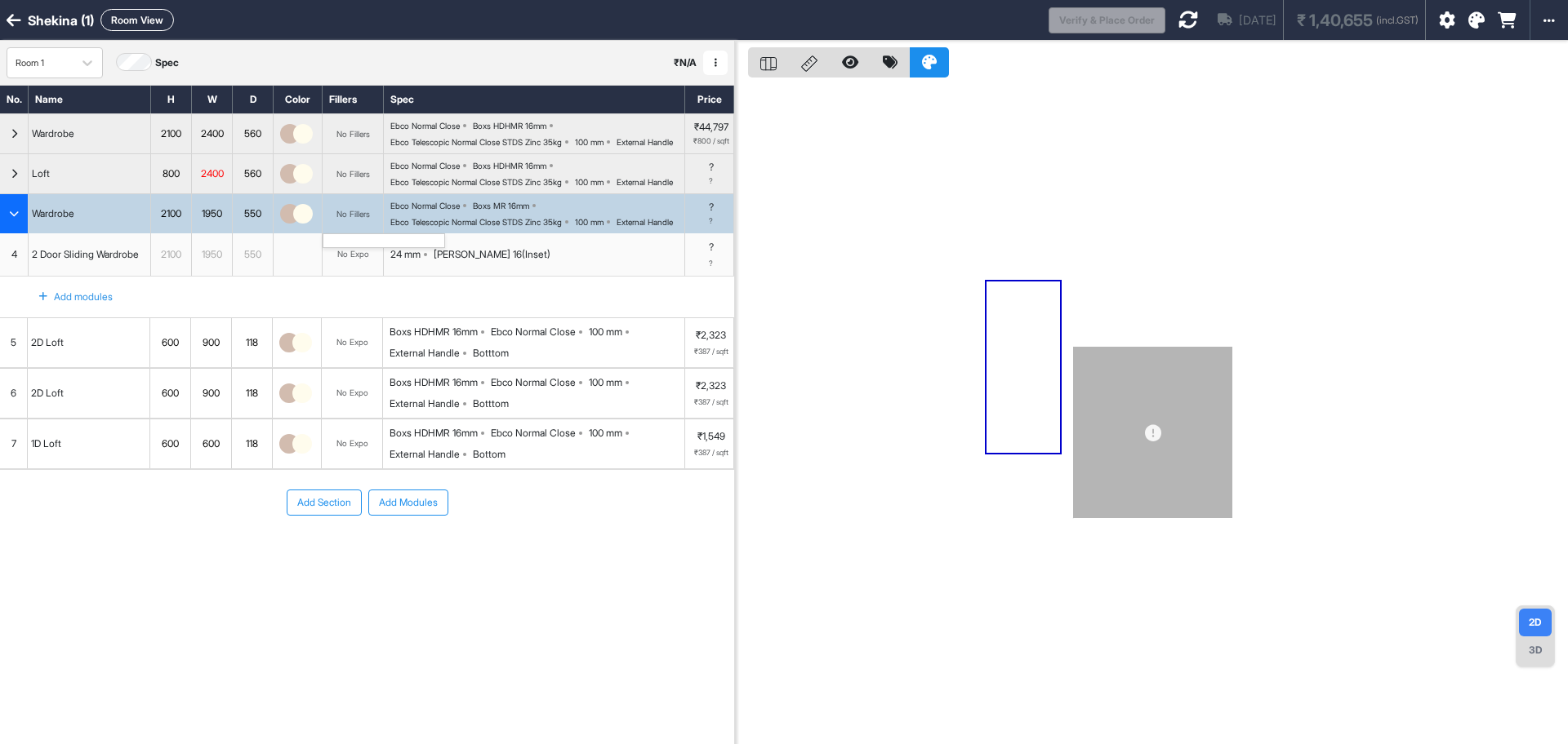
click at [365, 219] on div "No Fillers" at bounding box center [353, 213] width 34 height 10
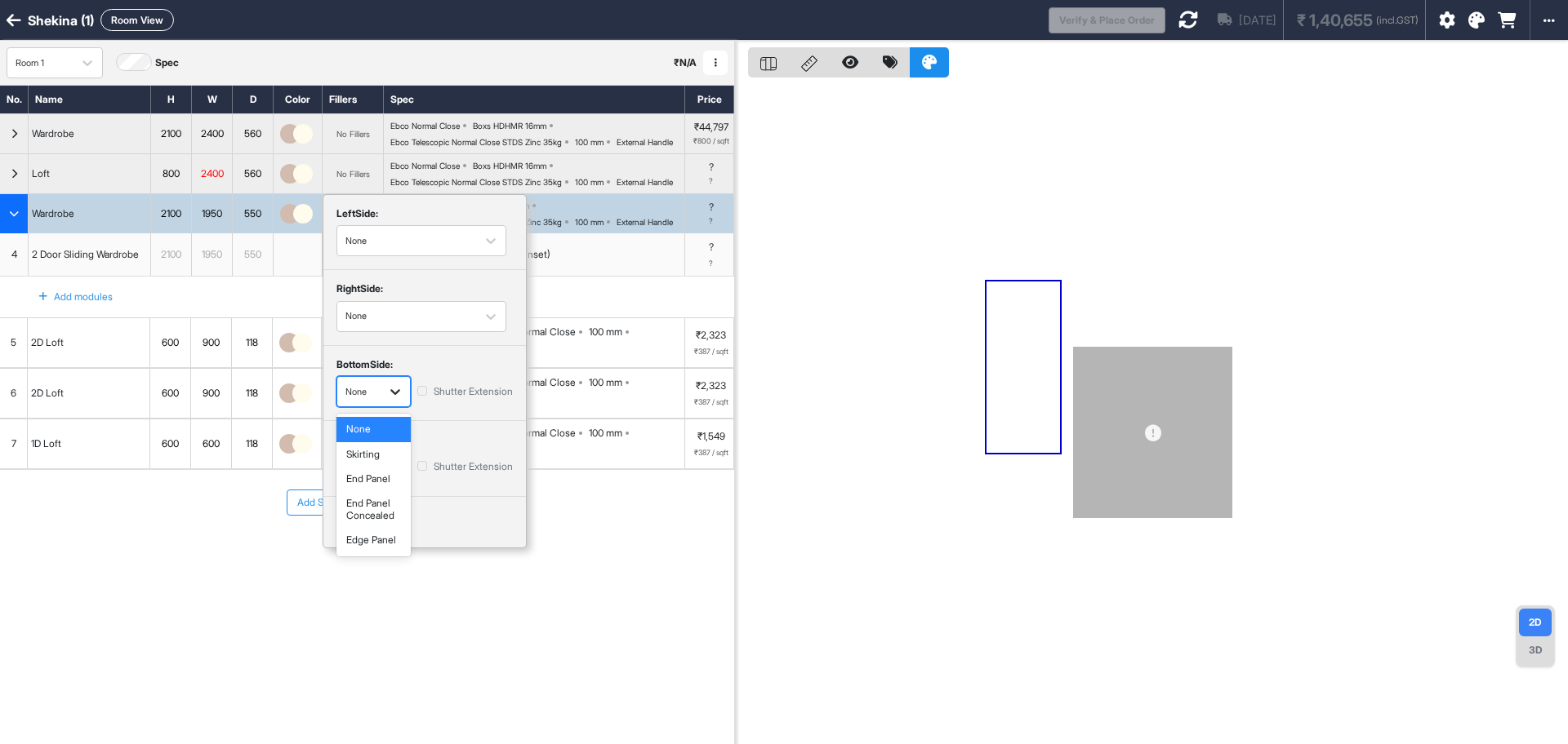
click at [397, 406] on div "button" at bounding box center [395, 392] width 29 height 29
click at [381, 467] on div "Skirting" at bounding box center [374, 454] width 75 height 25
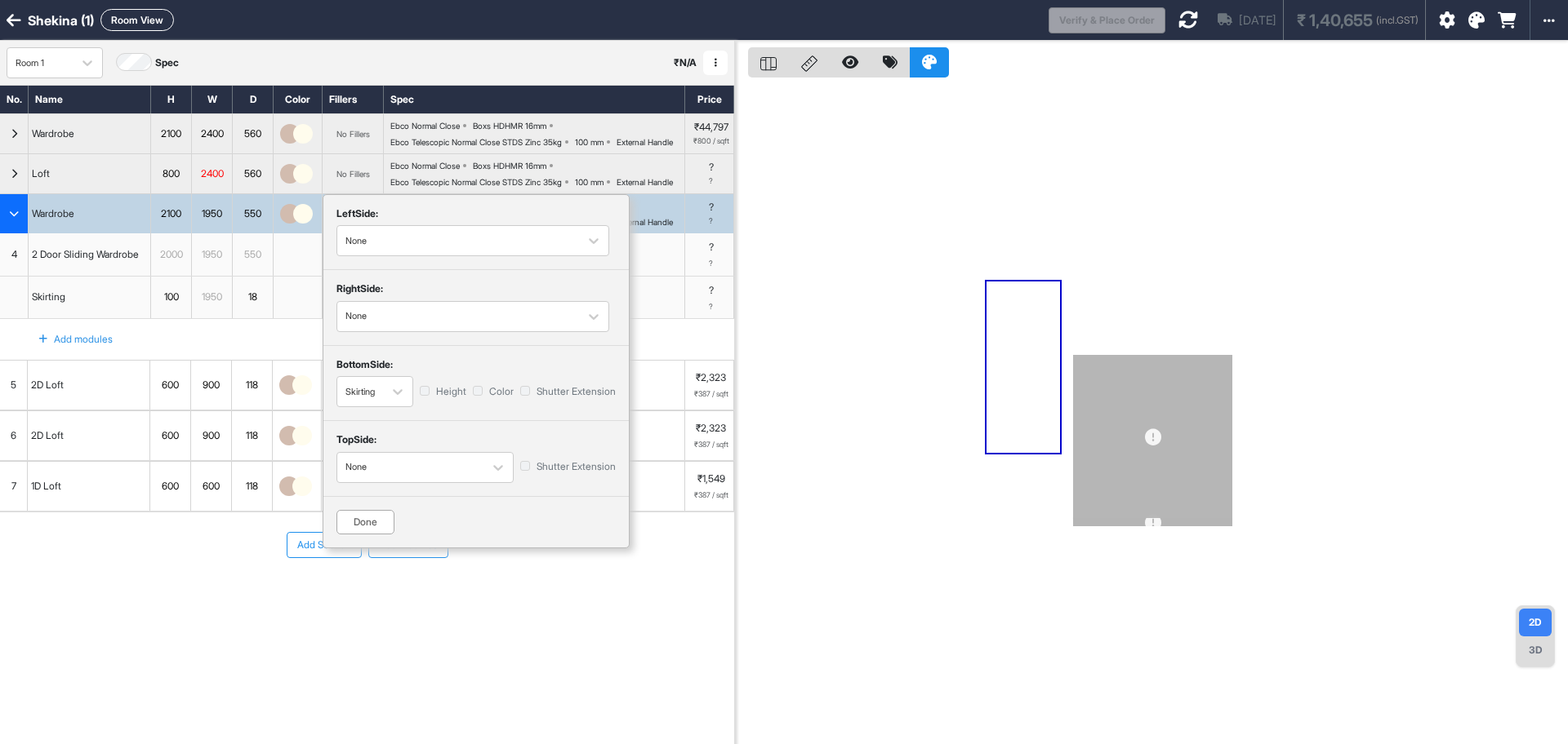
click at [368, 535] on div "Done" at bounding box center [365, 522] width 58 height 25
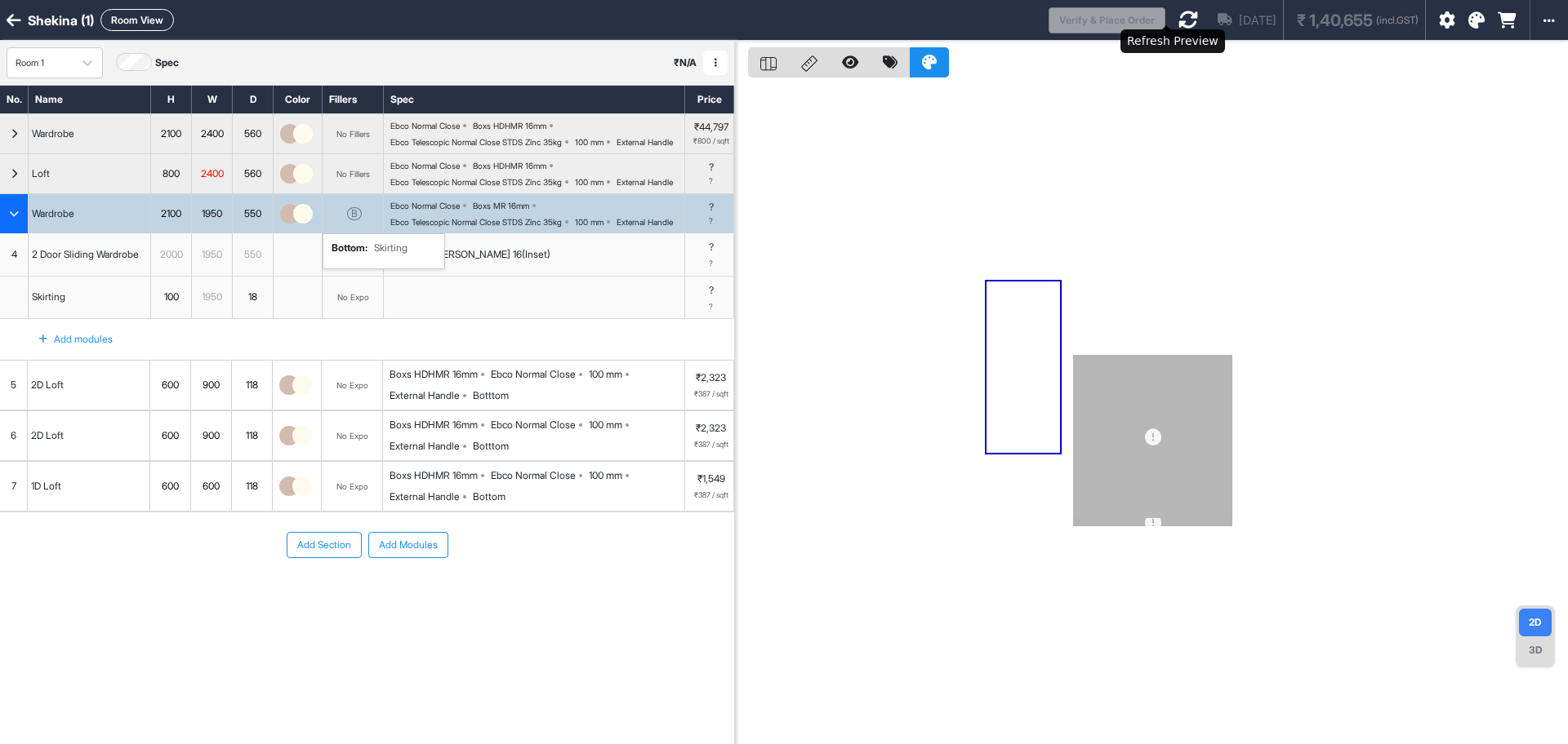
click at [1178, 19] on icon at bounding box center [1188, 20] width 20 height 20
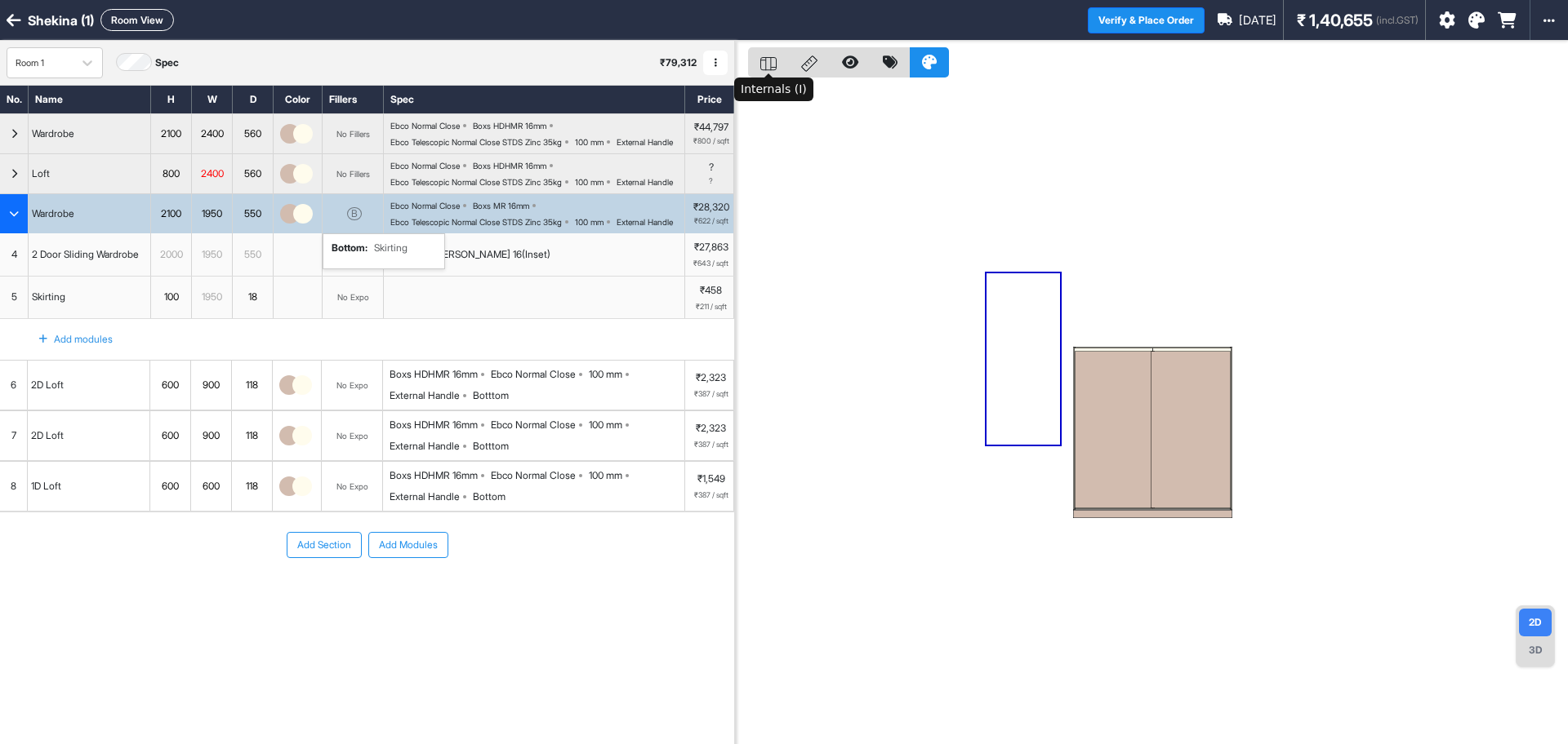
click at [773, 54] on div at bounding box center [768, 62] width 41 height 30
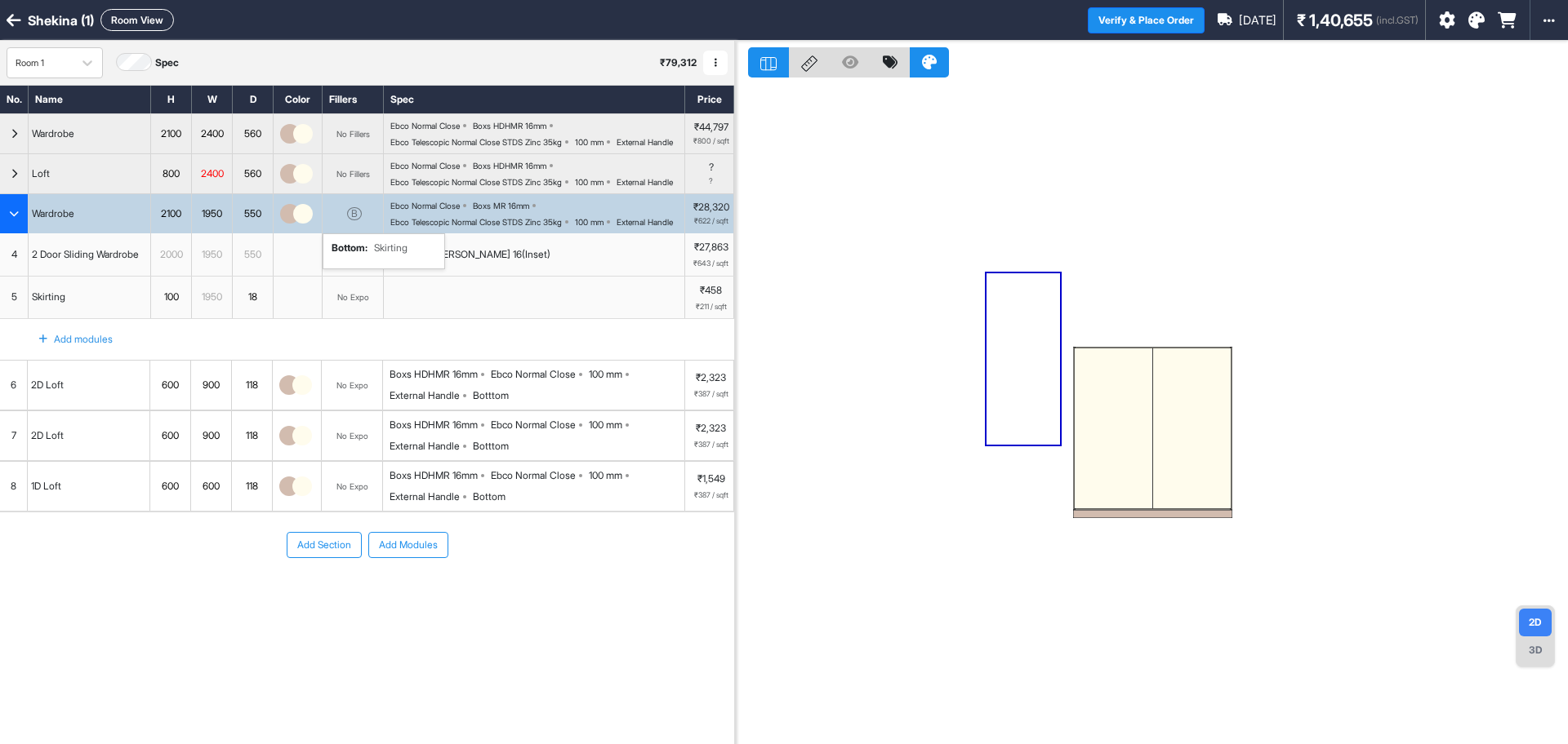
click at [1116, 433] on div at bounding box center [1152, 429] width 156 height 160
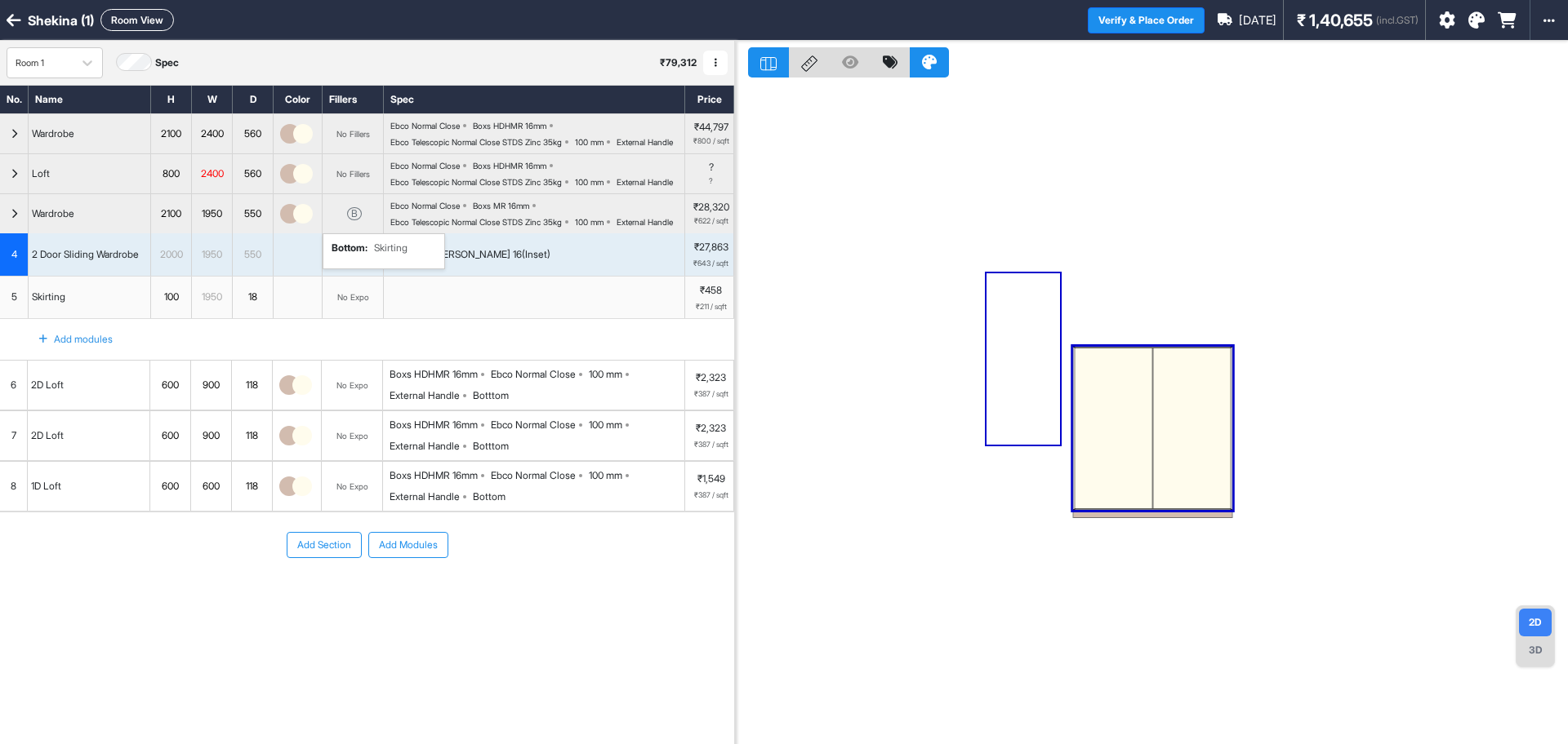
click at [1116, 433] on div at bounding box center [1152, 429] width 156 height 160
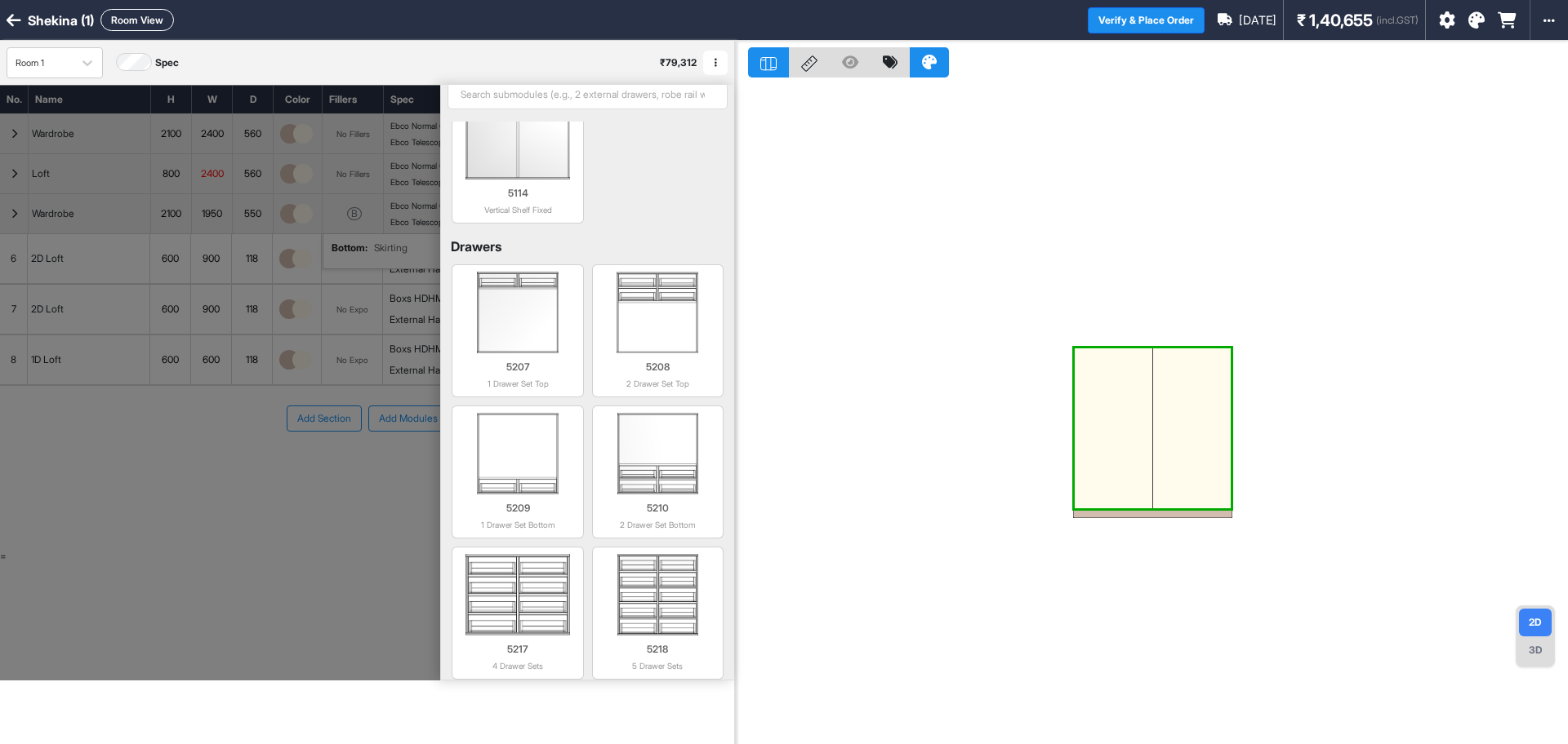
scroll to position [59, 0]
click at [1132, 413] on div at bounding box center [1152, 429] width 156 height 160
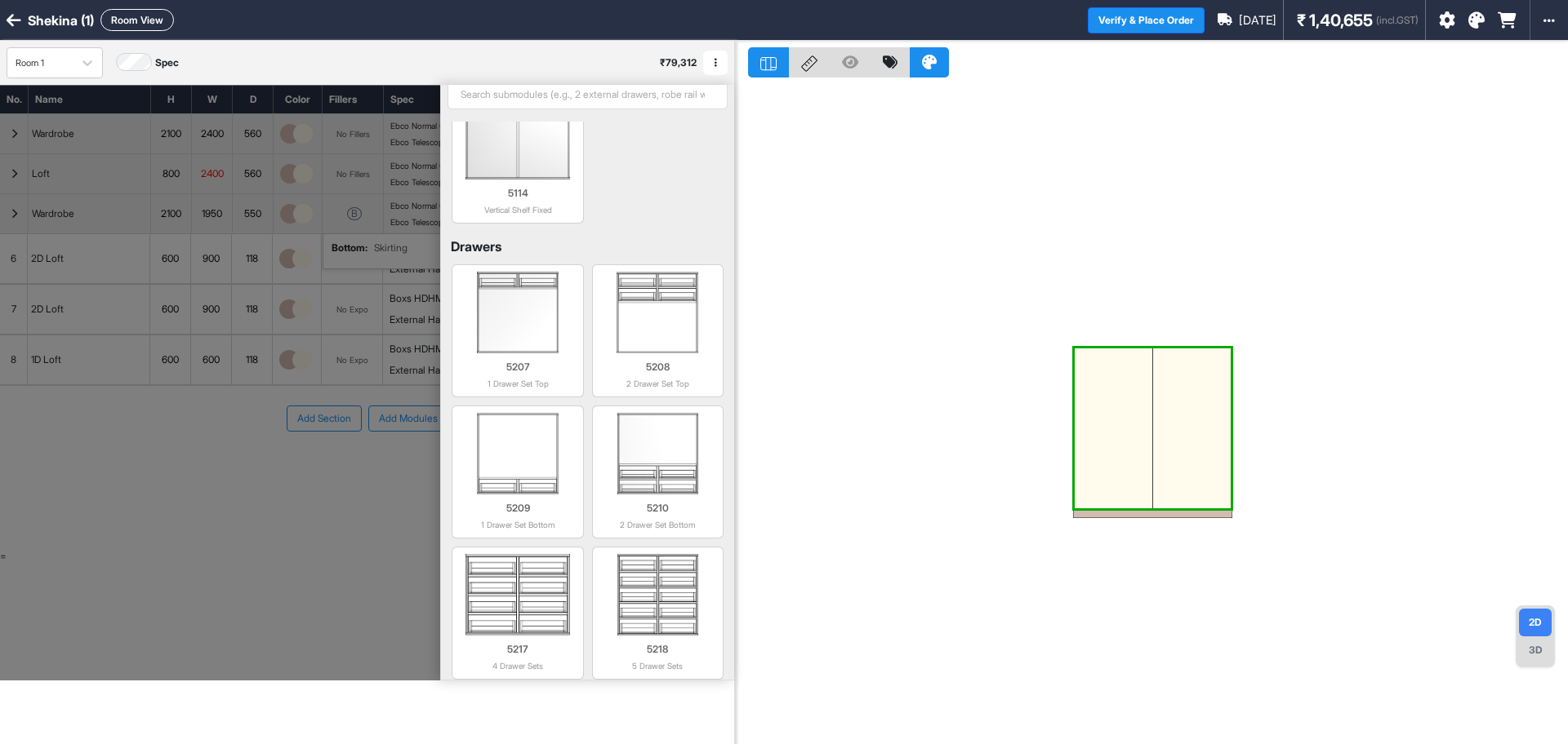
click at [1132, 413] on div at bounding box center [1152, 429] width 156 height 160
drag, startPoint x: 1132, startPoint y: 413, endPoint x: 1197, endPoint y: 404, distance: 65.6
click at [1197, 404] on div at bounding box center [1152, 429] width 156 height 160
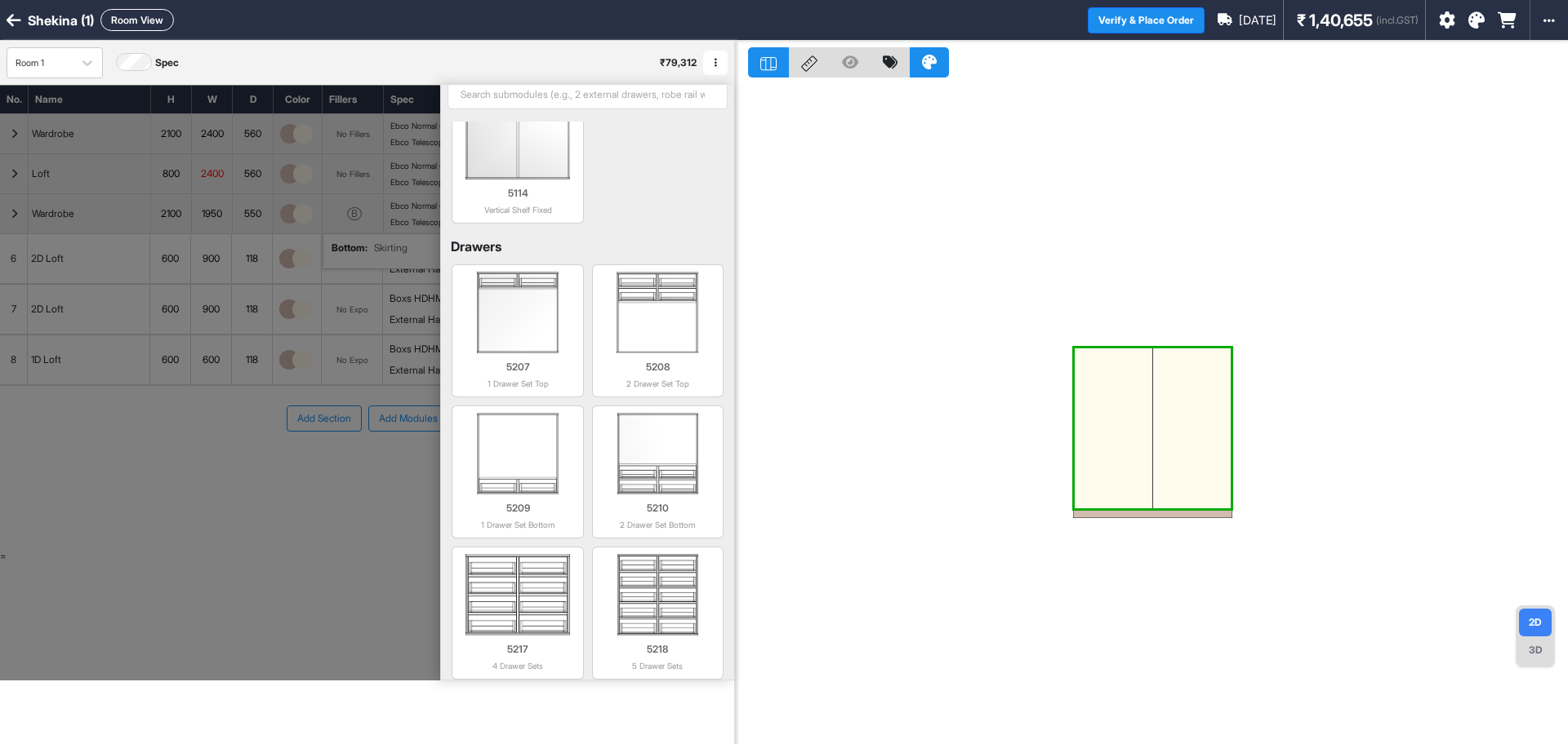
click at [1197, 404] on div at bounding box center [1152, 429] width 156 height 160
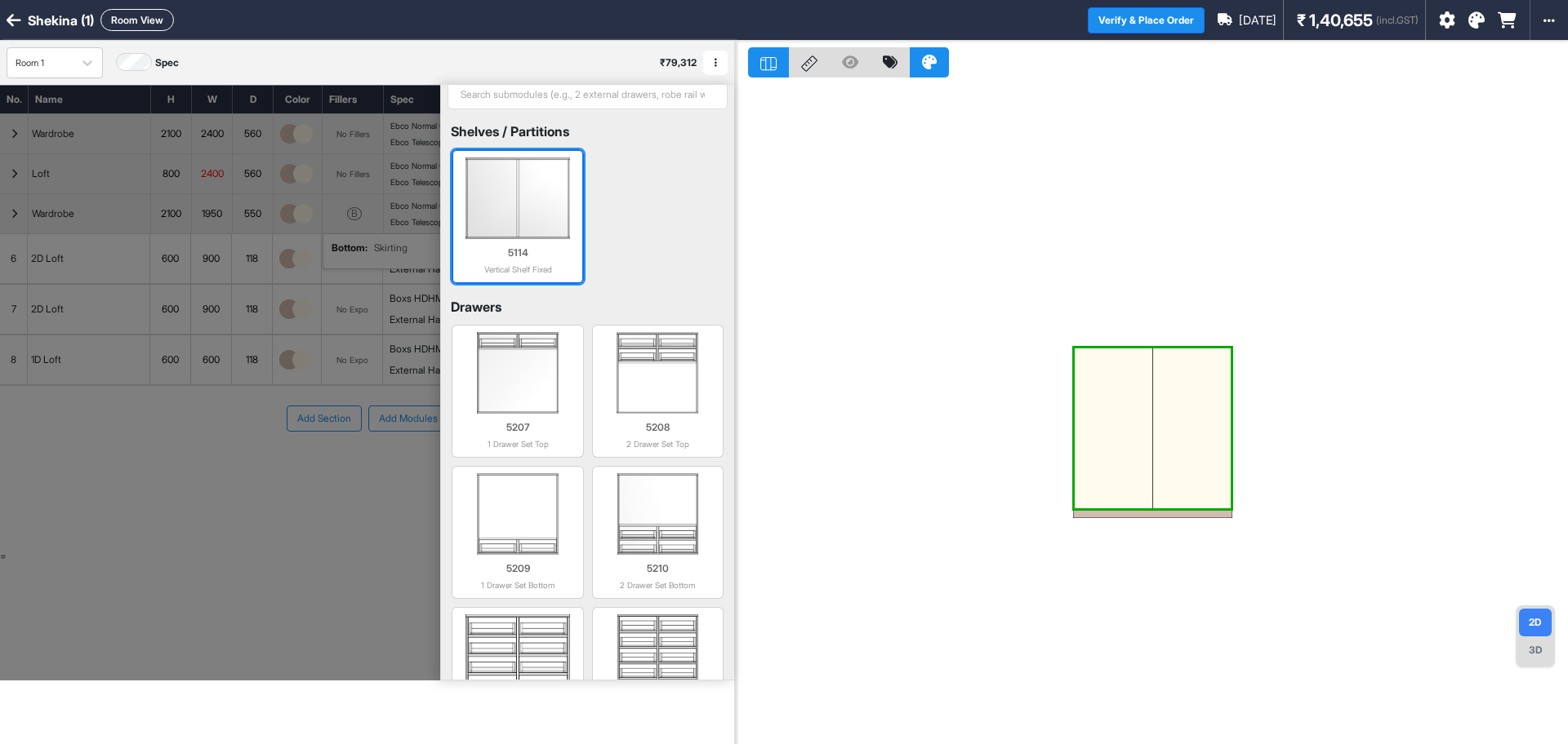
click at [534, 223] on img at bounding box center [518, 199] width 115 height 82
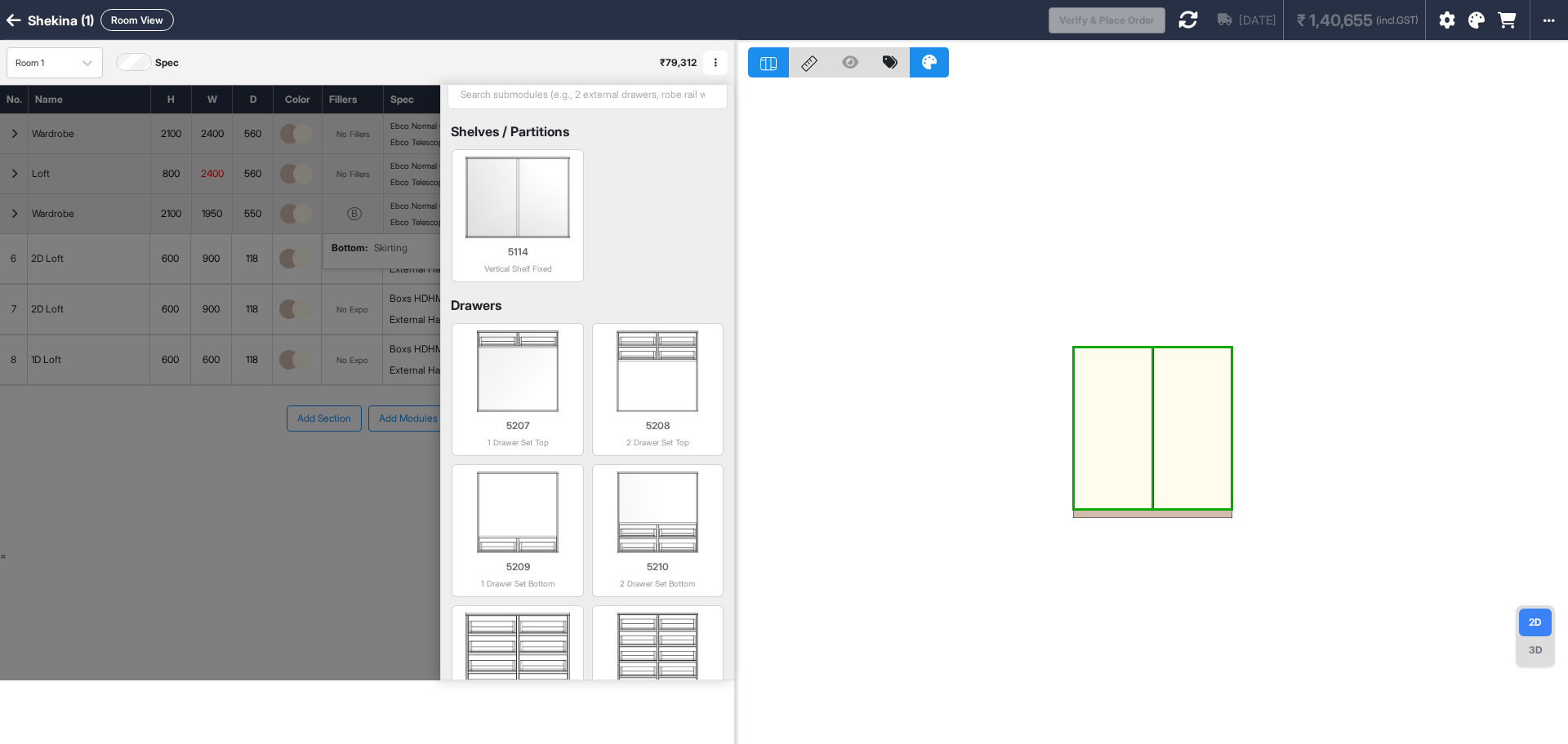
click at [1143, 394] on div at bounding box center [1112, 429] width 77 height 160
type input "***"
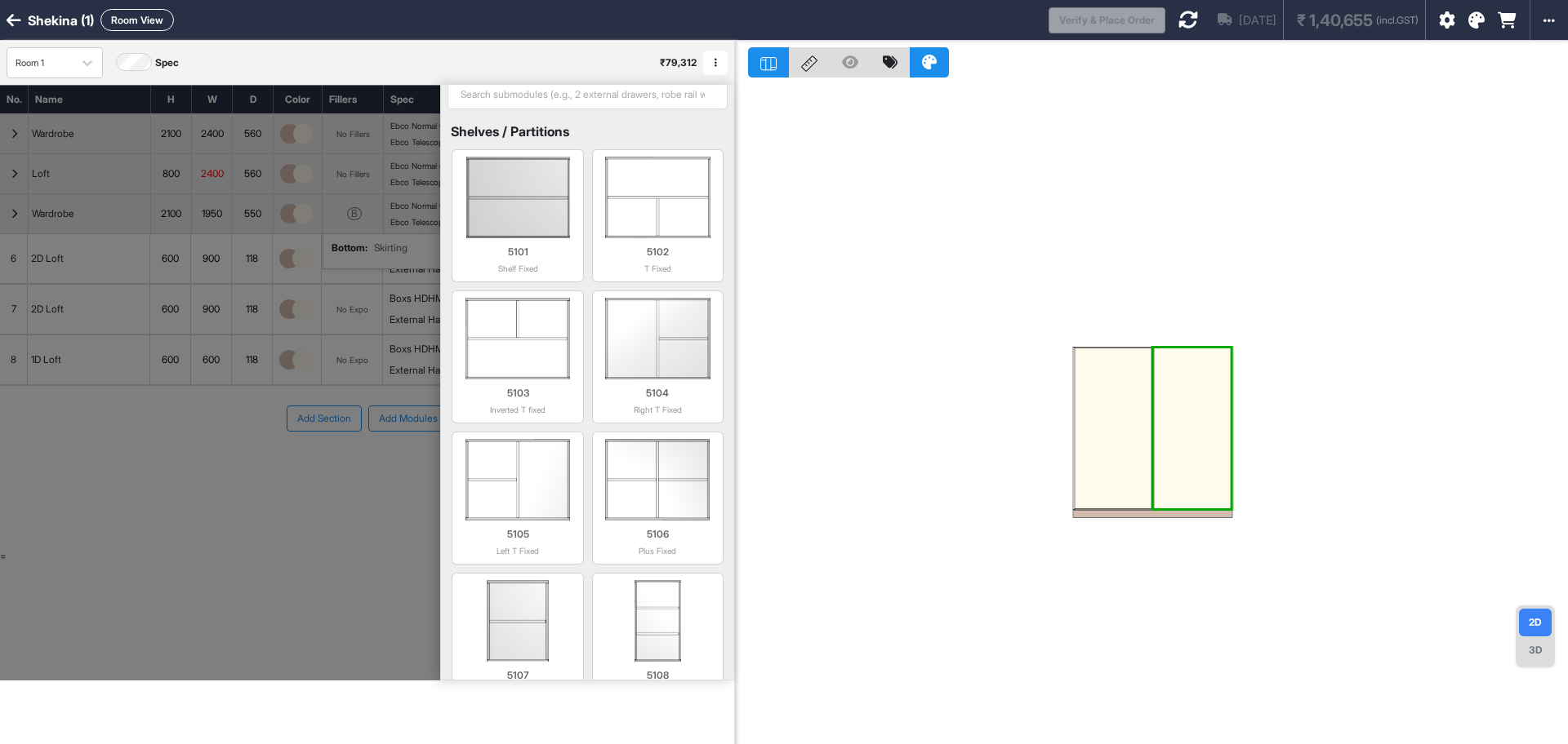
click at [1099, 405] on div at bounding box center [1112, 429] width 77 height 160
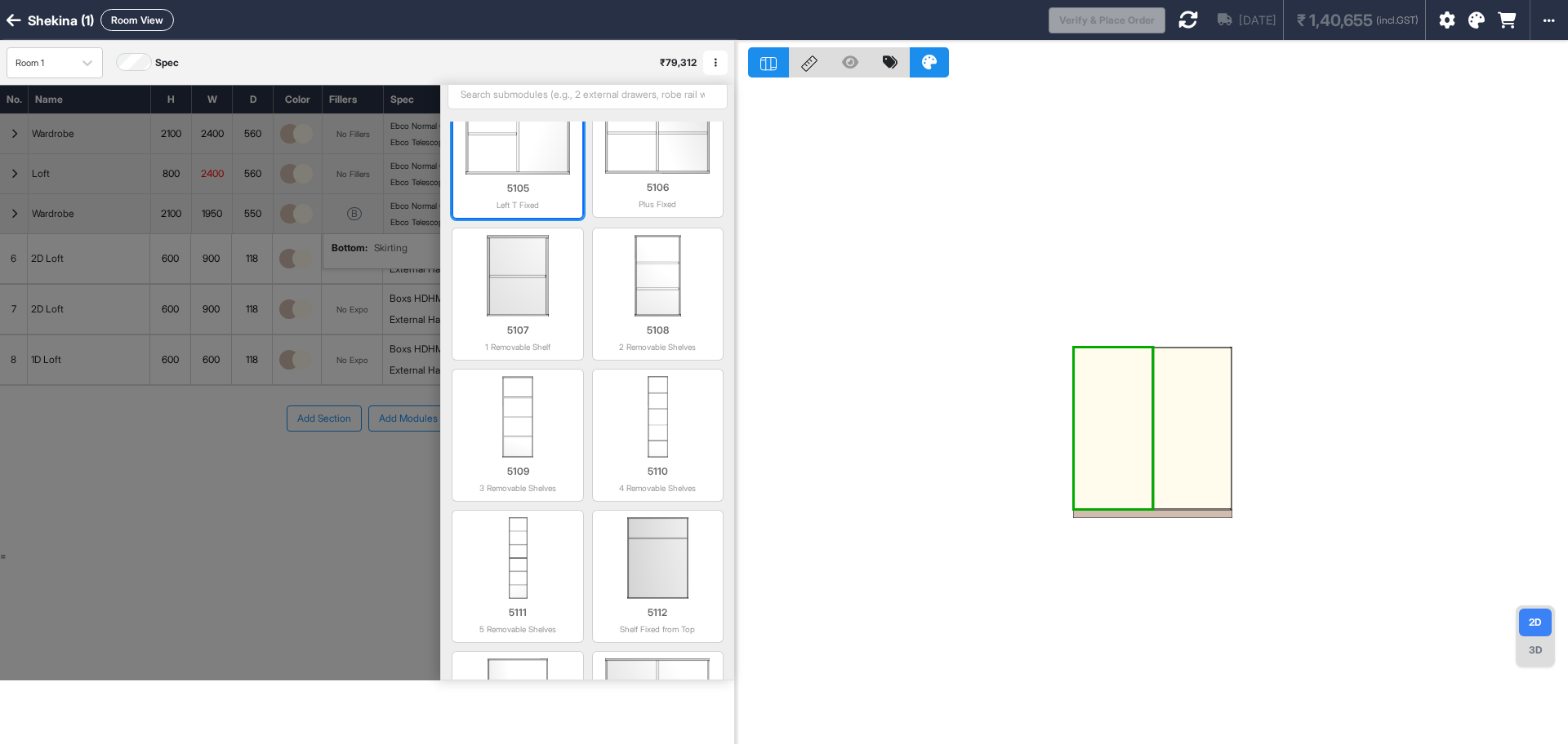
scroll to position [349, 0]
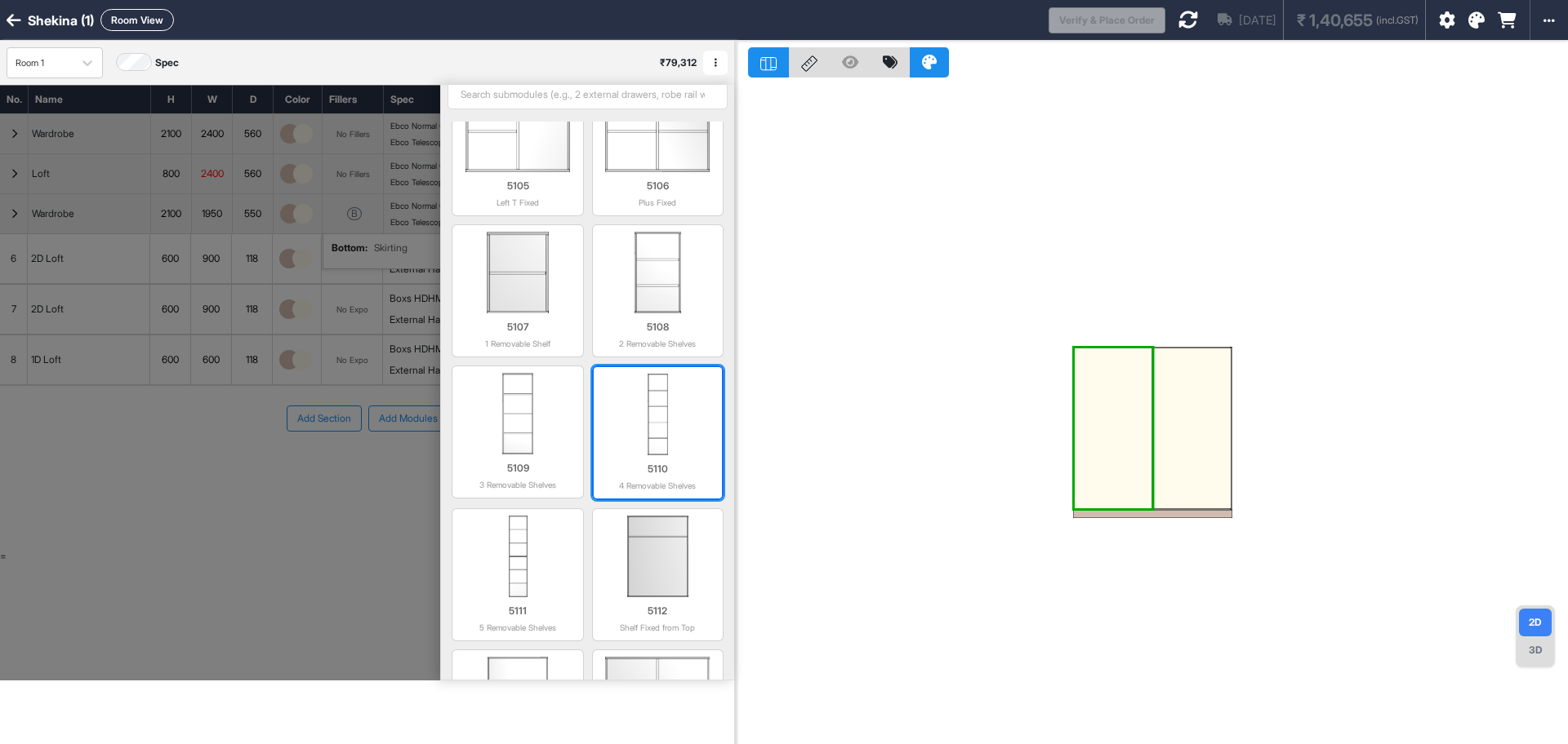
click at [659, 452] on img at bounding box center [658, 414] width 115 height 82
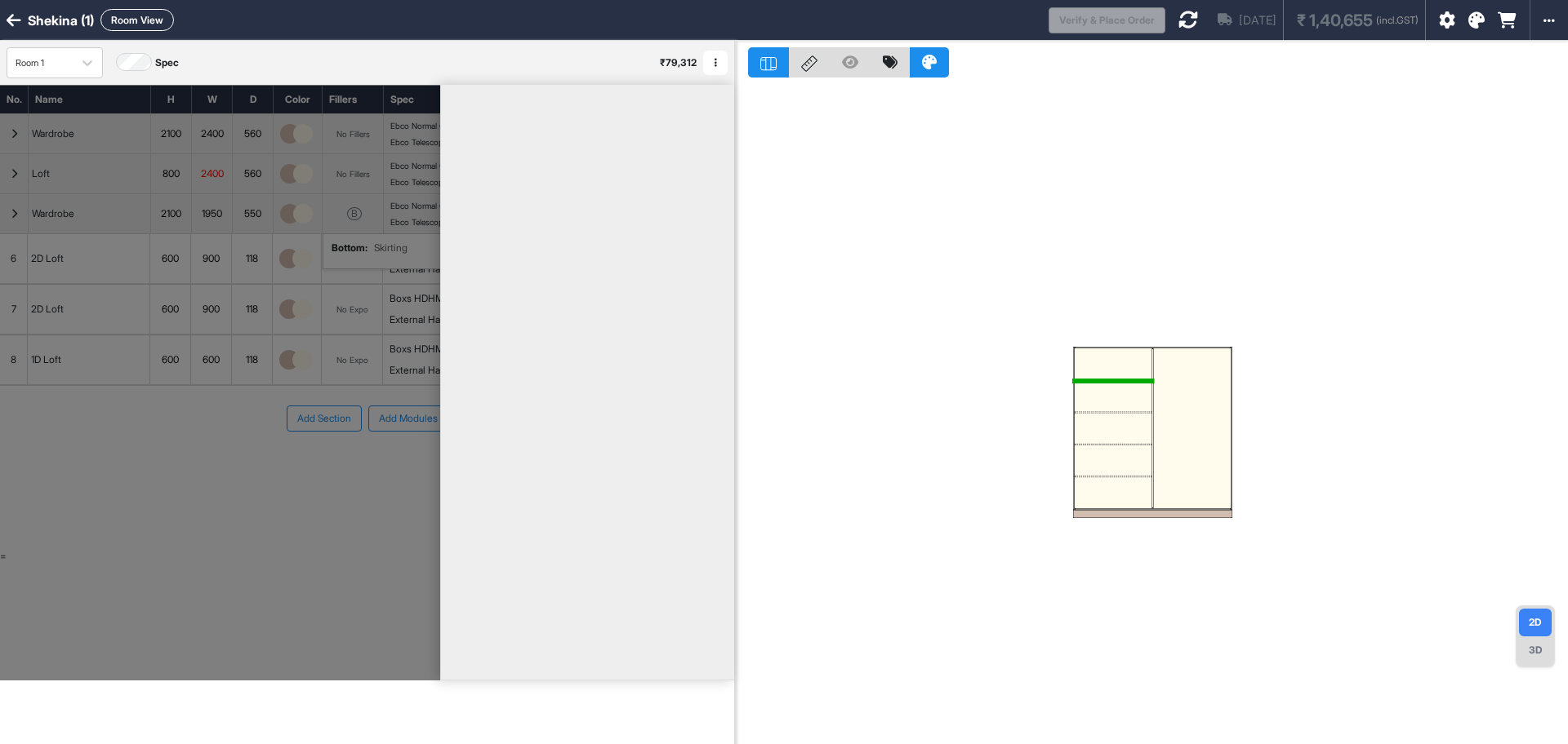
scroll to position [0, 0]
click at [1178, 25] on icon at bounding box center [1188, 20] width 20 height 20
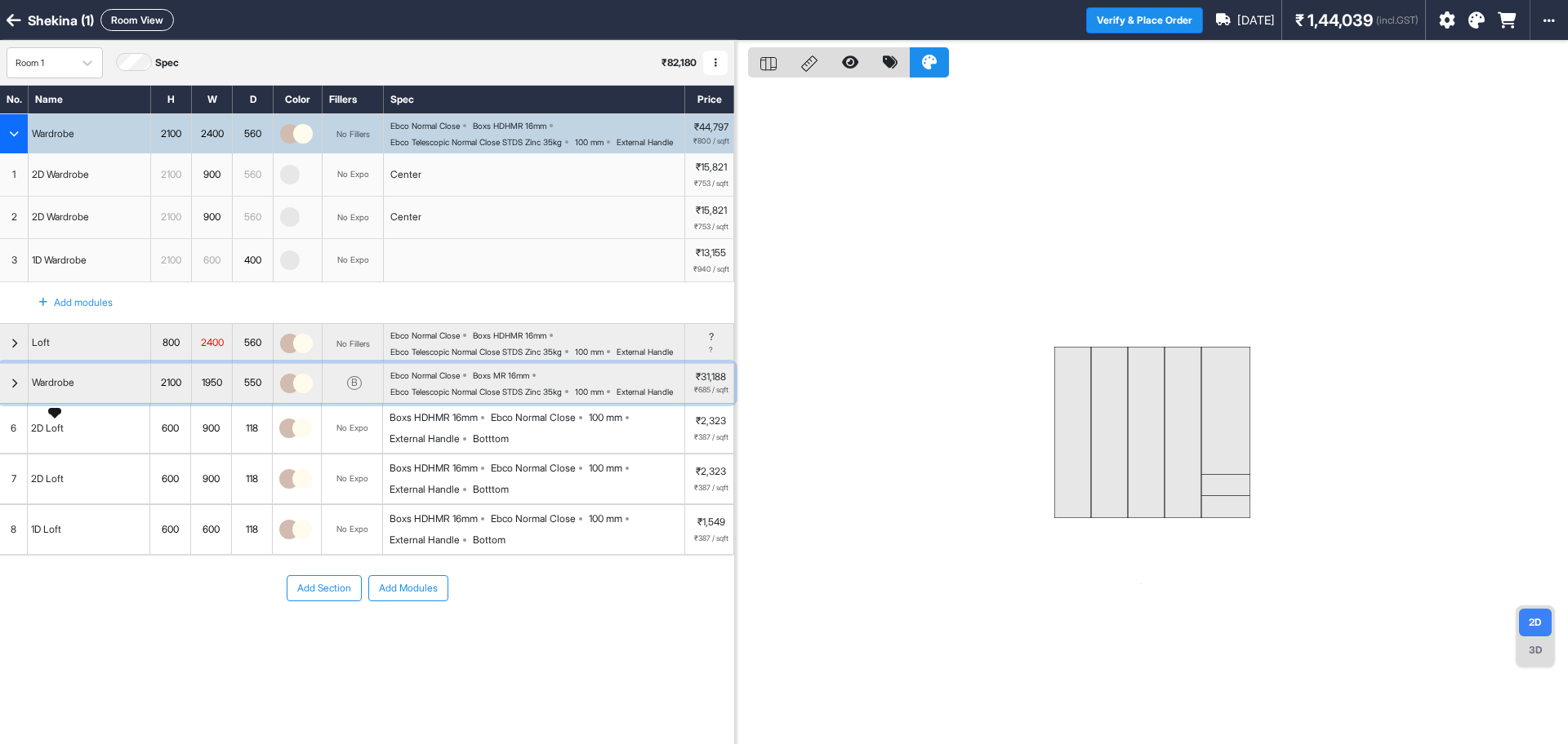
click at [72, 392] on div "Wardrobe" at bounding box center [53, 382] width 49 height 18
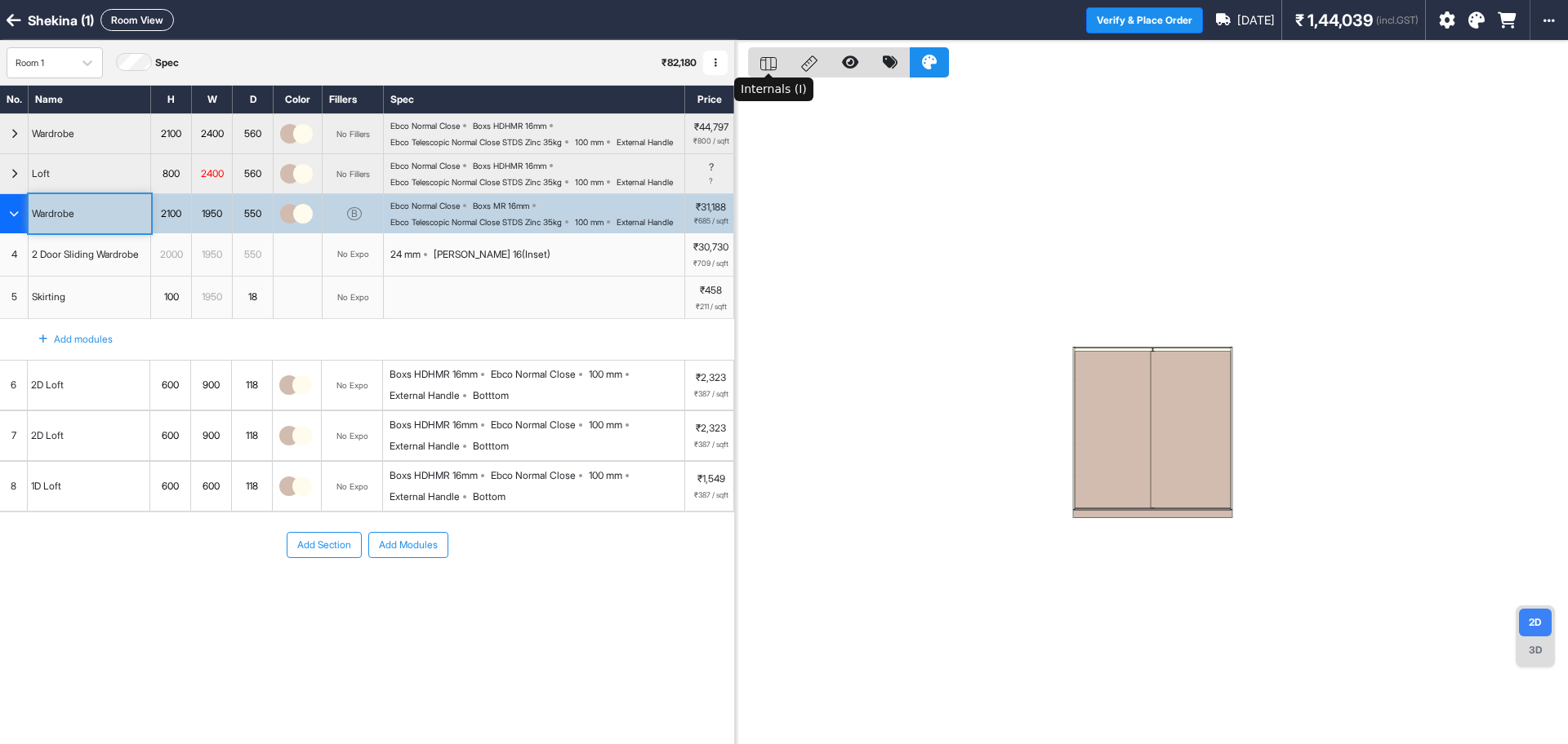
click at [770, 67] on icon at bounding box center [768, 64] width 16 height 14
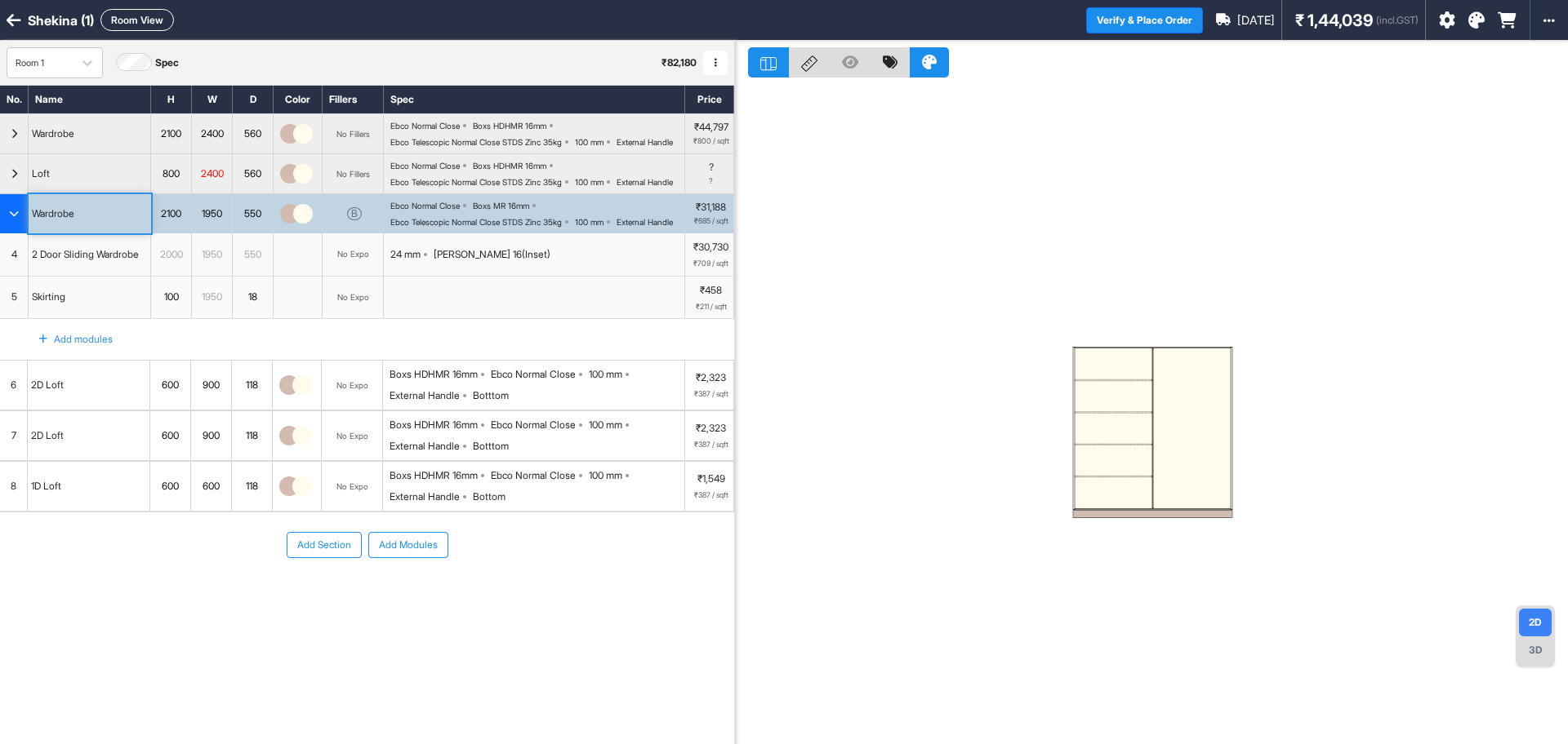
click at [1113, 378] on div at bounding box center [1112, 364] width 77 height 31
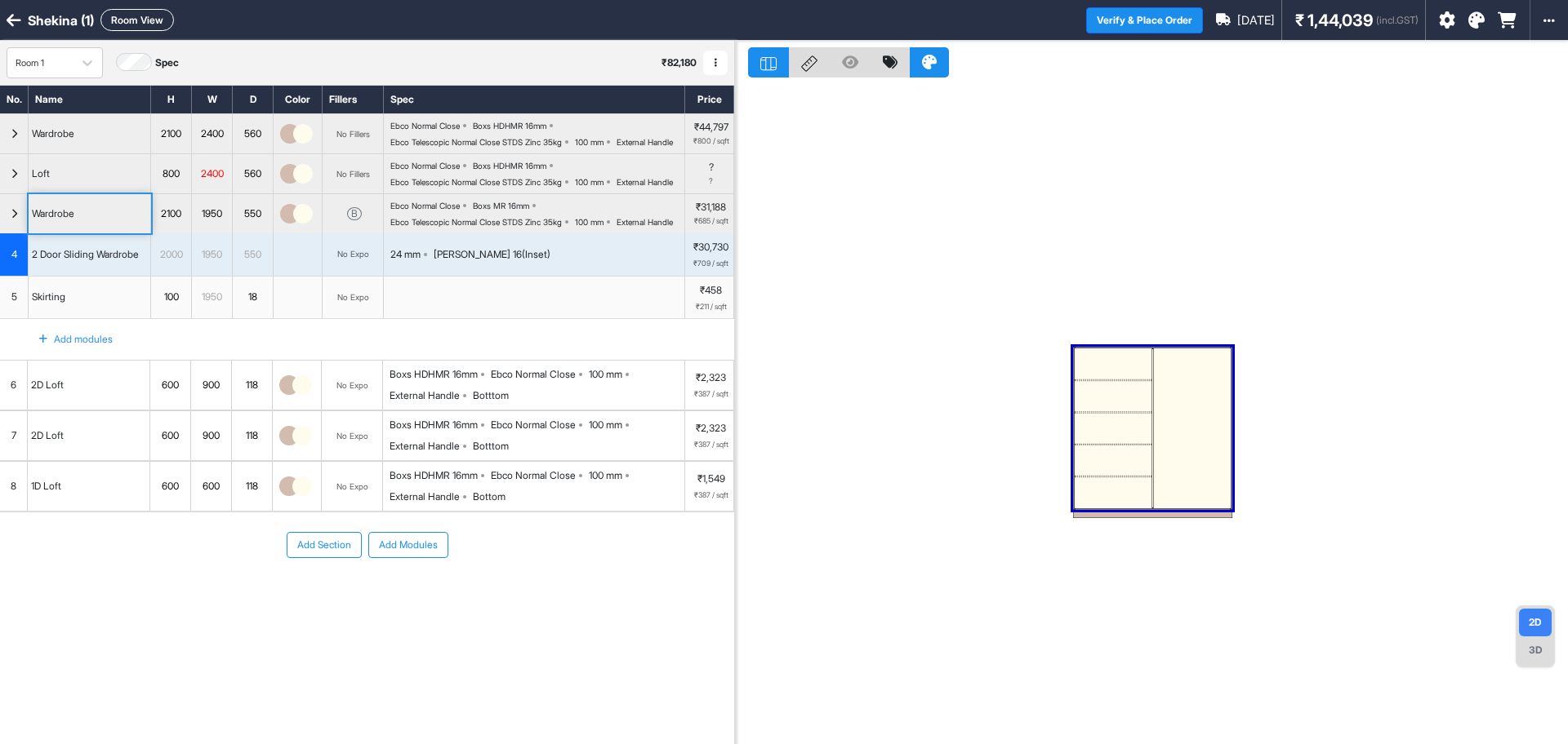
click at [1118, 385] on div at bounding box center [1112, 397] width 77 height 31
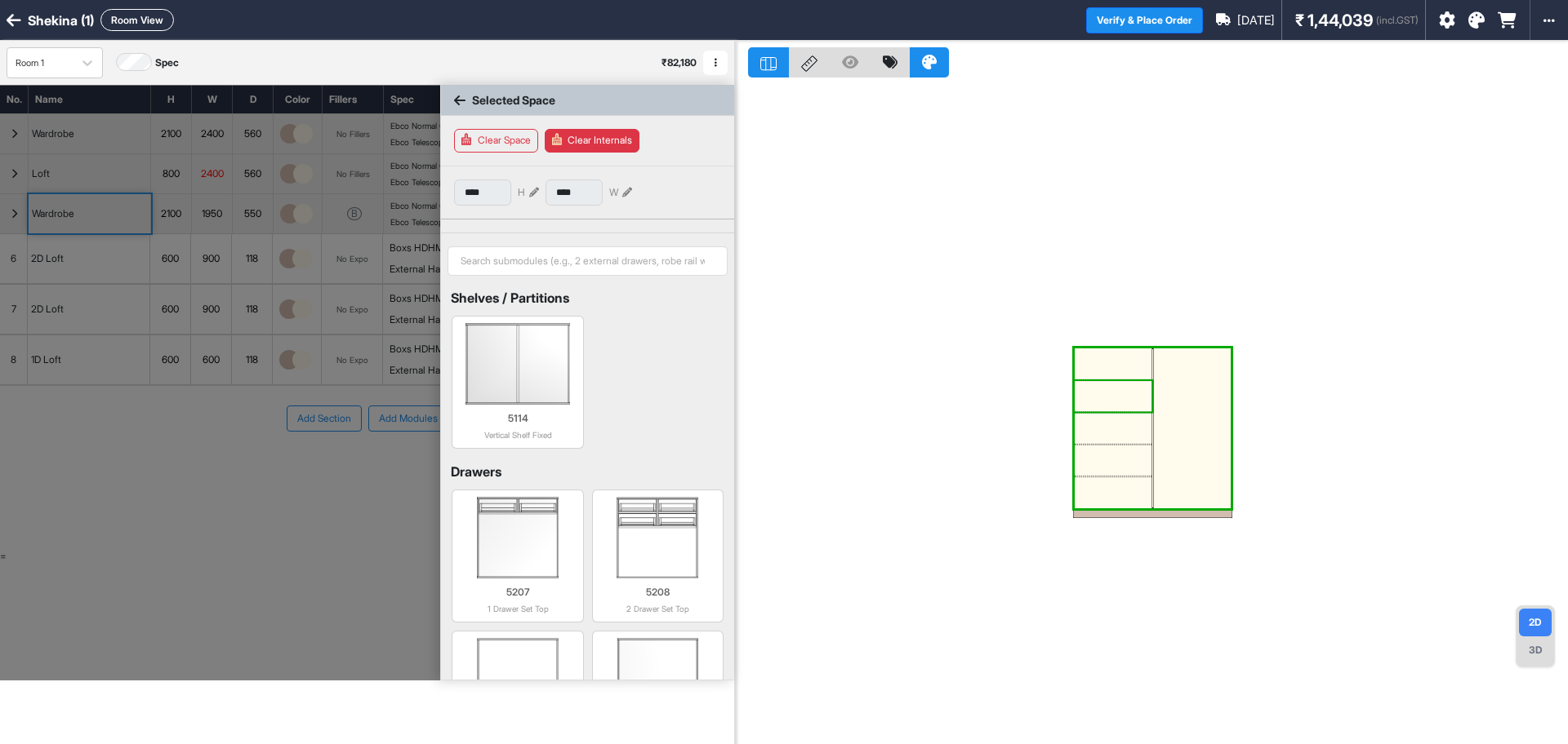
click at [1118, 385] on div at bounding box center [1112, 397] width 77 height 31
type input "***"
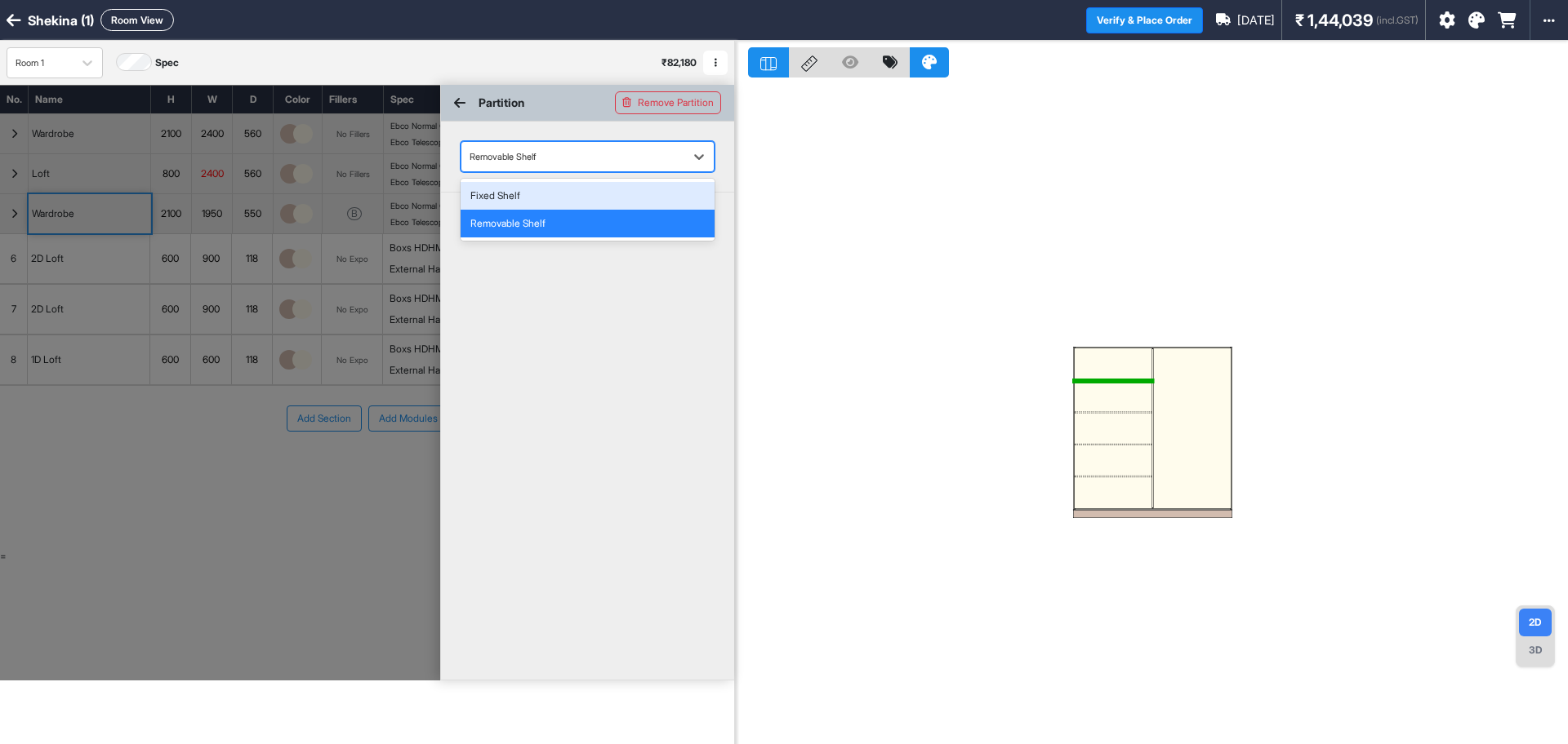
click at [623, 169] on div "Removable Shelf" at bounding box center [587, 157] width 254 height 31
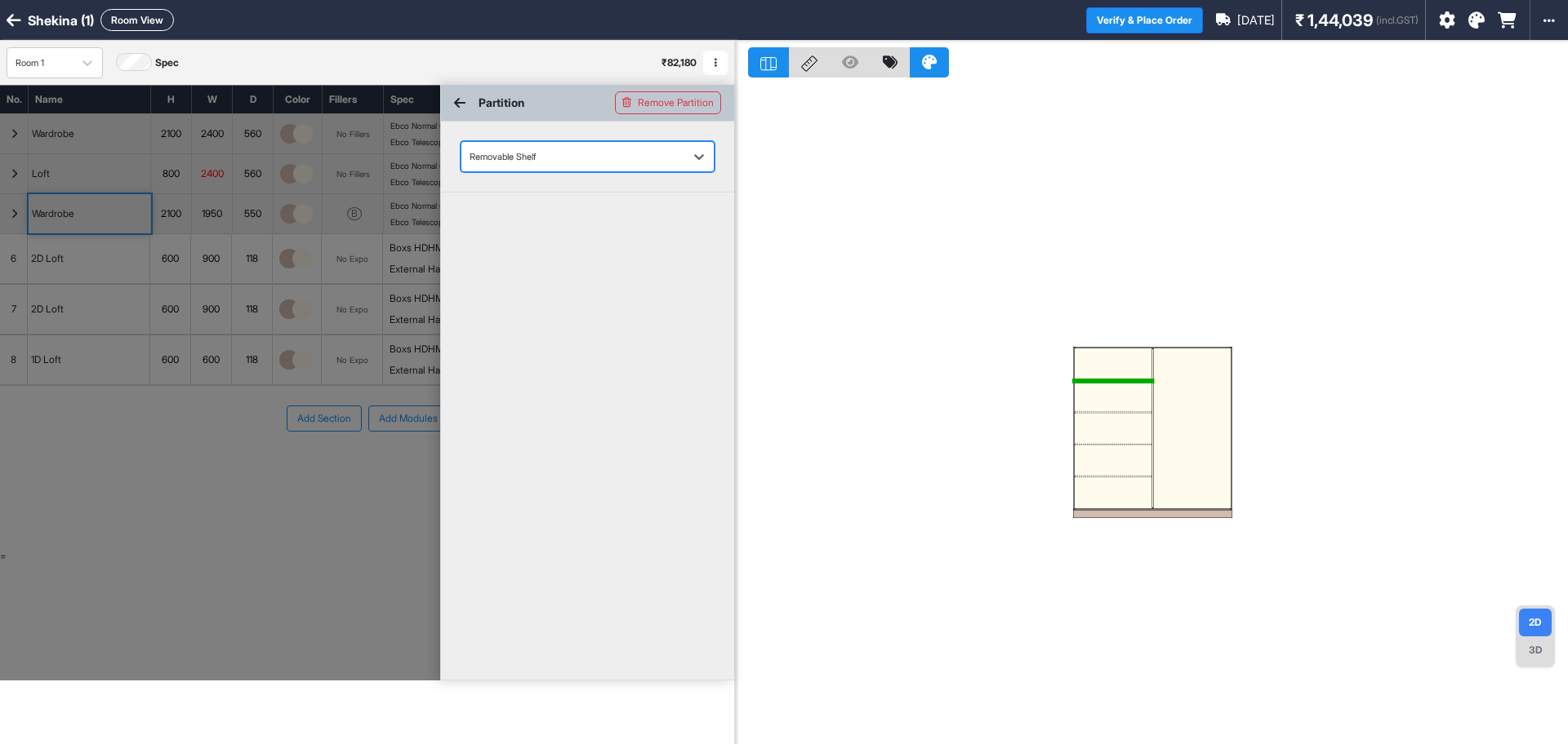
click at [623, 169] on div "Removable Shelf" at bounding box center [587, 157] width 254 height 31
drag, startPoint x: 465, startPoint y: 112, endPoint x: 459, endPoint y: 106, distance: 8.5
click at [459, 106] on div "Partition Remove Partition" at bounding box center [588, 103] width 293 height 36
click at [459, 106] on icon at bounding box center [459, 103] width 12 height 13
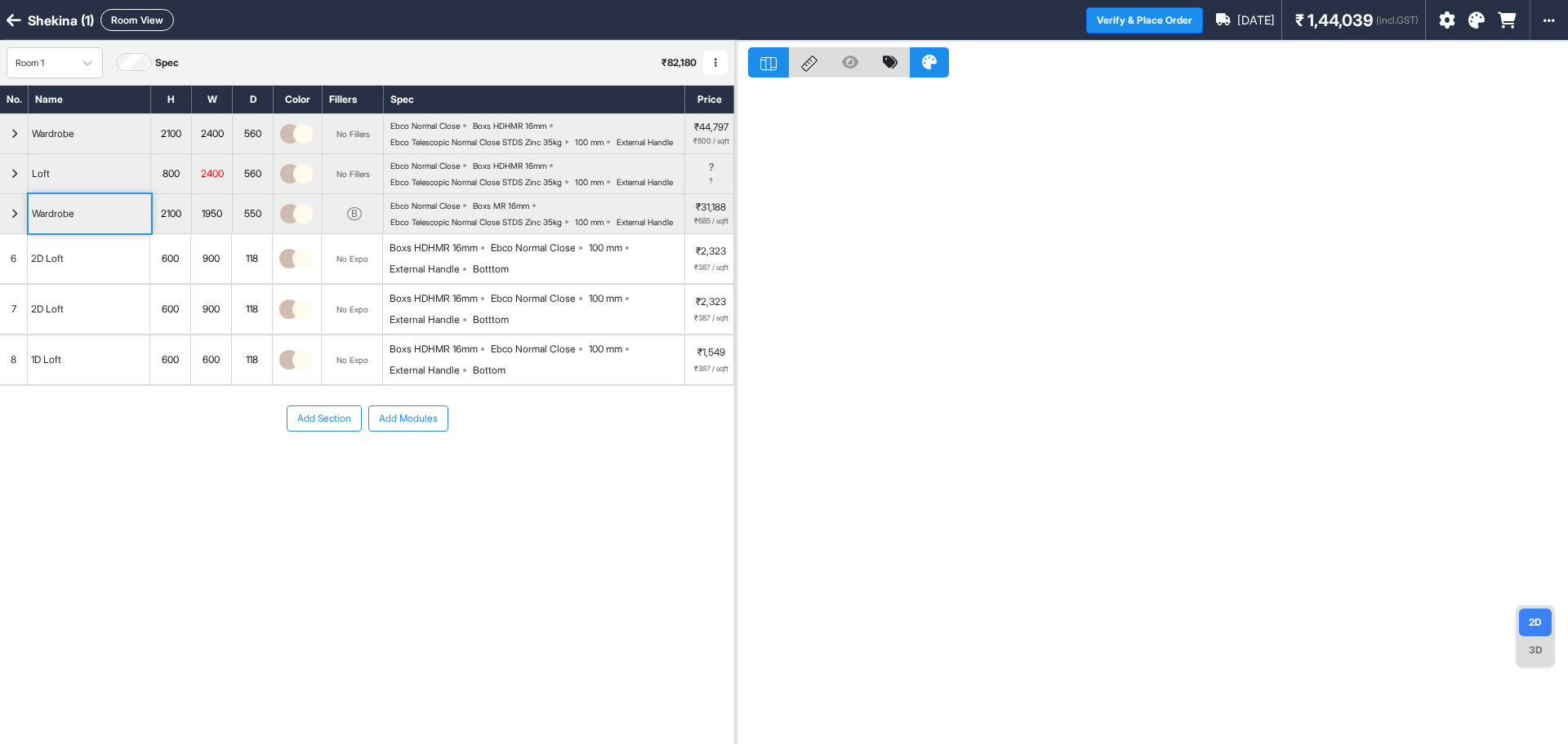
click at [84, 233] on div "Wardrobe" at bounding box center [89, 213] width 122 height 39
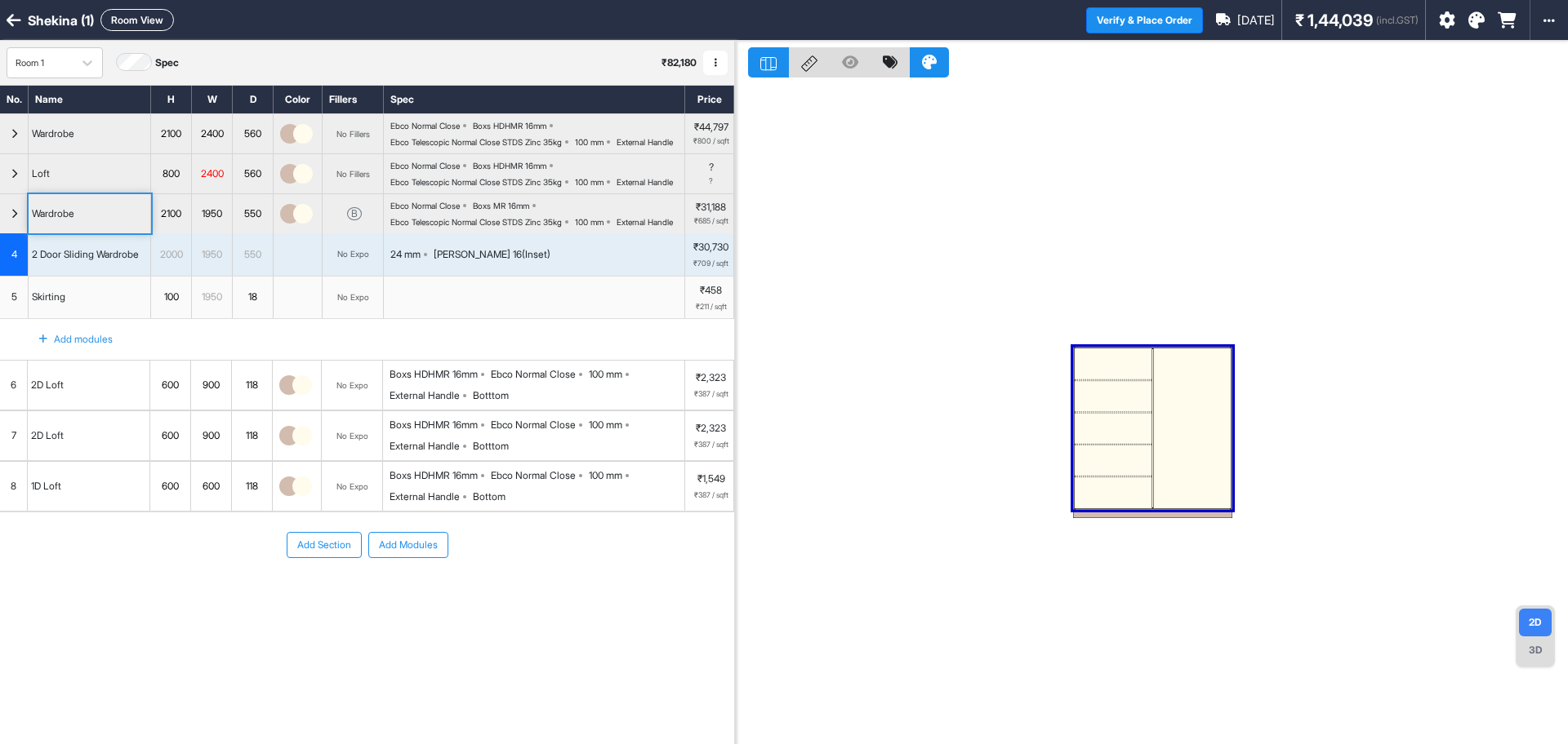
click at [1116, 421] on div at bounding box center [1112, 428] width 77 height 31
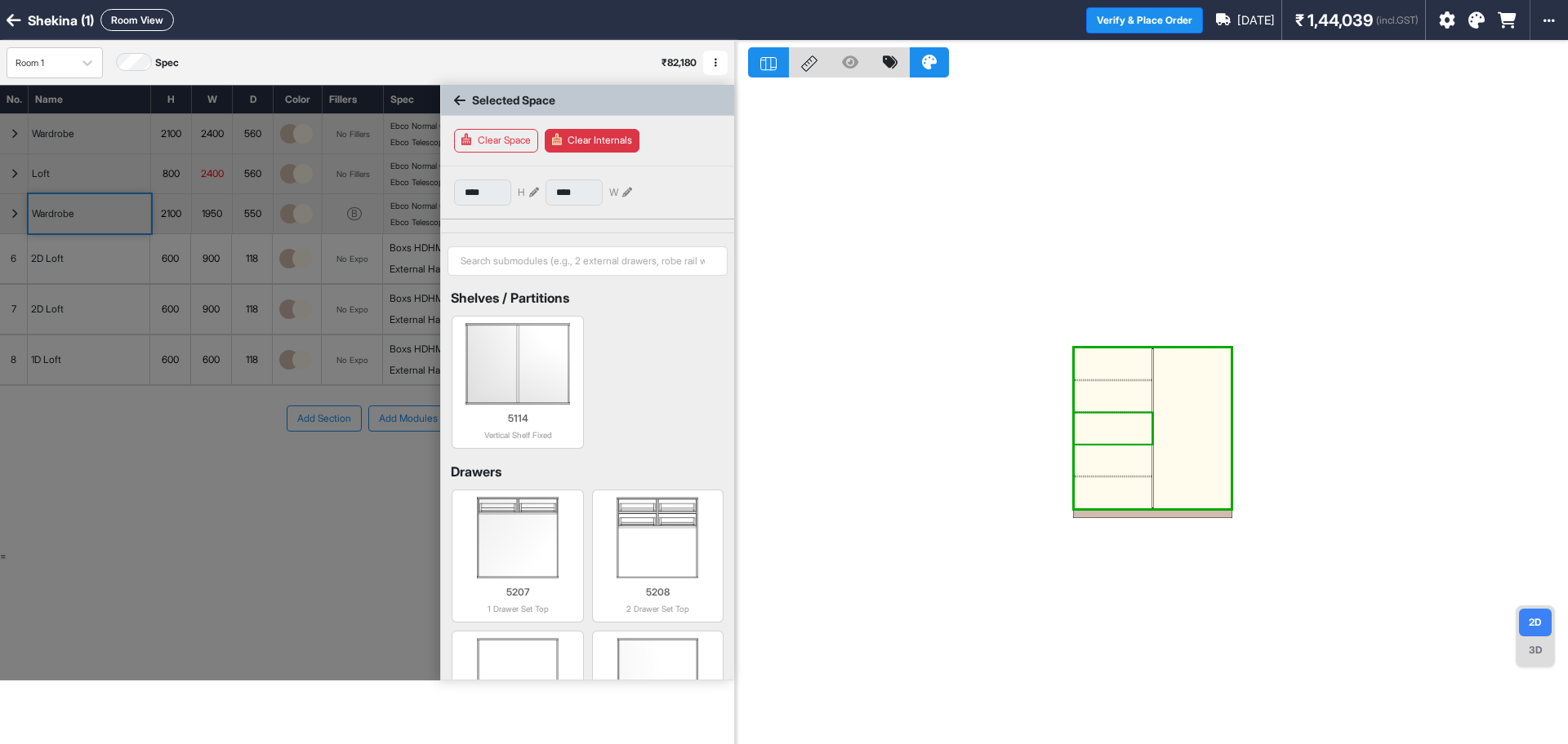
click at [1104, 429] on div at bounding box center [1112, 428] width 77 height 31
type input "***"
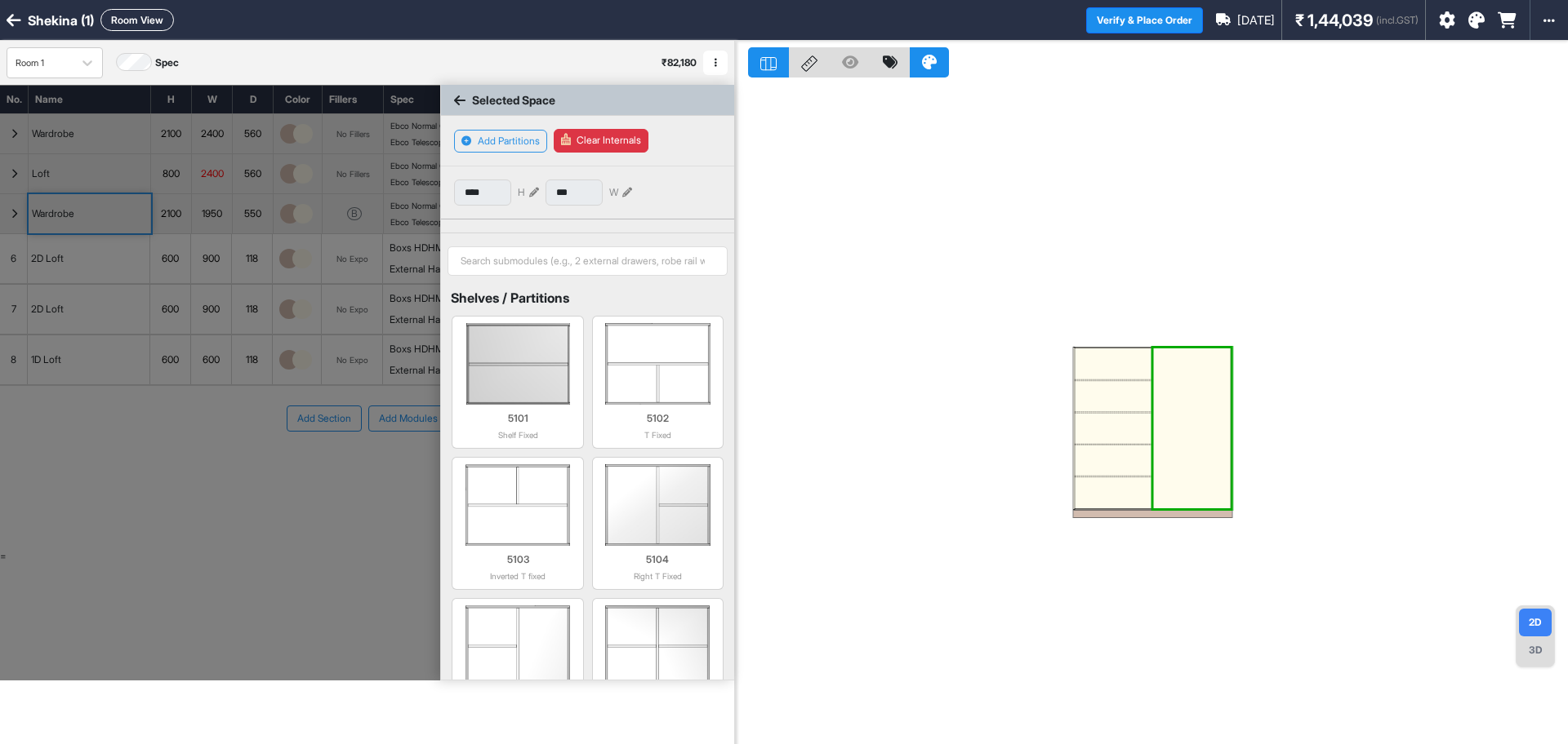
click at [1175, 419] on div at bounding box center [1191, 429] width 77 height 160
